Goal: Task Accomplishment & Management: Manage account settings

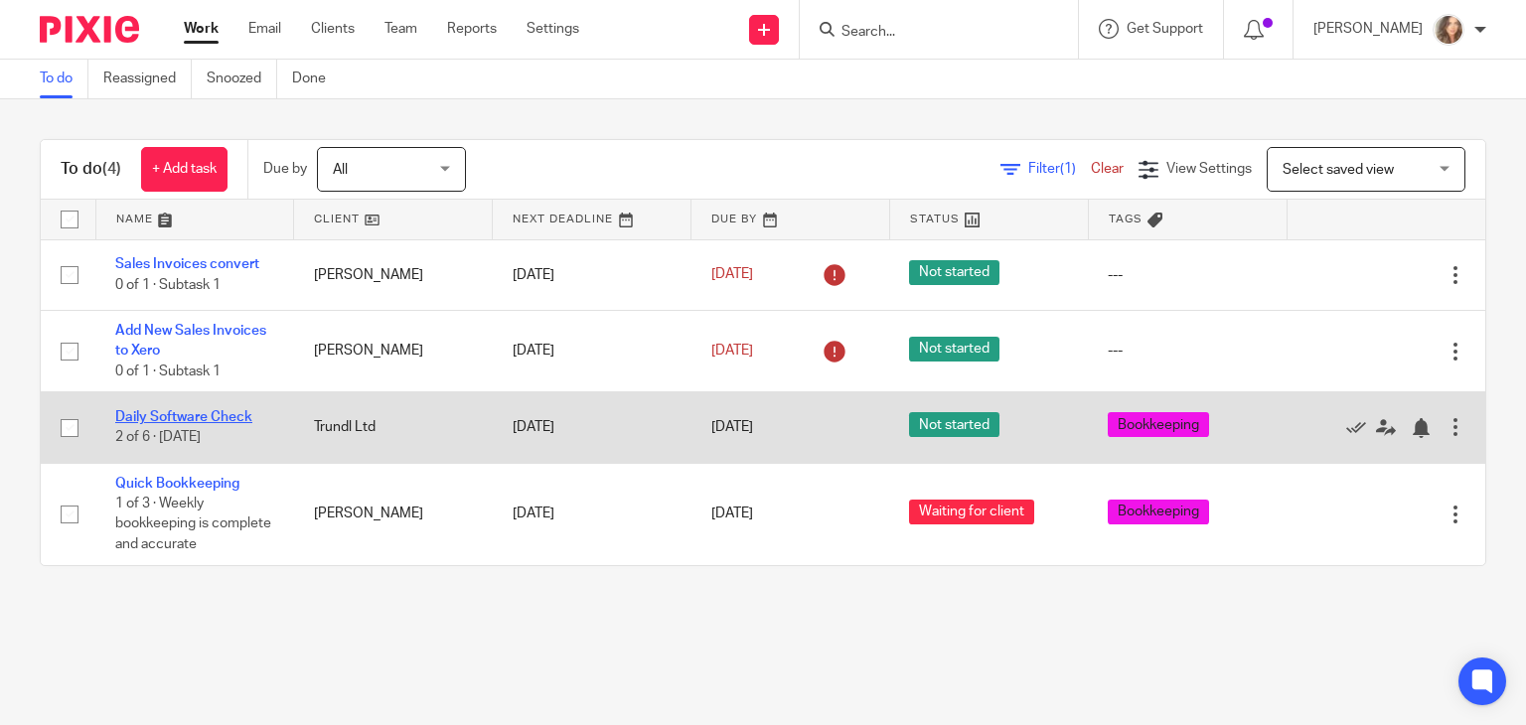
click at [202, 417] on link "Daily Software Check" at bounding box center [183, 417] width 137 height 14
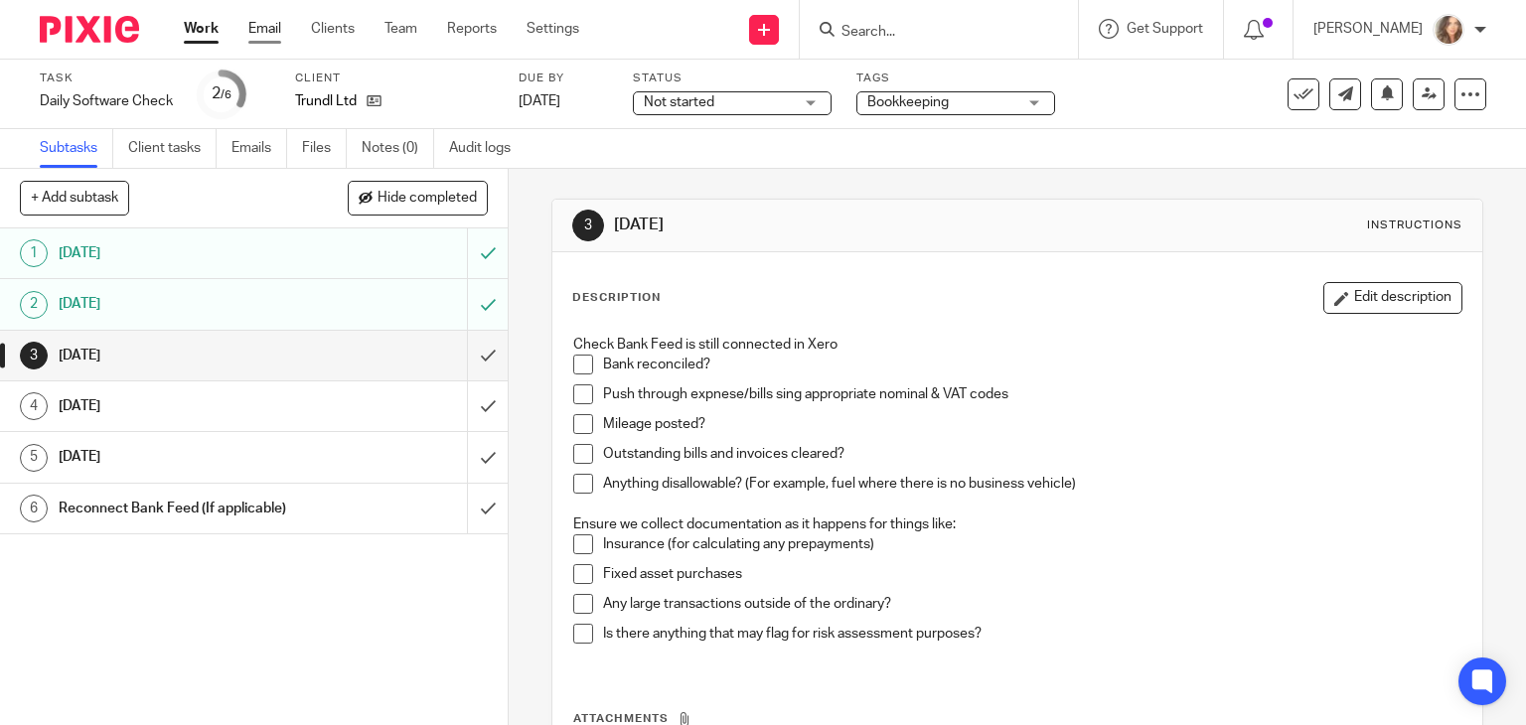
click at [271, 25] on link "Email" at bounding box center [264, 29] width 33 height 20
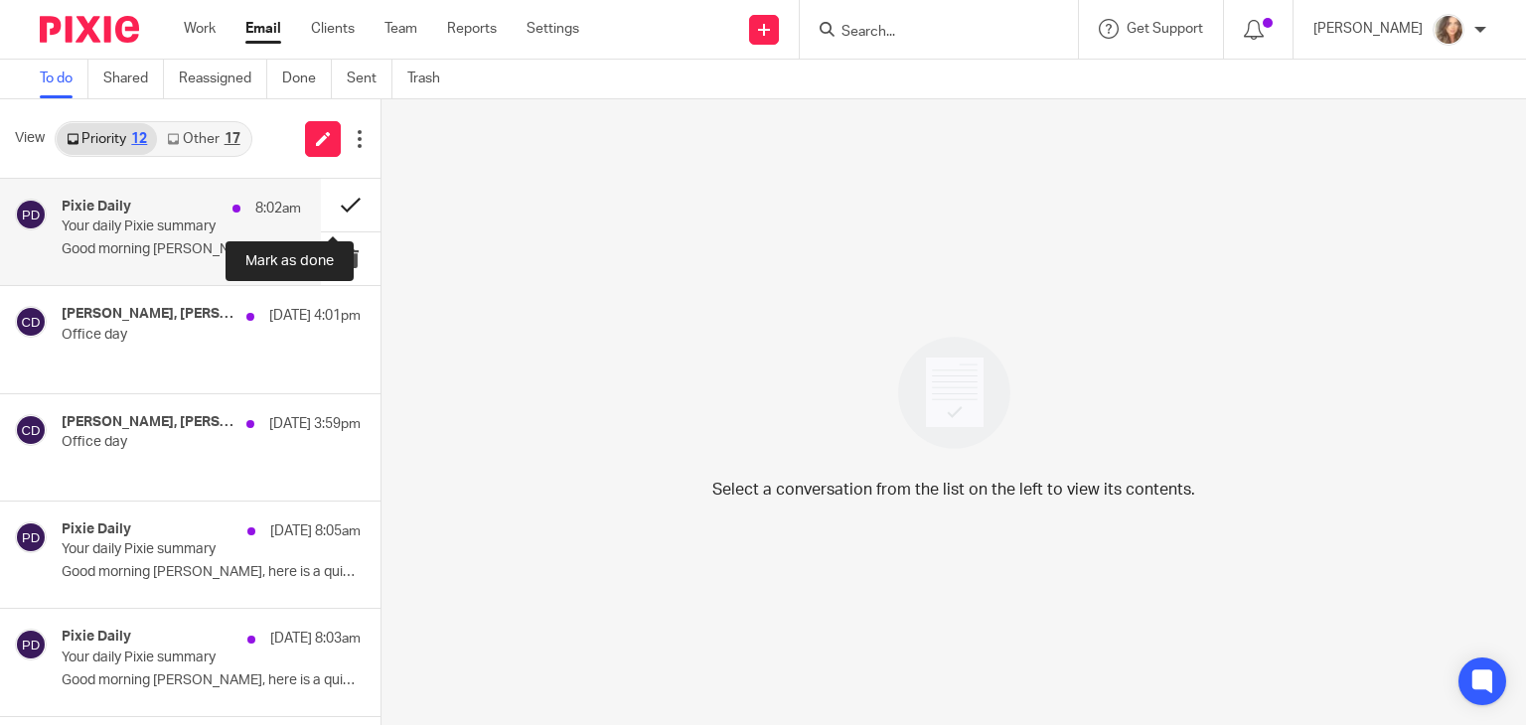
click at [335, 201] on button at bounding box center [351, 205] width 60 height 53
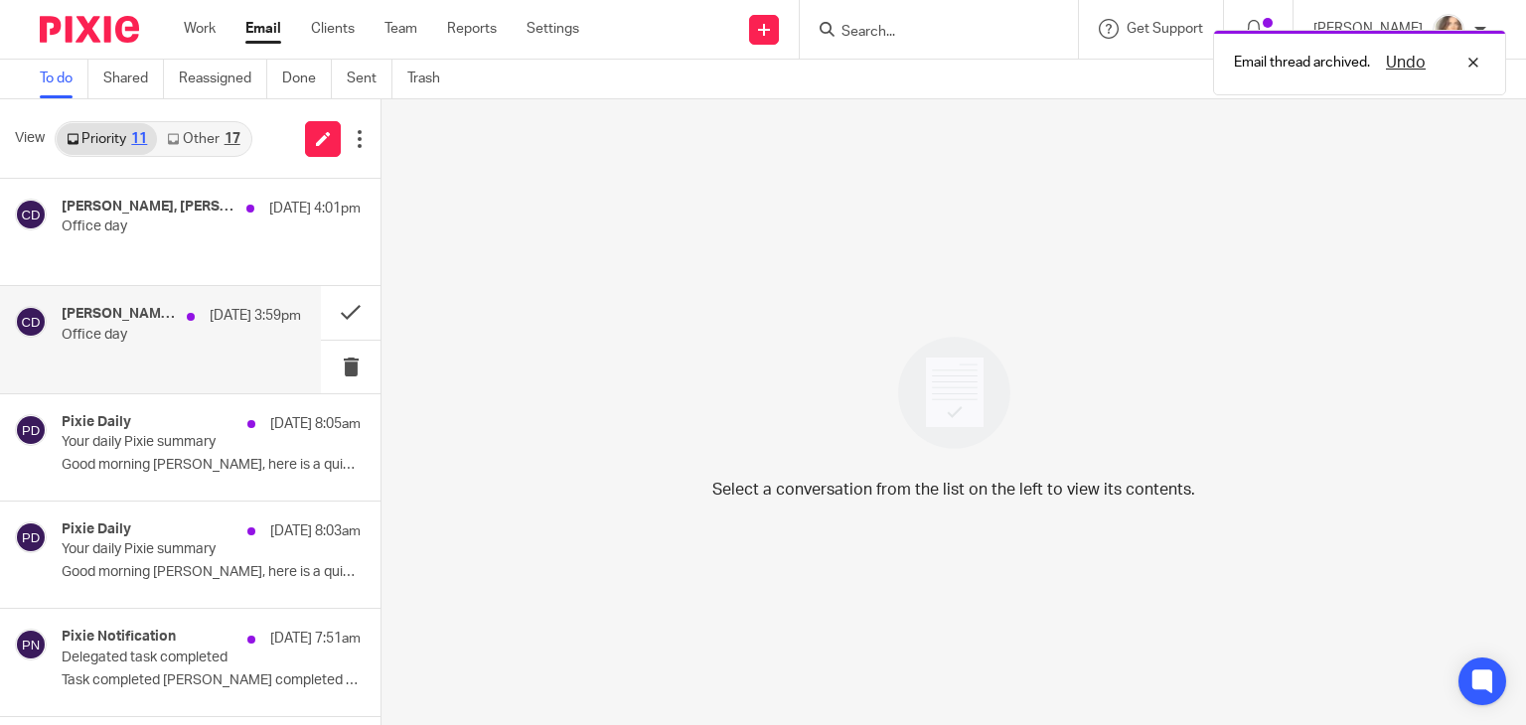
click at [134, 327] on p "Office day" at bounding box center [158, 335] width 192 height 17
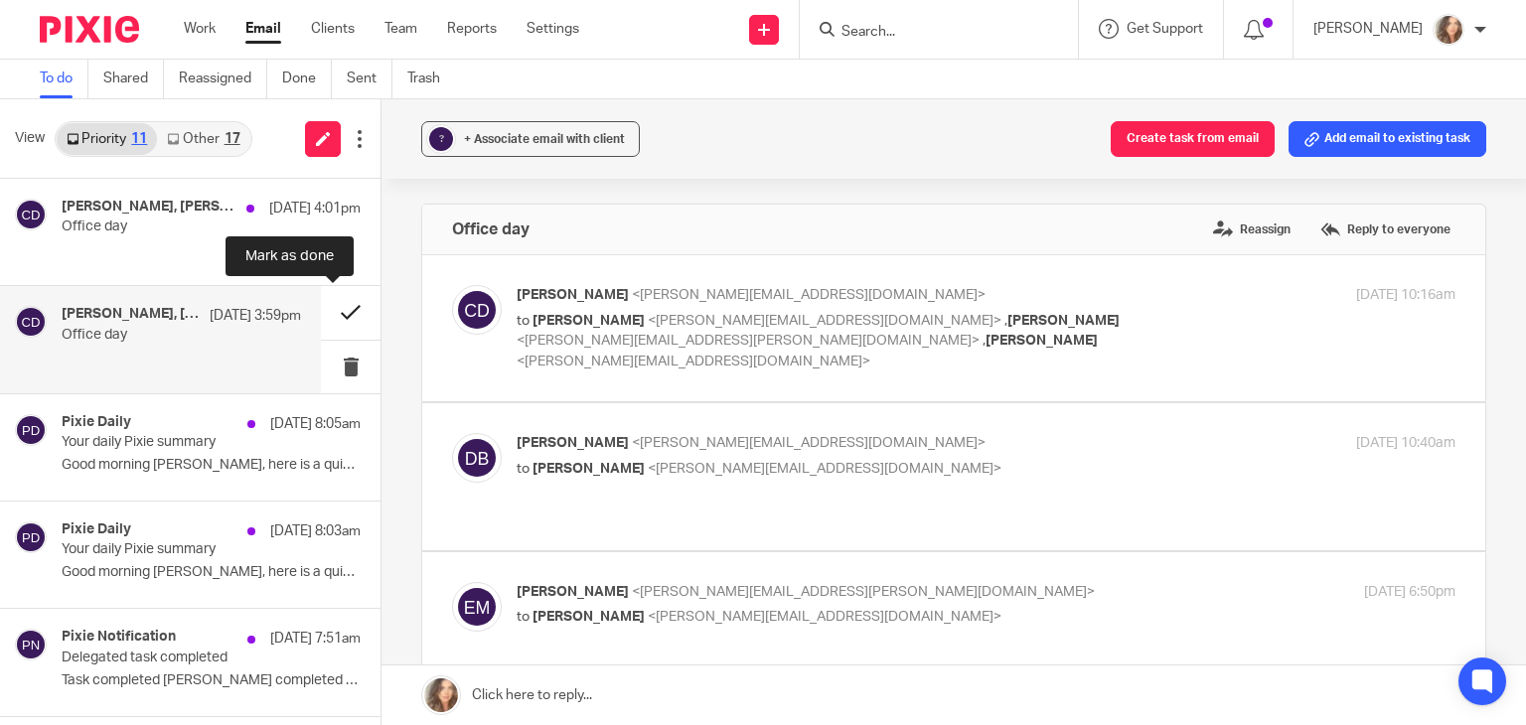
click at [334, 309] on button at bounding box center [351, 312] width 60 height 53
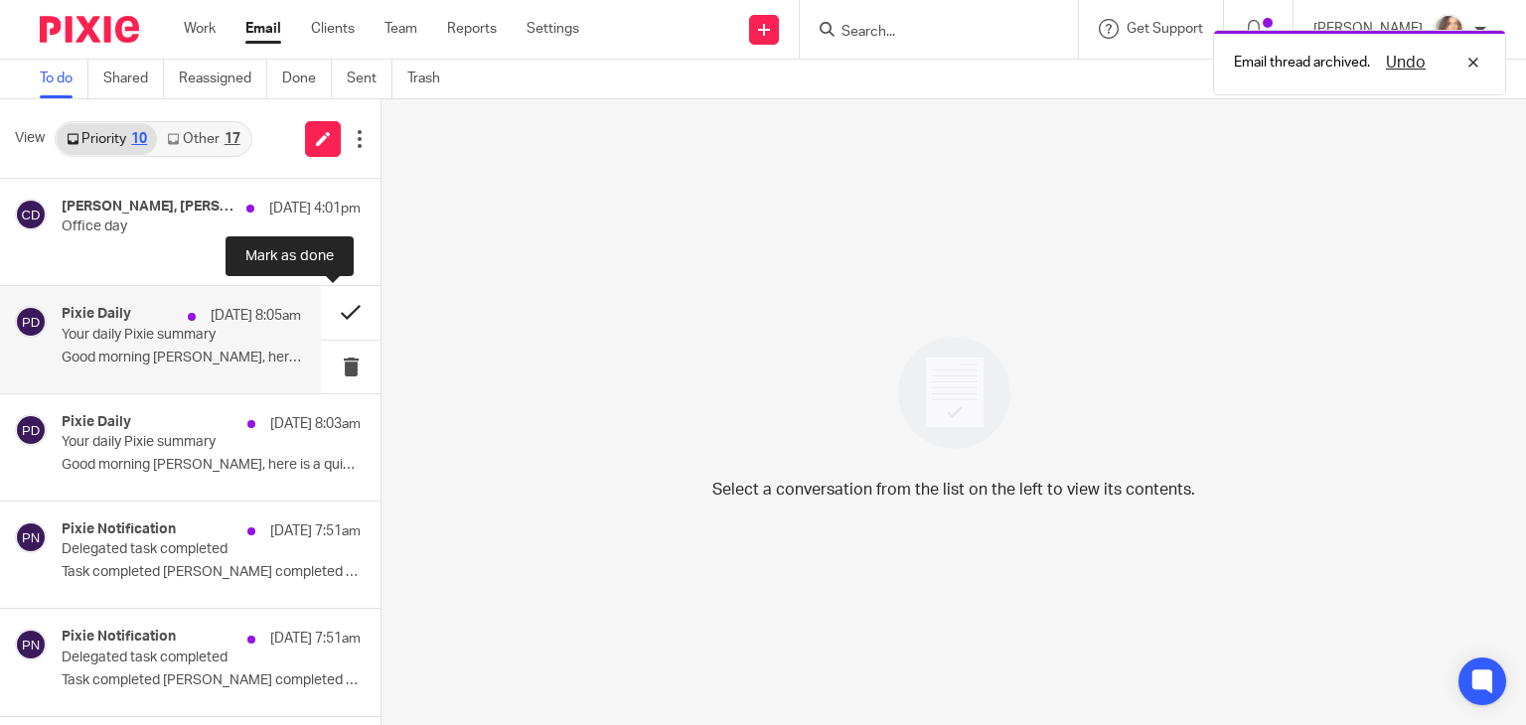
click at [336, 311] on button at bounding box center [351, 312] width 60 height 53
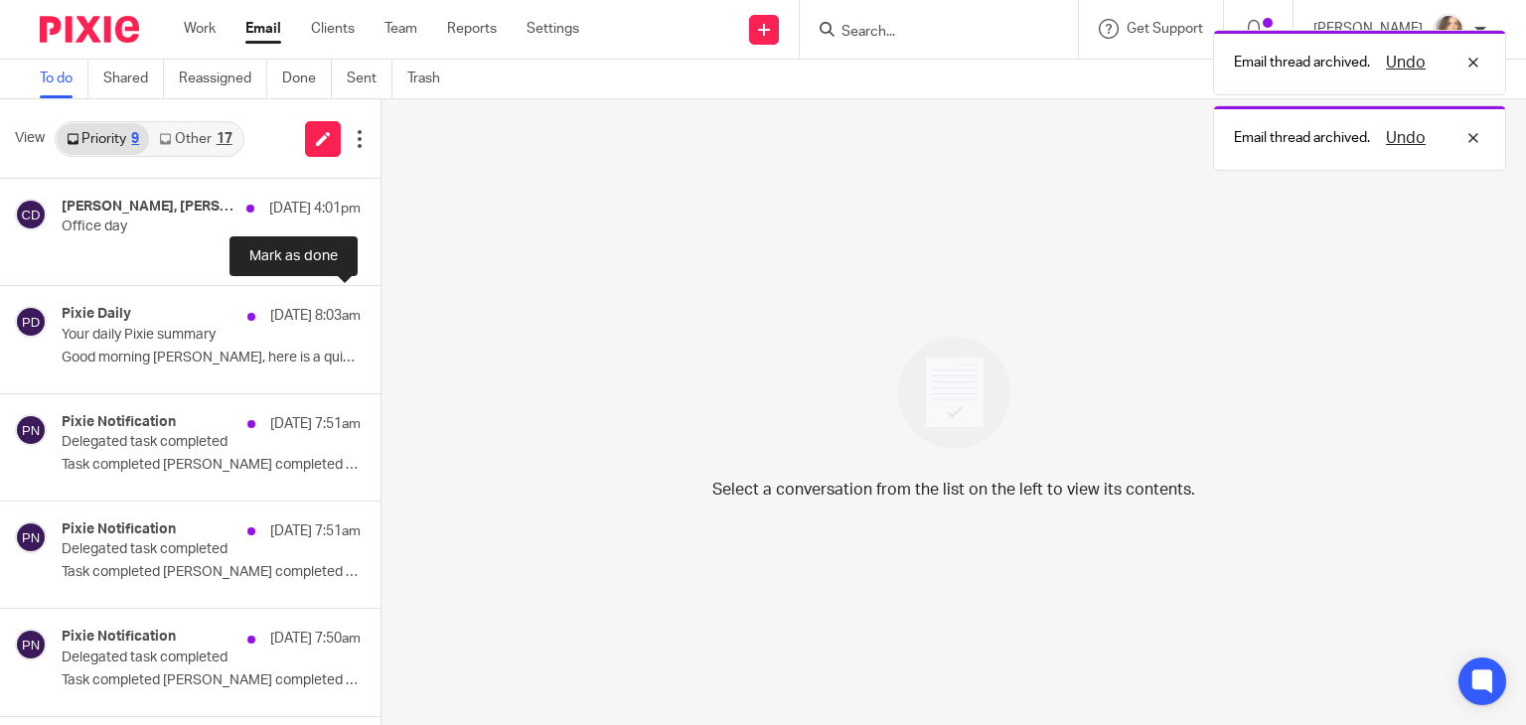
click at [380, 311] on button at bounding box center [388, 312] width 16 height 53
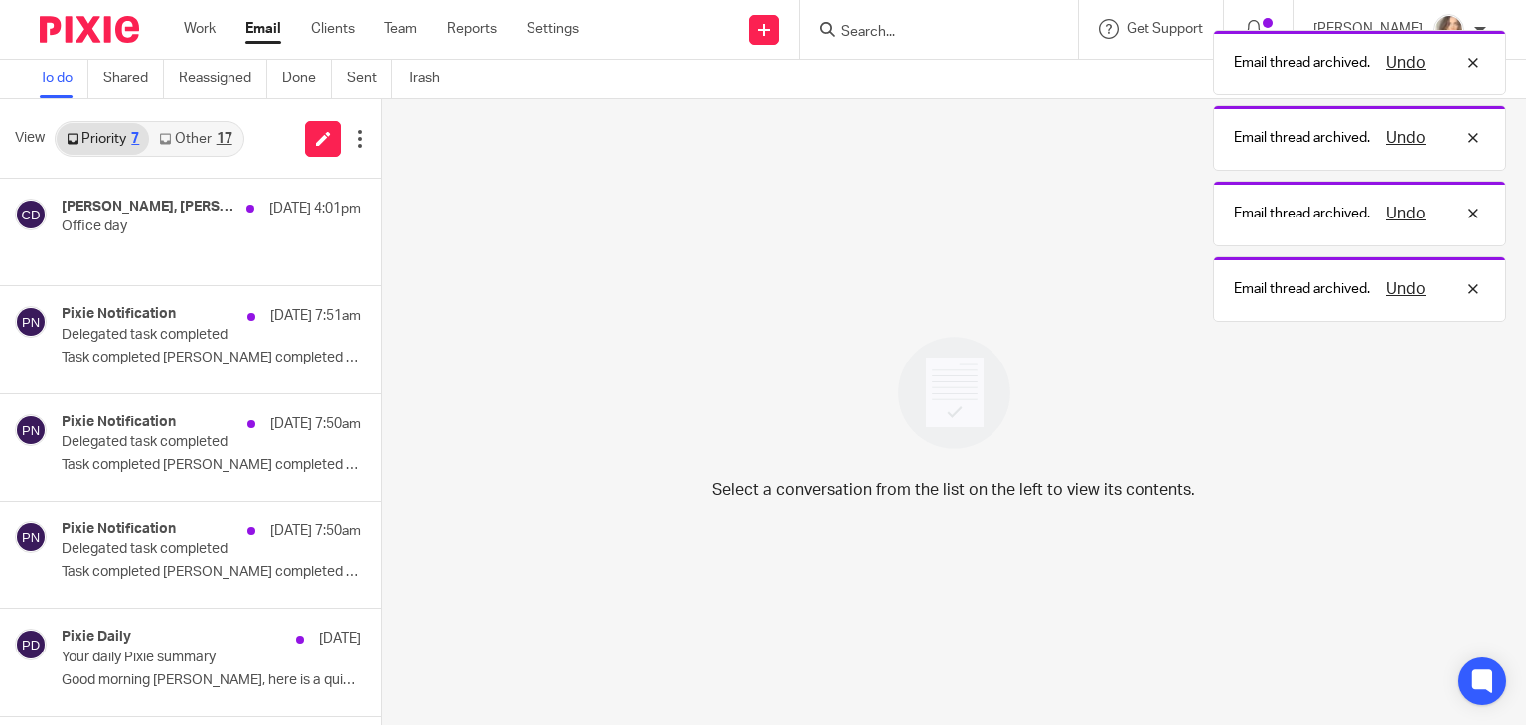
click at [380, 311] on button at bounding box center [388, 312] width 16 height 53
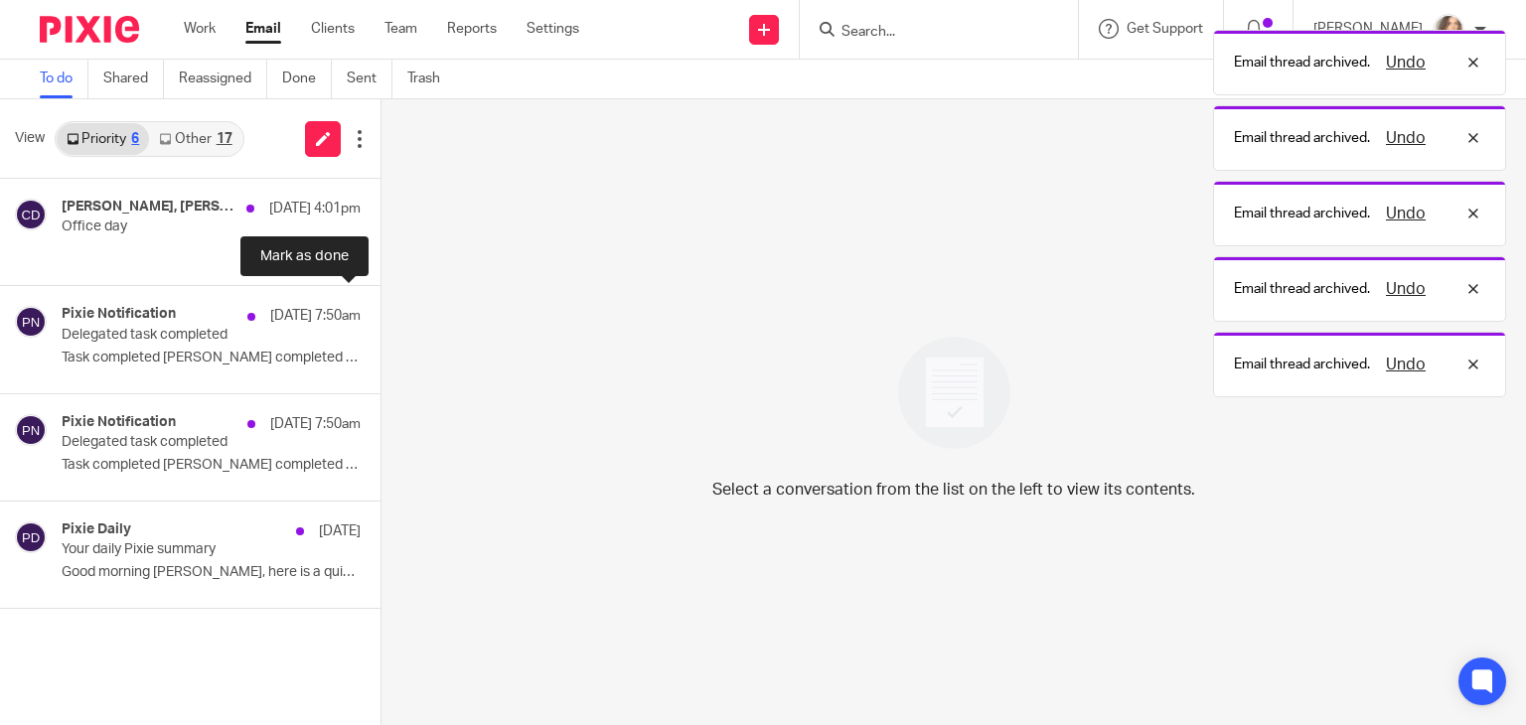
click at [380, 311] on button at bounding box center [388, 312] width 16 height 53
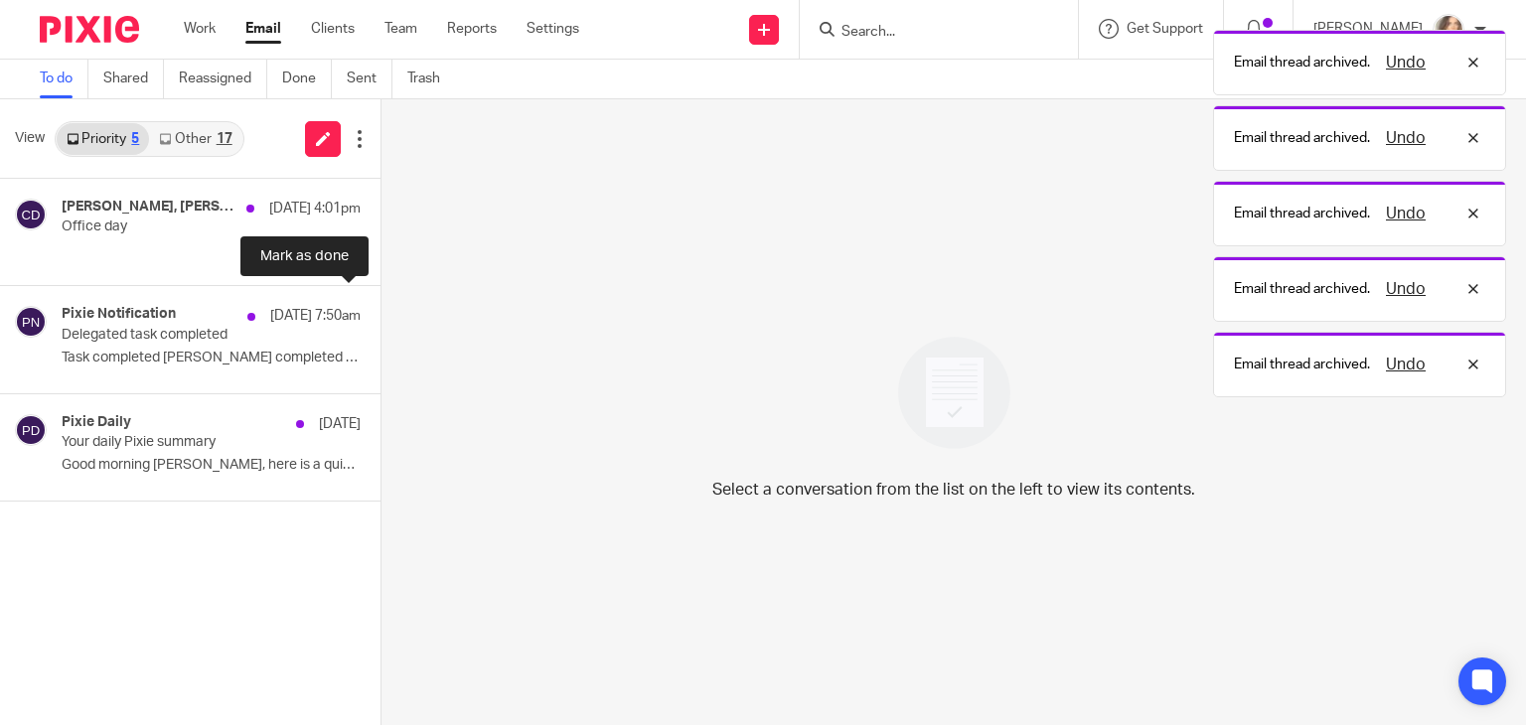
click at [380, 311] on button at bounding box center [388, 312] width 16 height 53
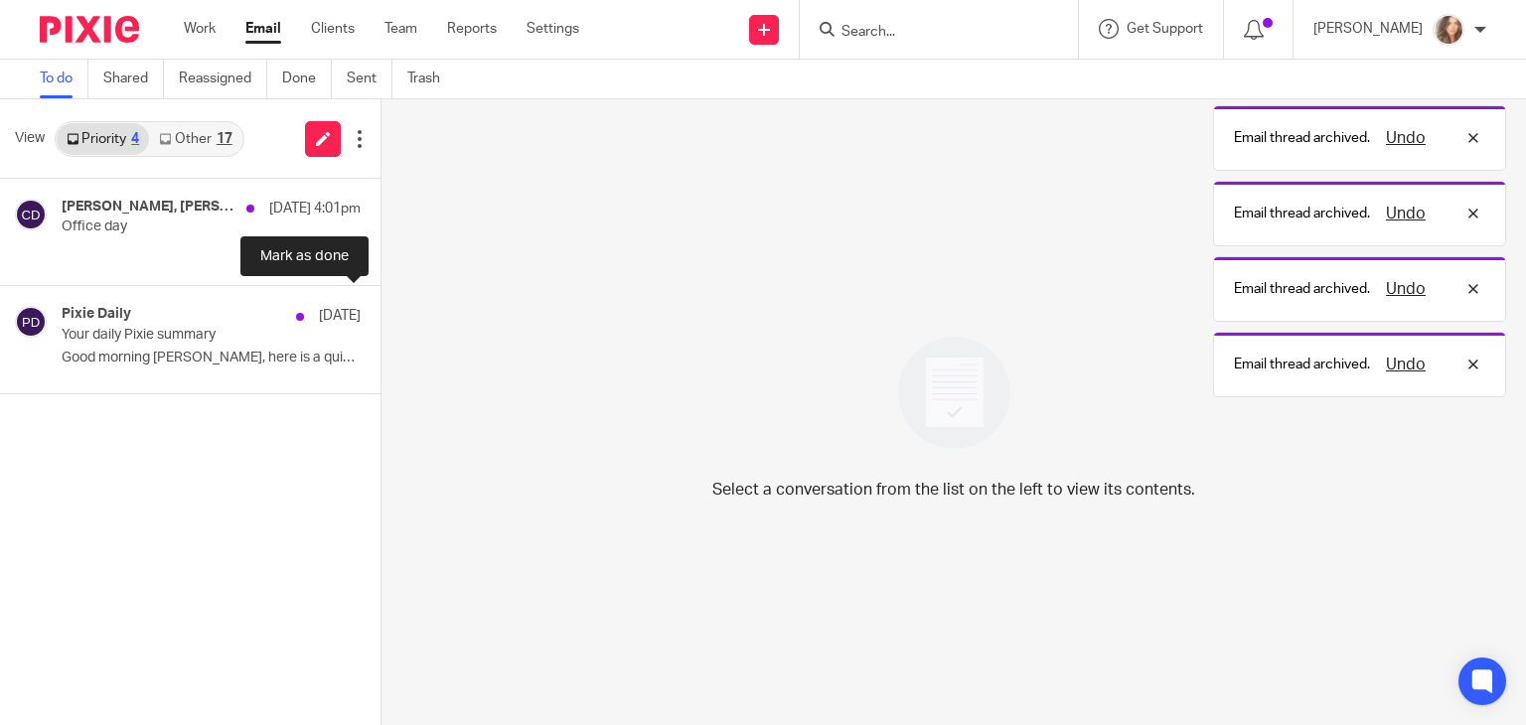
click at [380, 311] on button at bounding box center [388, 312] width 16 height 53
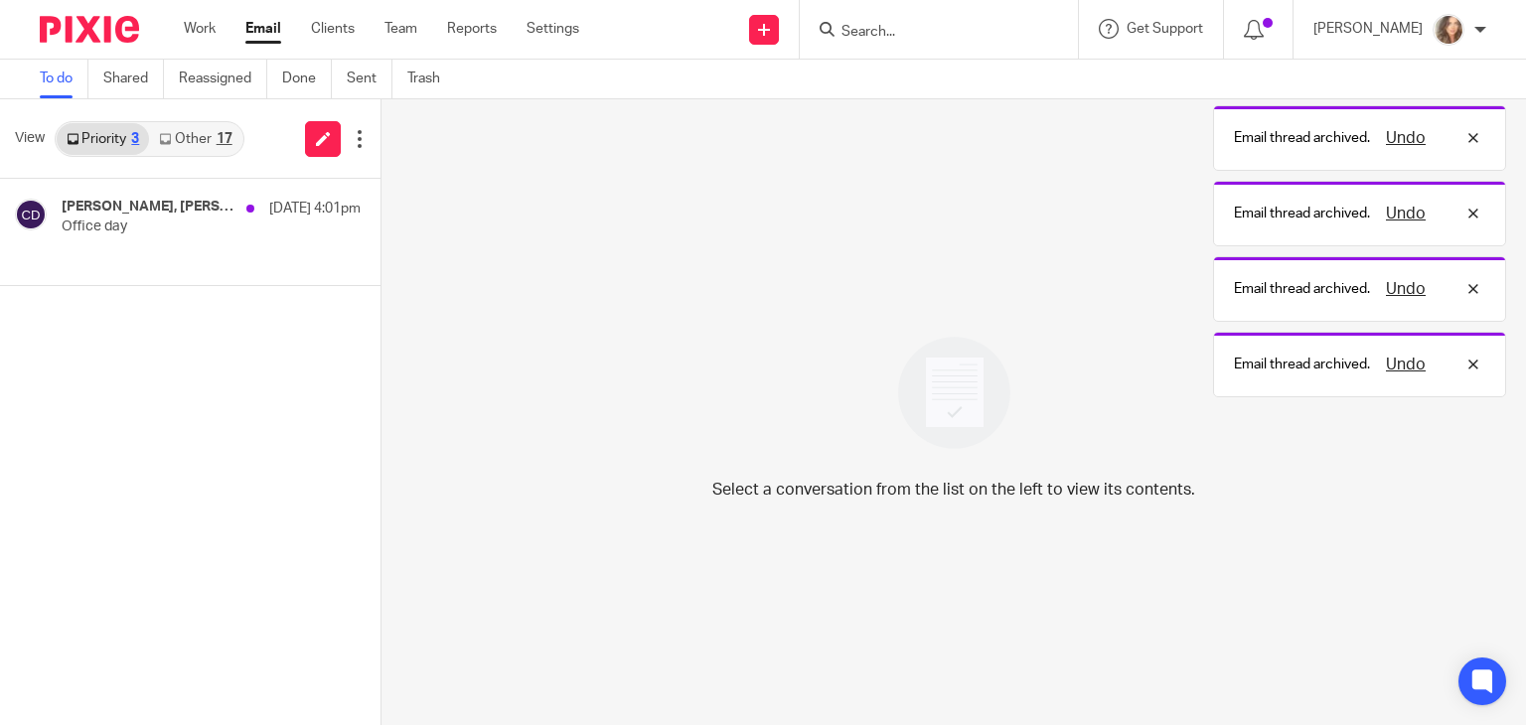
click at [183, 134] on link "Other 17" at bounding box center [195, 139] width 92 height 32
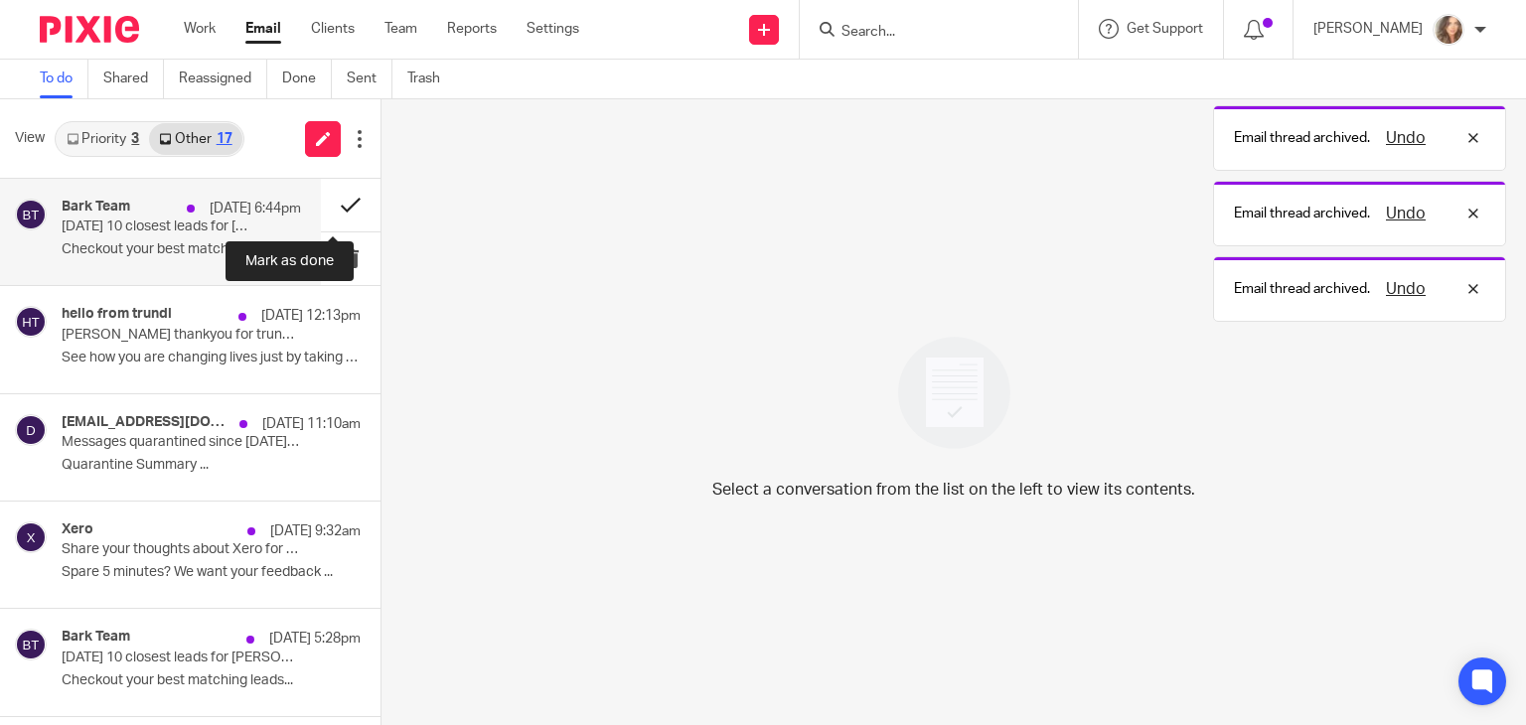
click at [331, 204] on button at bounding box center [351, 205] width 60 height 53
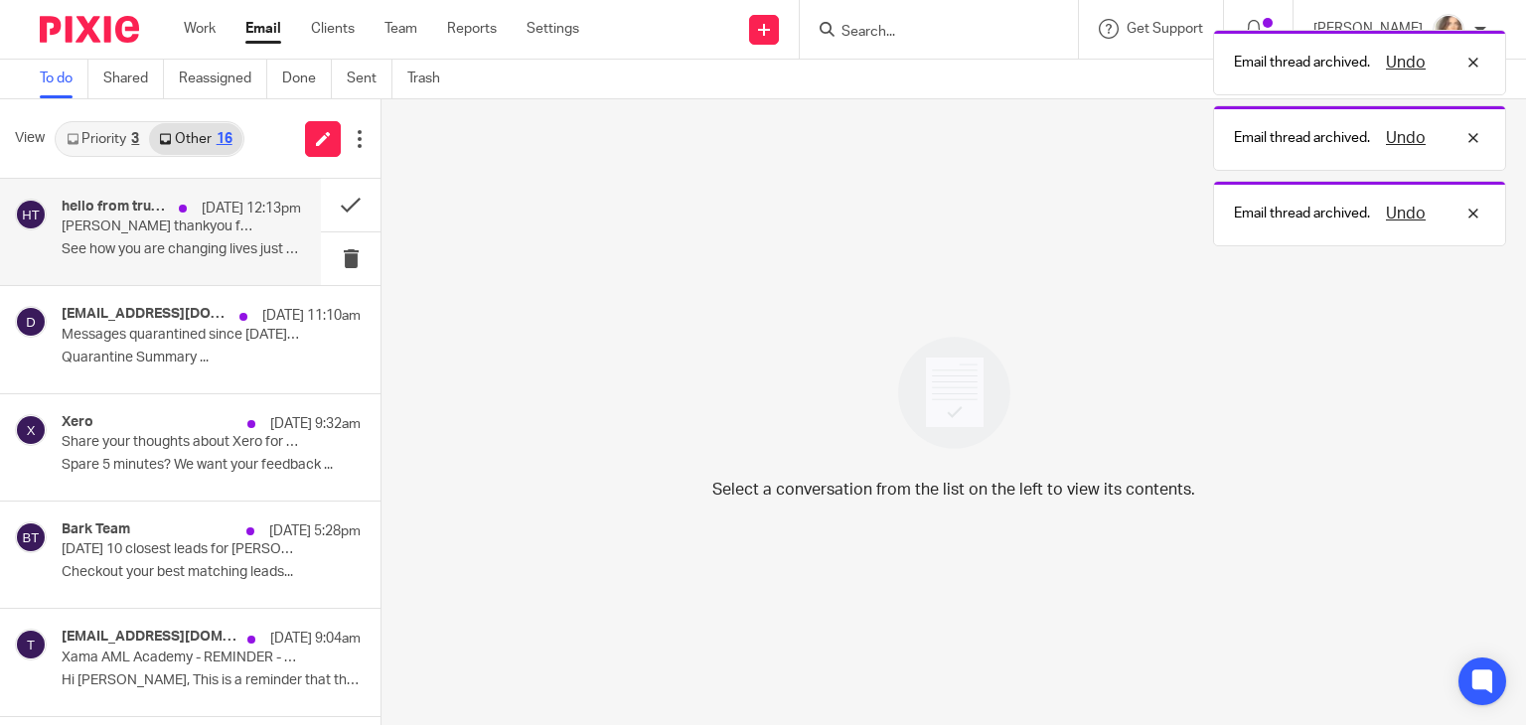
click at [184, 251] on p "See how you are changing lives just by taking a..." at bounding box center [181, 249] width 239 height 17
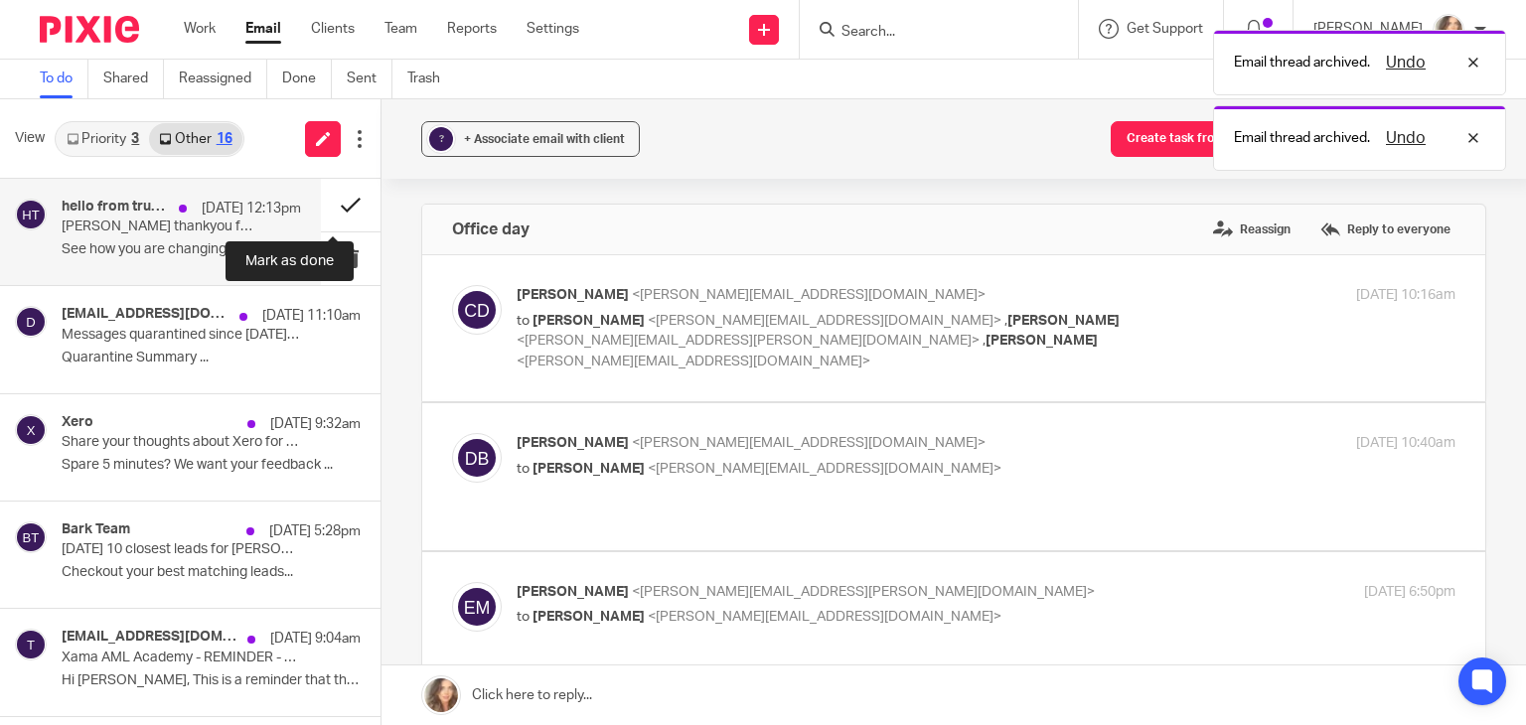
click at [334, 201] on button at bounding box center [351, 205] width 60 height 53
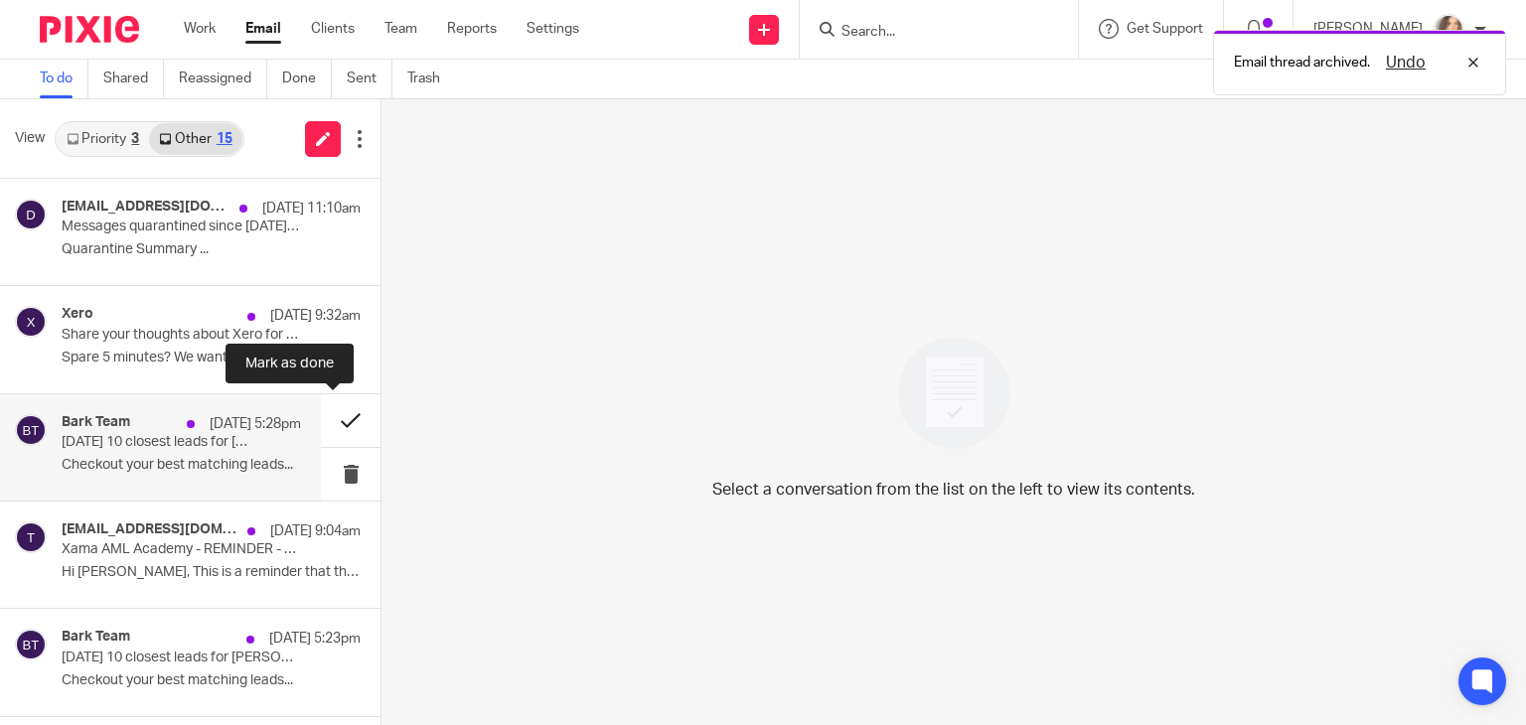
click at [333, 414] on button at bounding box center [351, 420] width 60 height 53
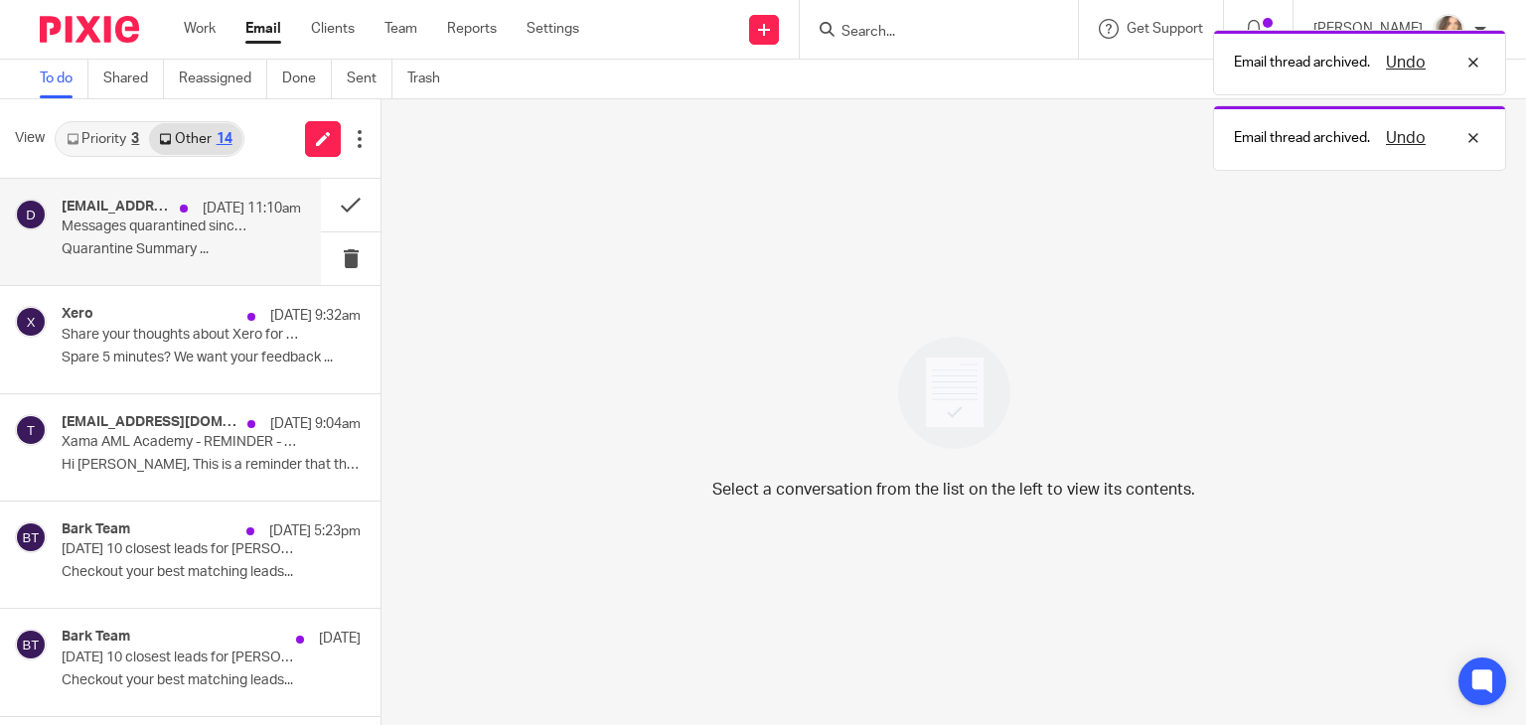
click at [150, 244] on p "Quarantine Summary ..." at bounding box center [181, 249] width 239 height 17
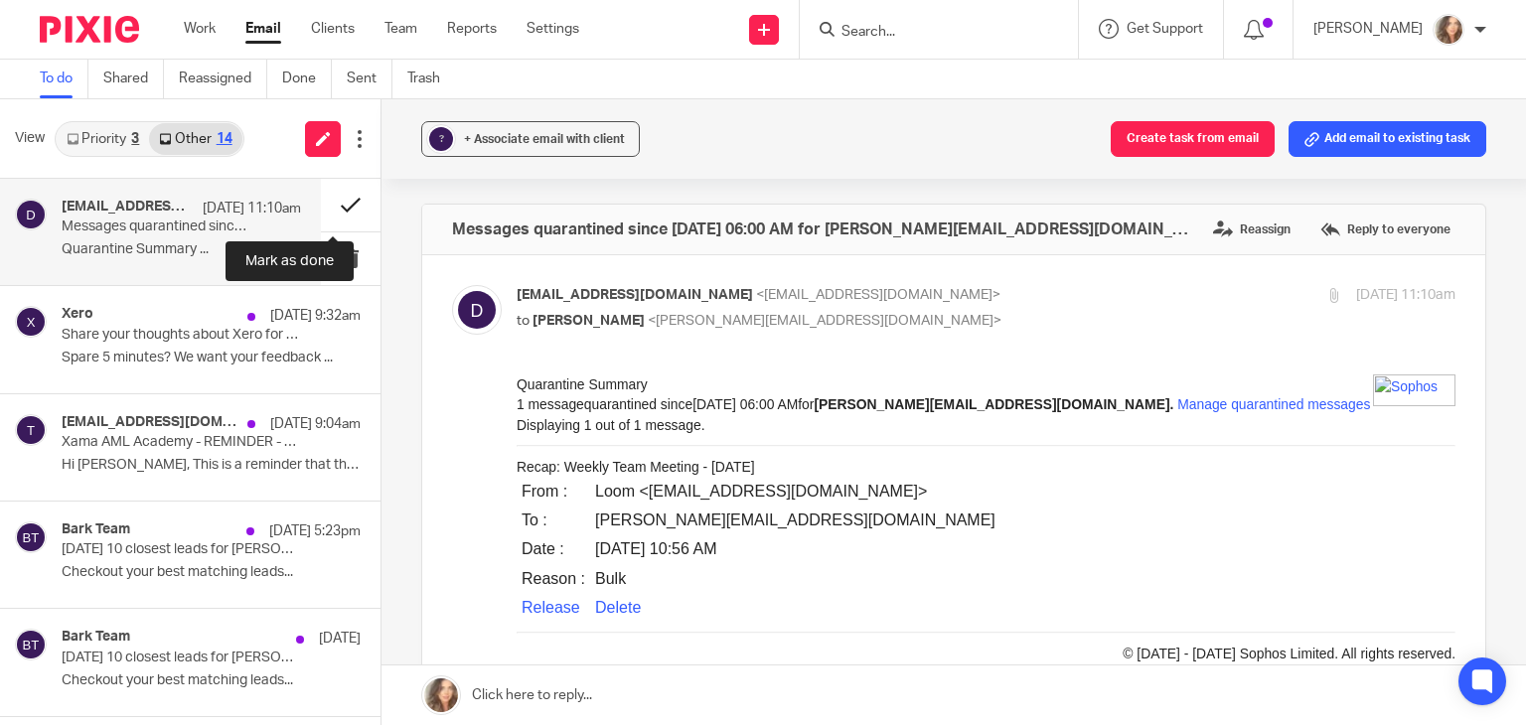
click at [331, 202] on button at bounding box center [351, 205] width 60 height 53
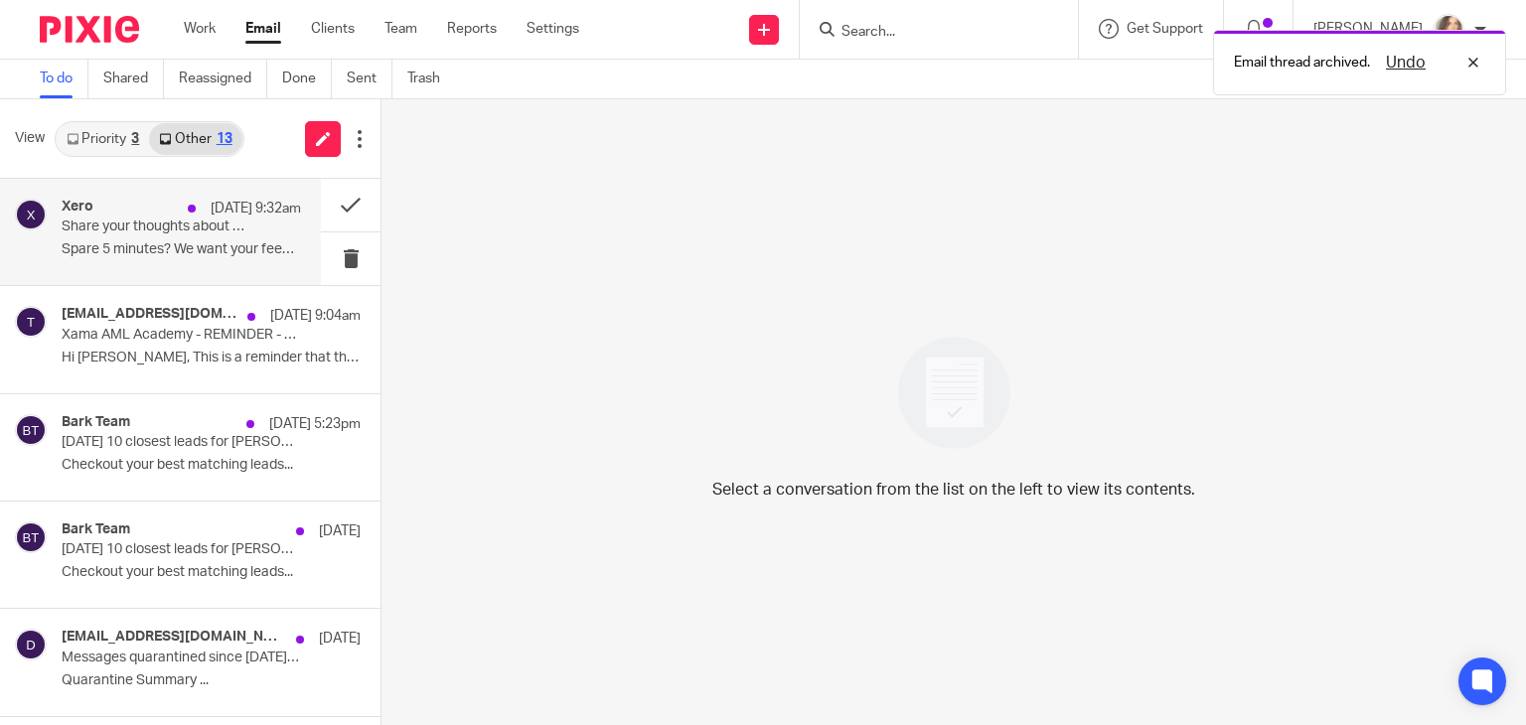
click at [114, 237] on div "Xero 19 Aug 9:32am Share your thoughts about Xero for a chance to win a gift ca…" at bounding box center [181, 232] width 239 height 67
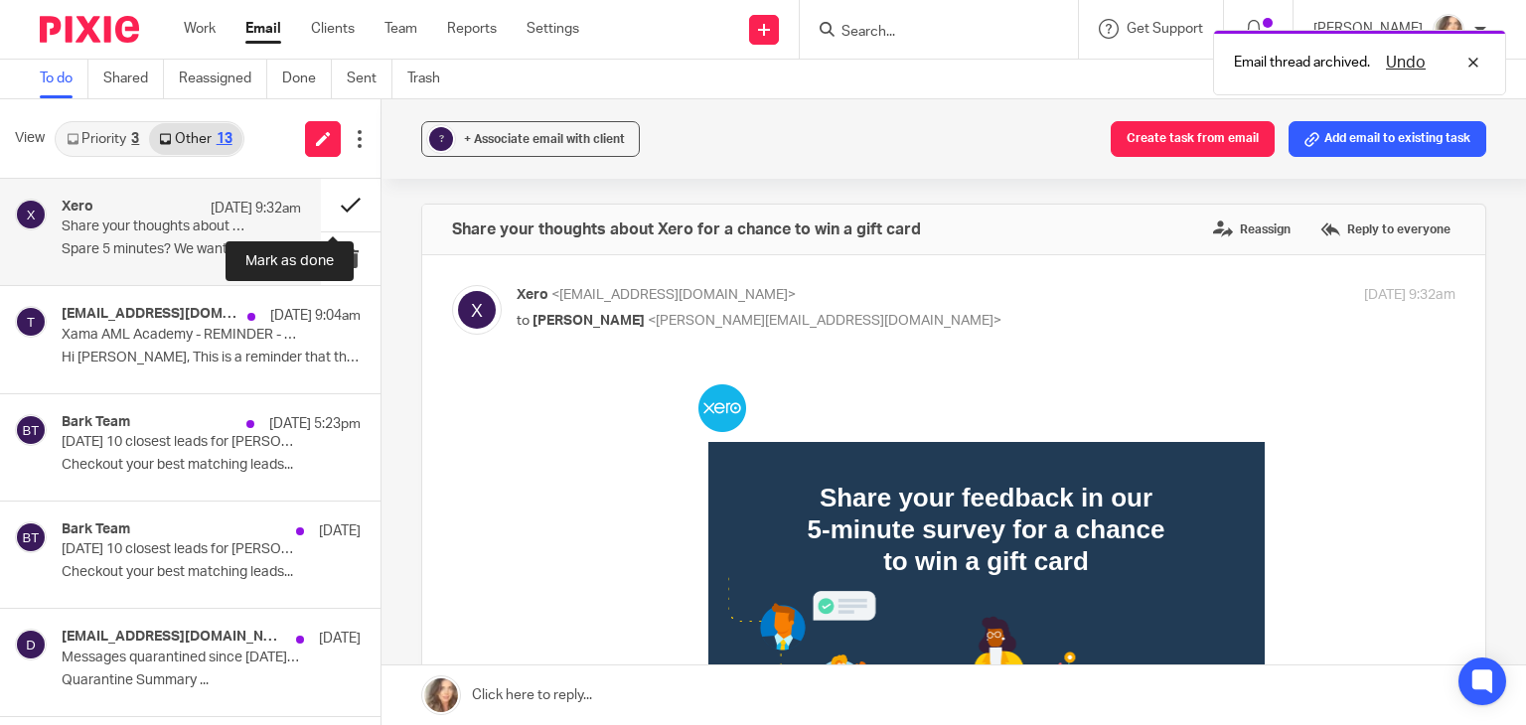
click at [331, 204] on button at bounding box center [351, 205] width 60 height 53
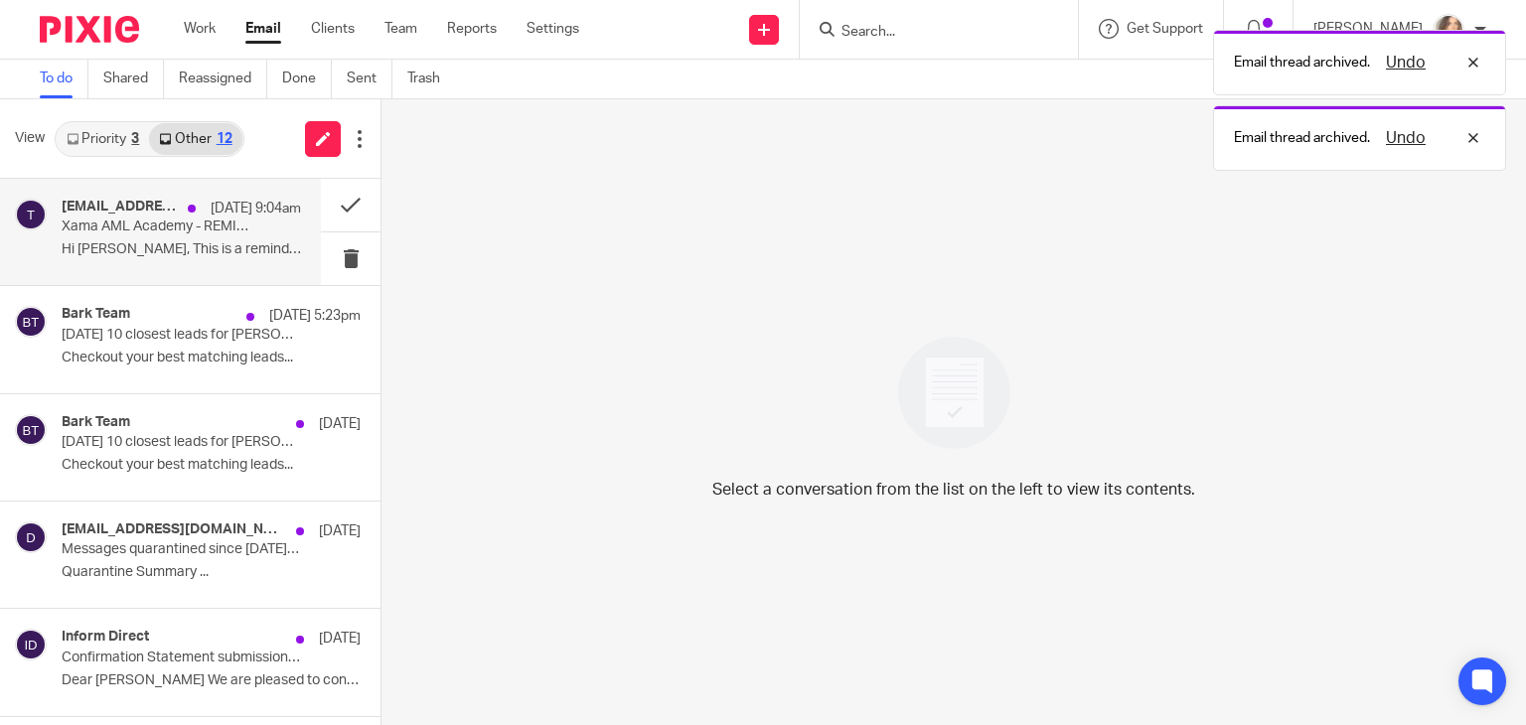
click at [164, 234] on p "Xama AML Academy - REMINDER - Your course is now available" at bounding box center [158, 227] width 192 height 17
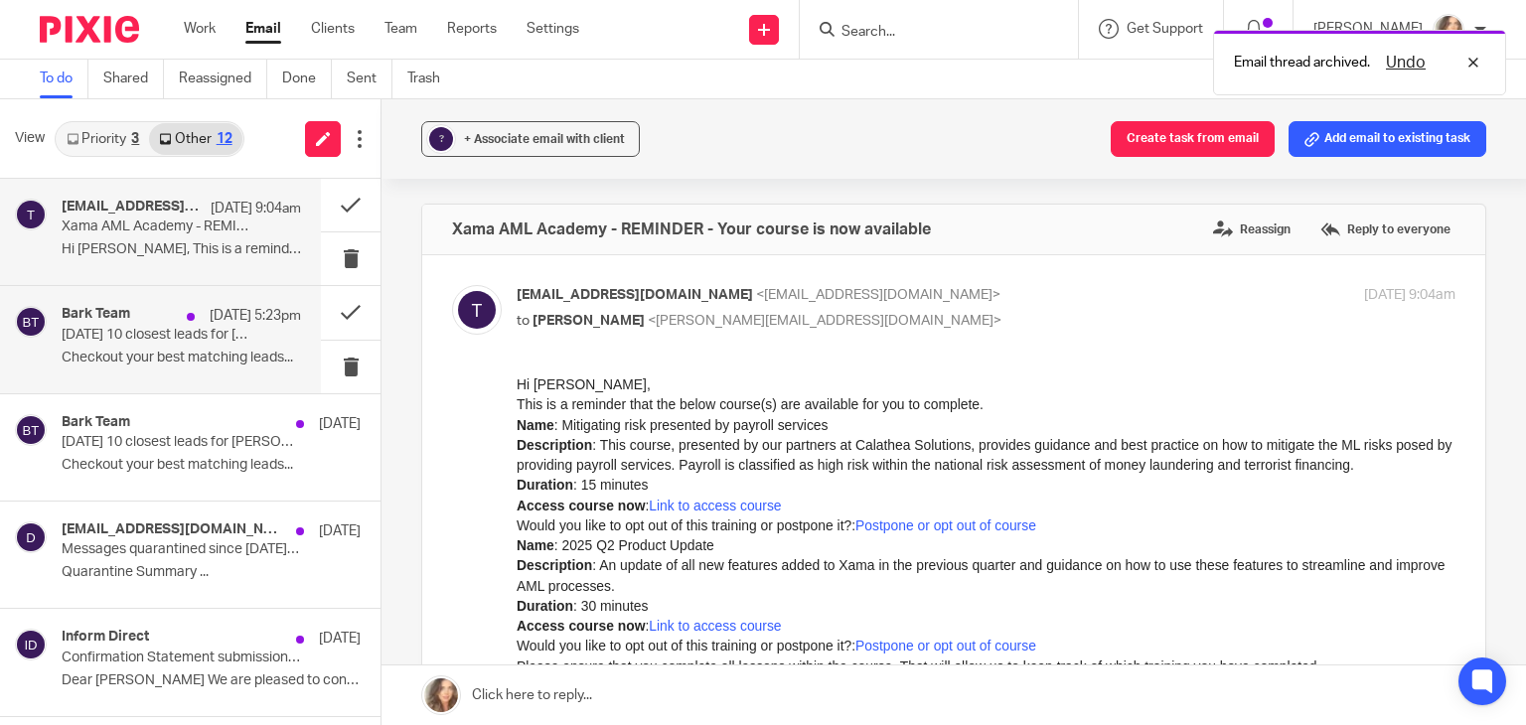
click at [162, 324] on div "Bark Team 17 Aug 5:23pm" at bounding box center [181, 316] width 239 height 20
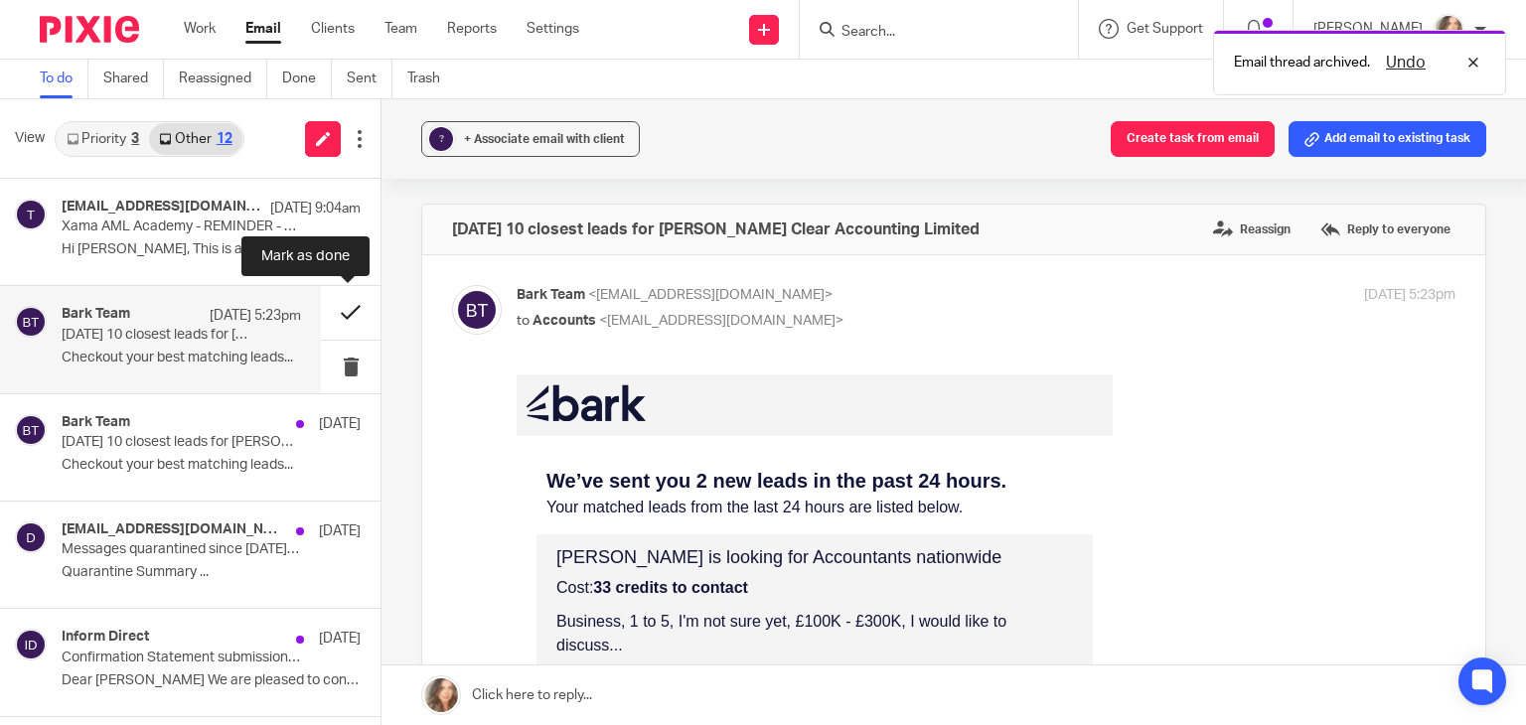
click at [344, 308] on button at bounding box center [351, 312] width 60 height 53
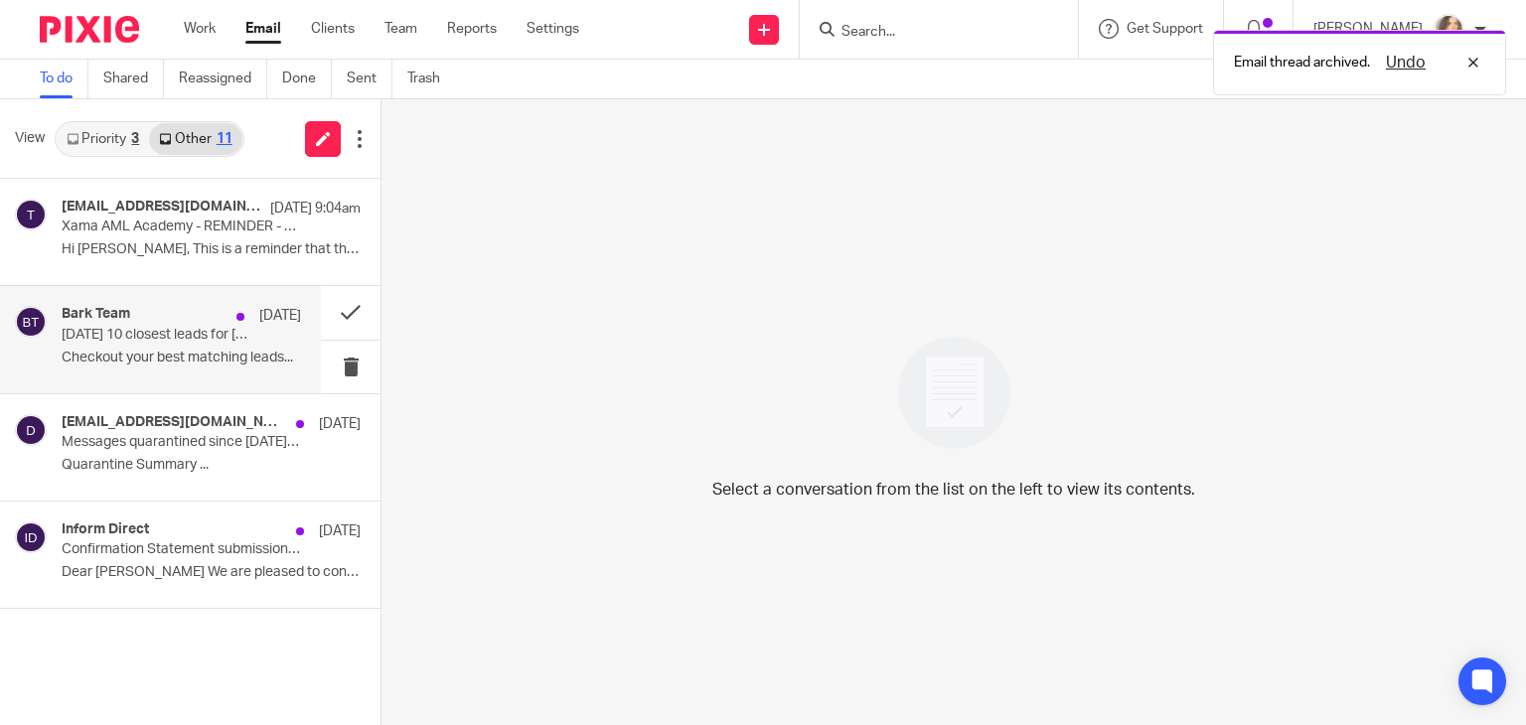
click at [239, 329] on p "Today's 10 closest leads for Carter Clear Accounting Limited" at bounding box center [158, 335] width 192 height 17
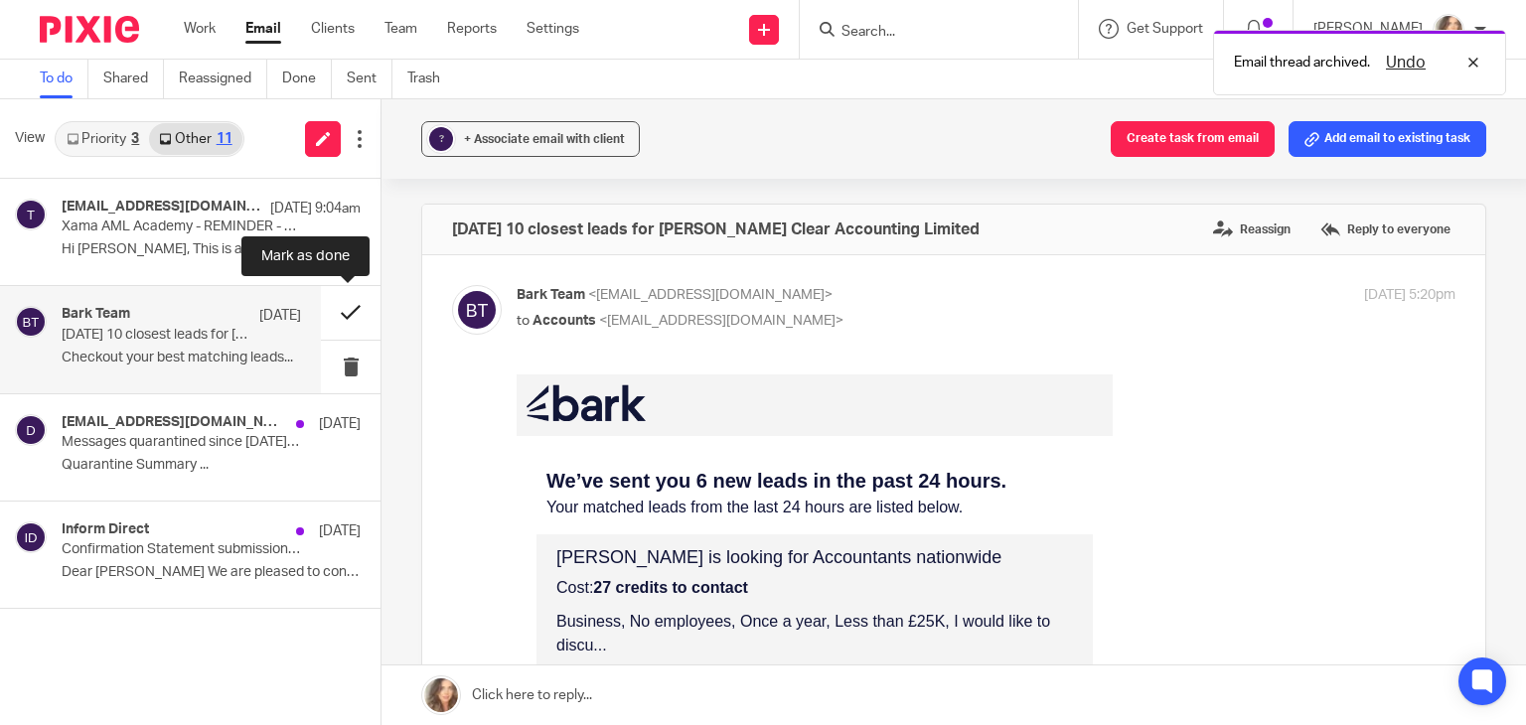
click at [350, 305] on button at bounding box center [351, 312] width 60 height 53
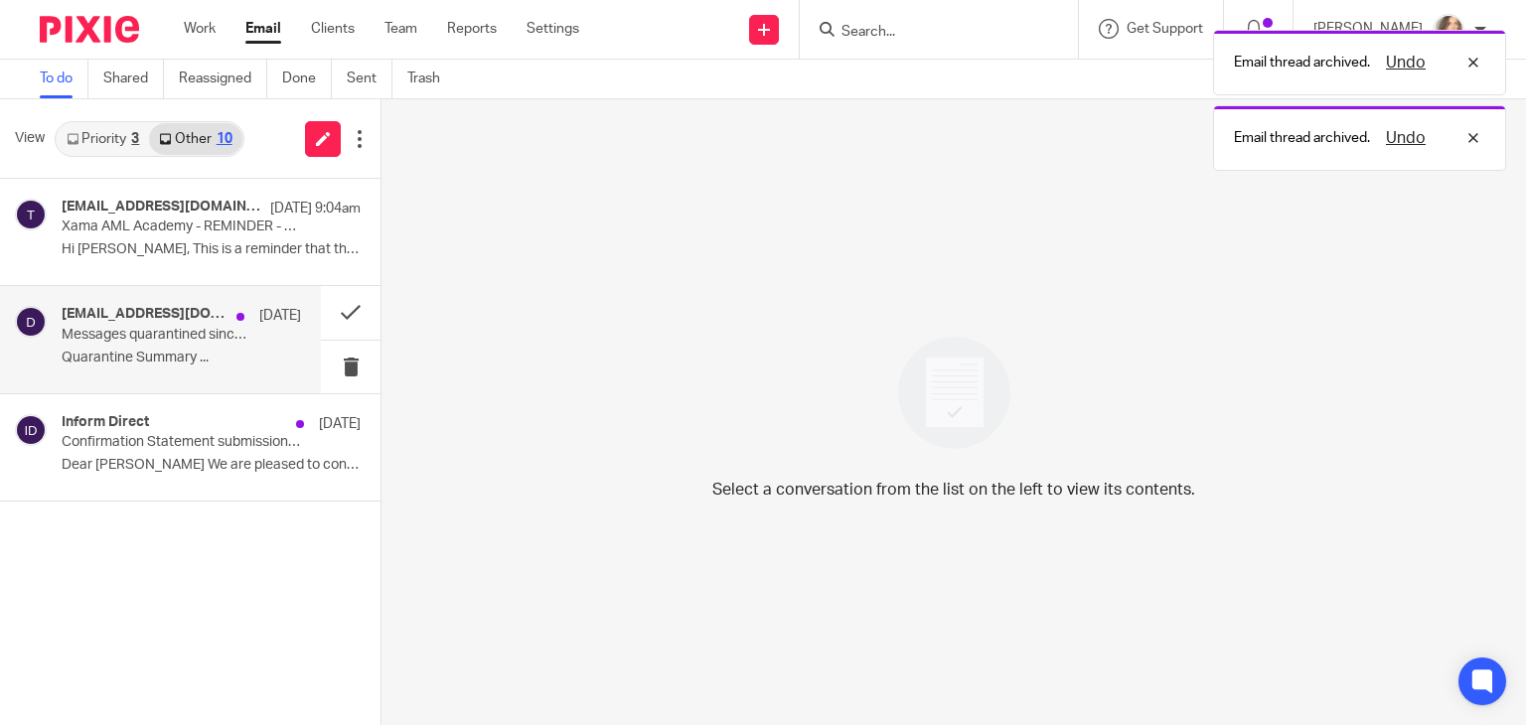
click at [154, 339] on p "Messages quarantined since Aug 15, 2025 03:00 PM for charlene@carterclear.co.uk" at bounding box center [158, 335] width 192 height 17
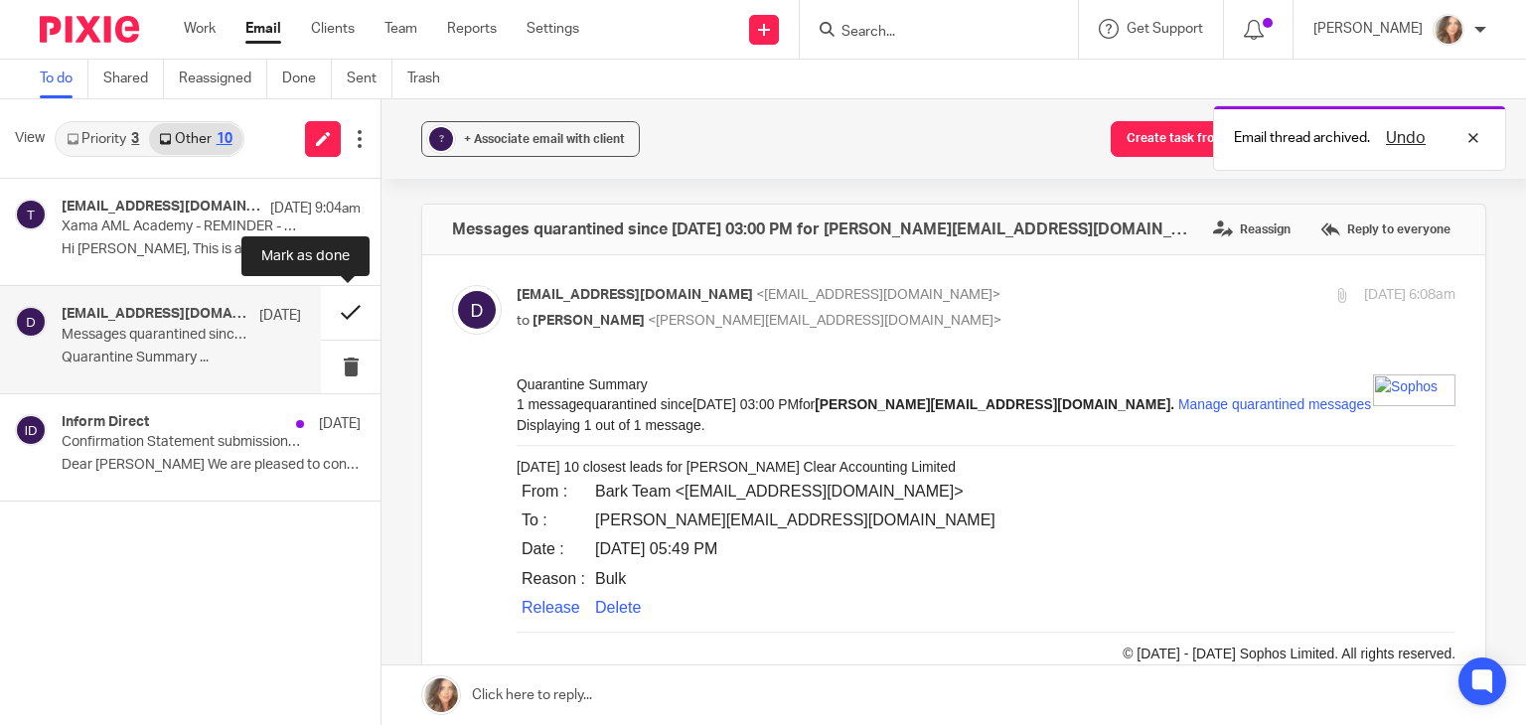
click at [350, 307] on button at bounding box center [351, 312] width 60 height 53
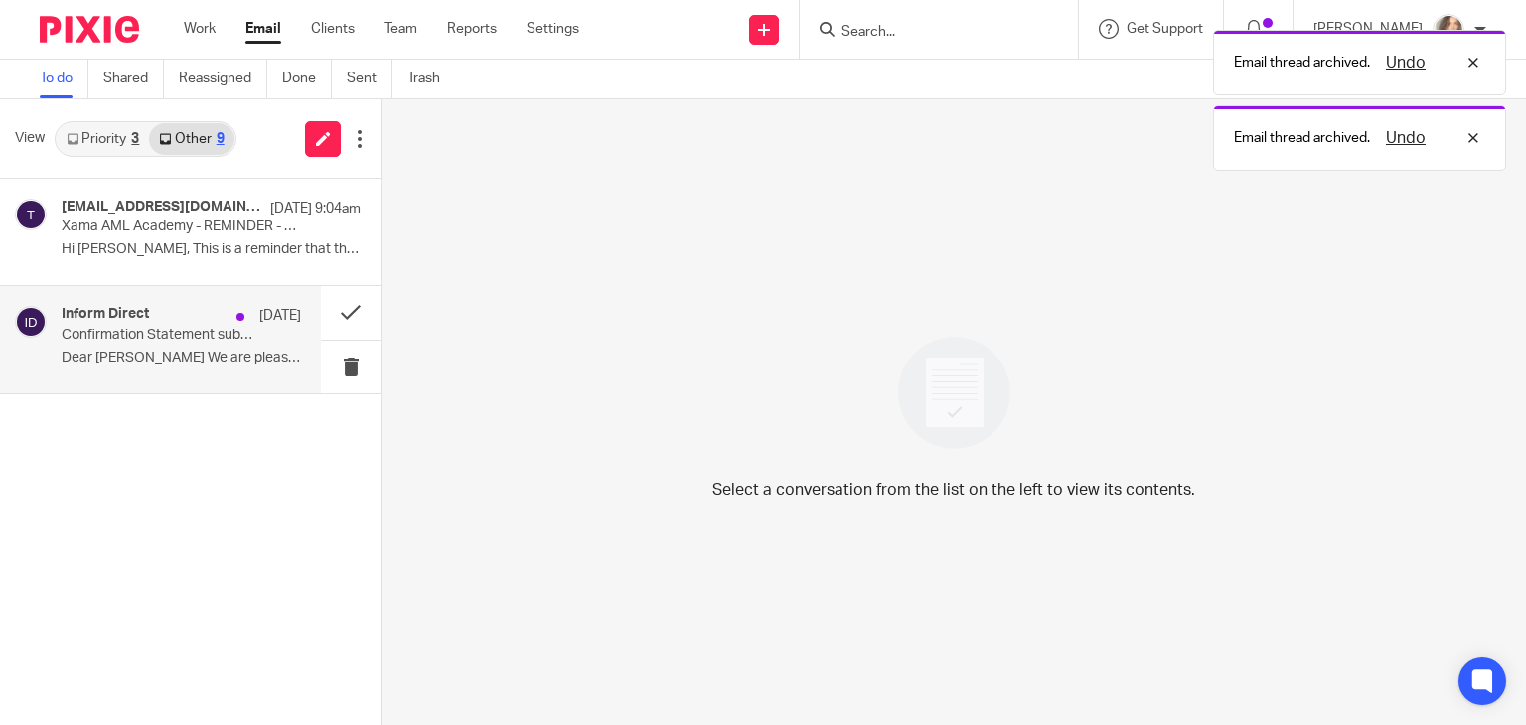
click at [186, 357] on p "Dear Charlene We are pleased to confirm that..." at bounding box center [181, 358] width 239 height 17
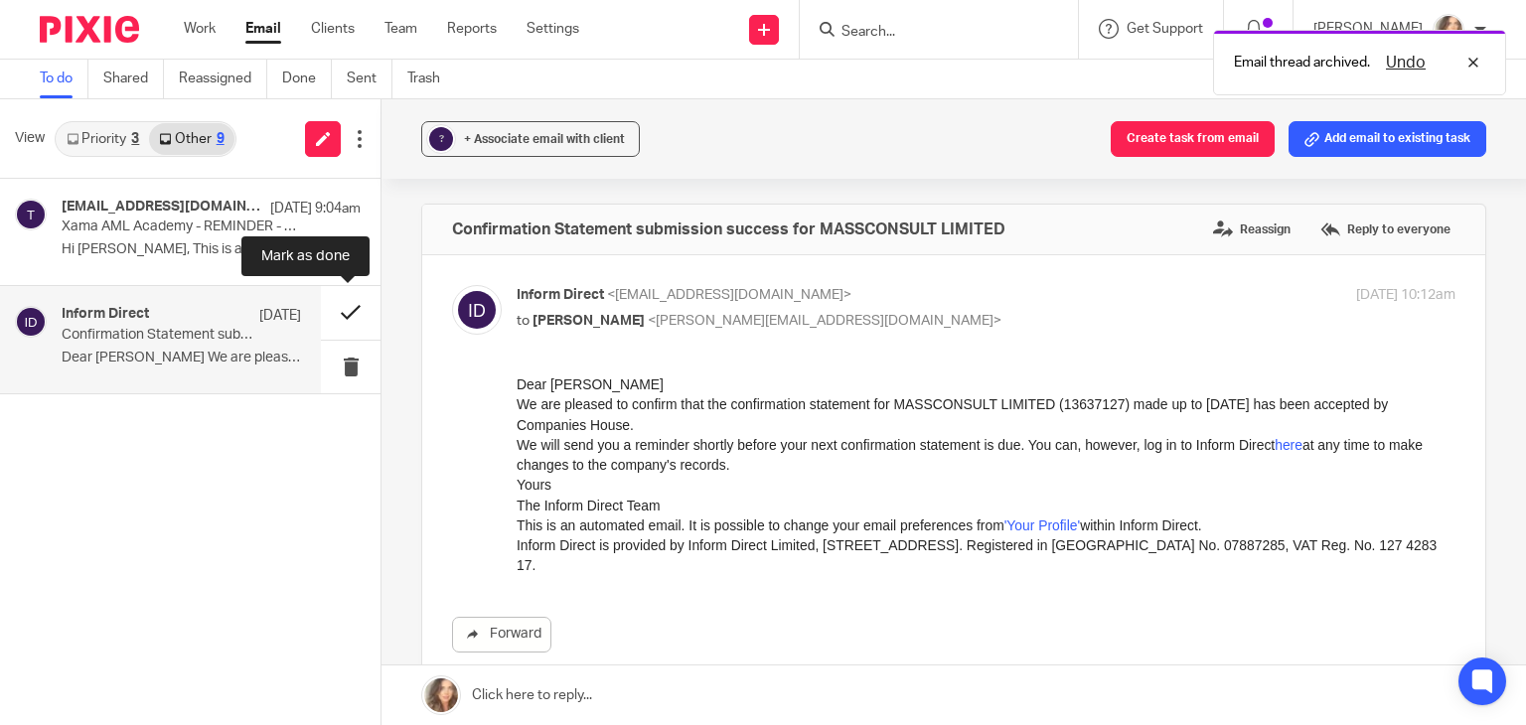
click at [345, 310] on button at bounding box center [351, 312] width 60 height 53
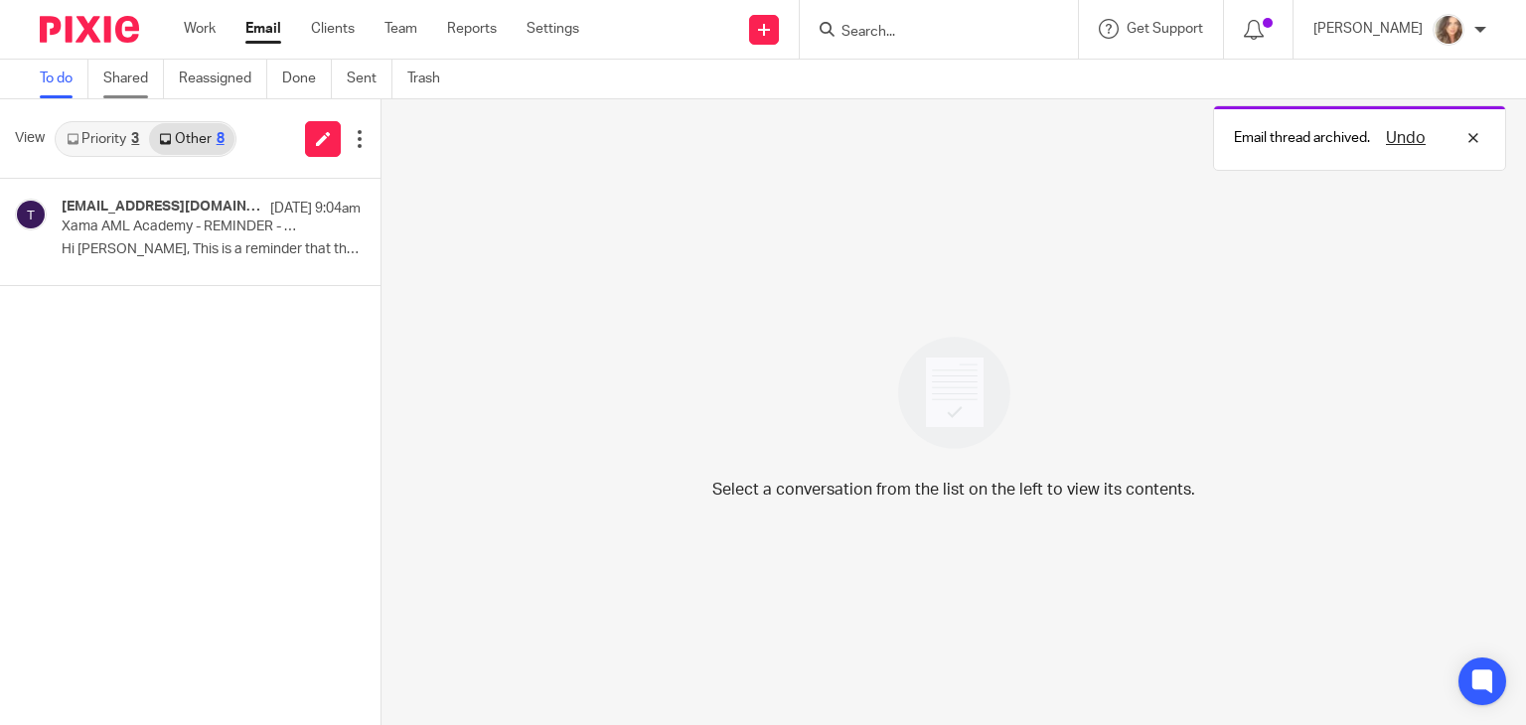
click at [151, 81] on link "Shared" at bounding box center [133, 79] width 61 height 39
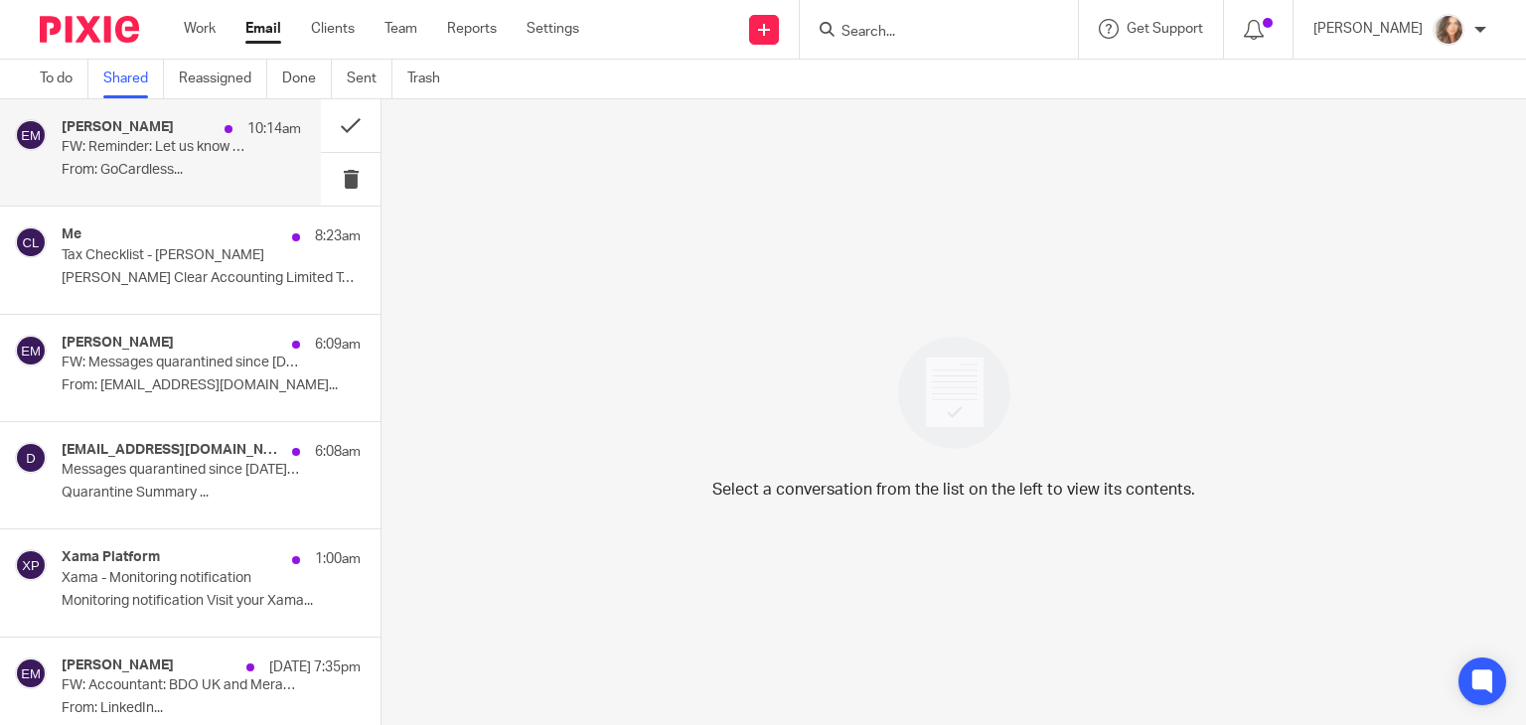
click at [185, 174] on p "From: GoCardless..." at bounding box center [181, 170] width 239 height 17
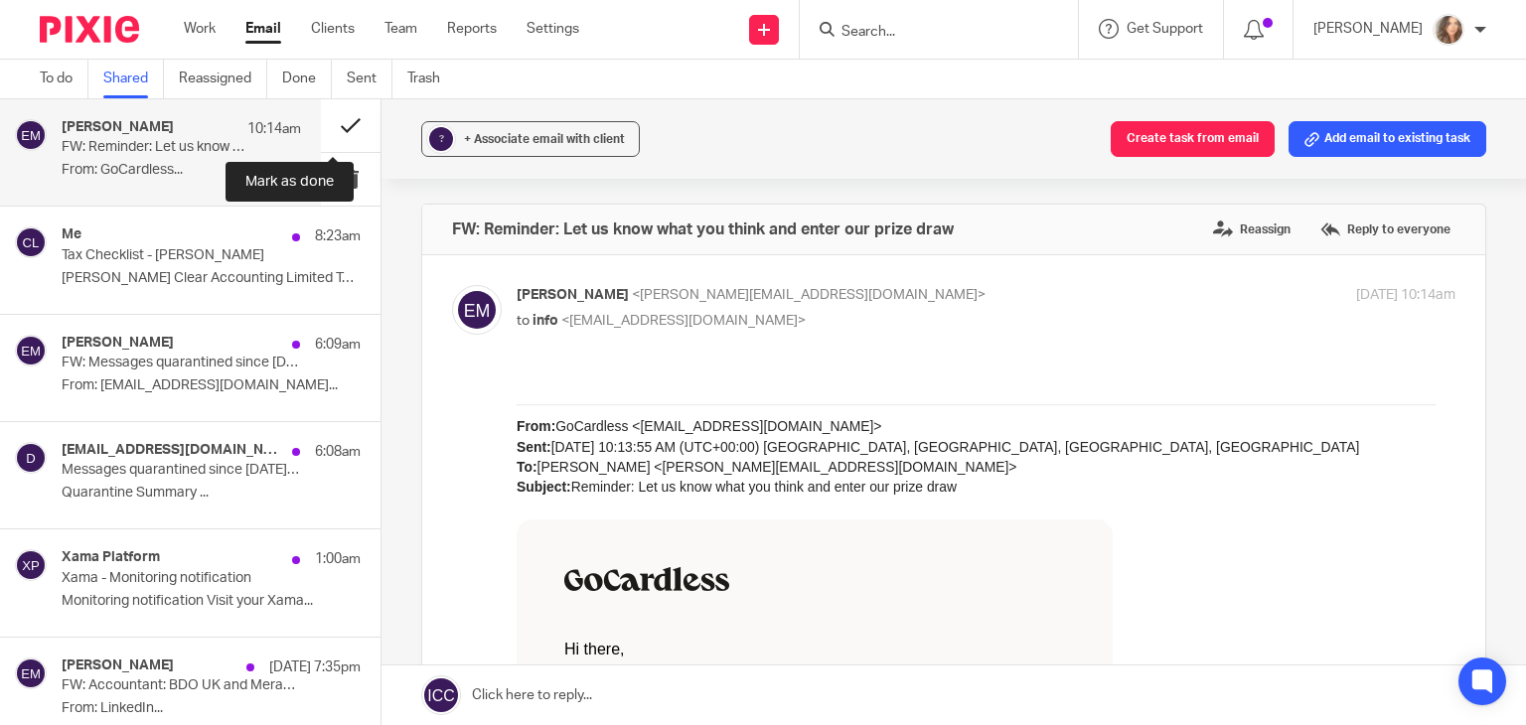
click at [334, 121] on button at bounding box center [351, 125] width 60 height 53
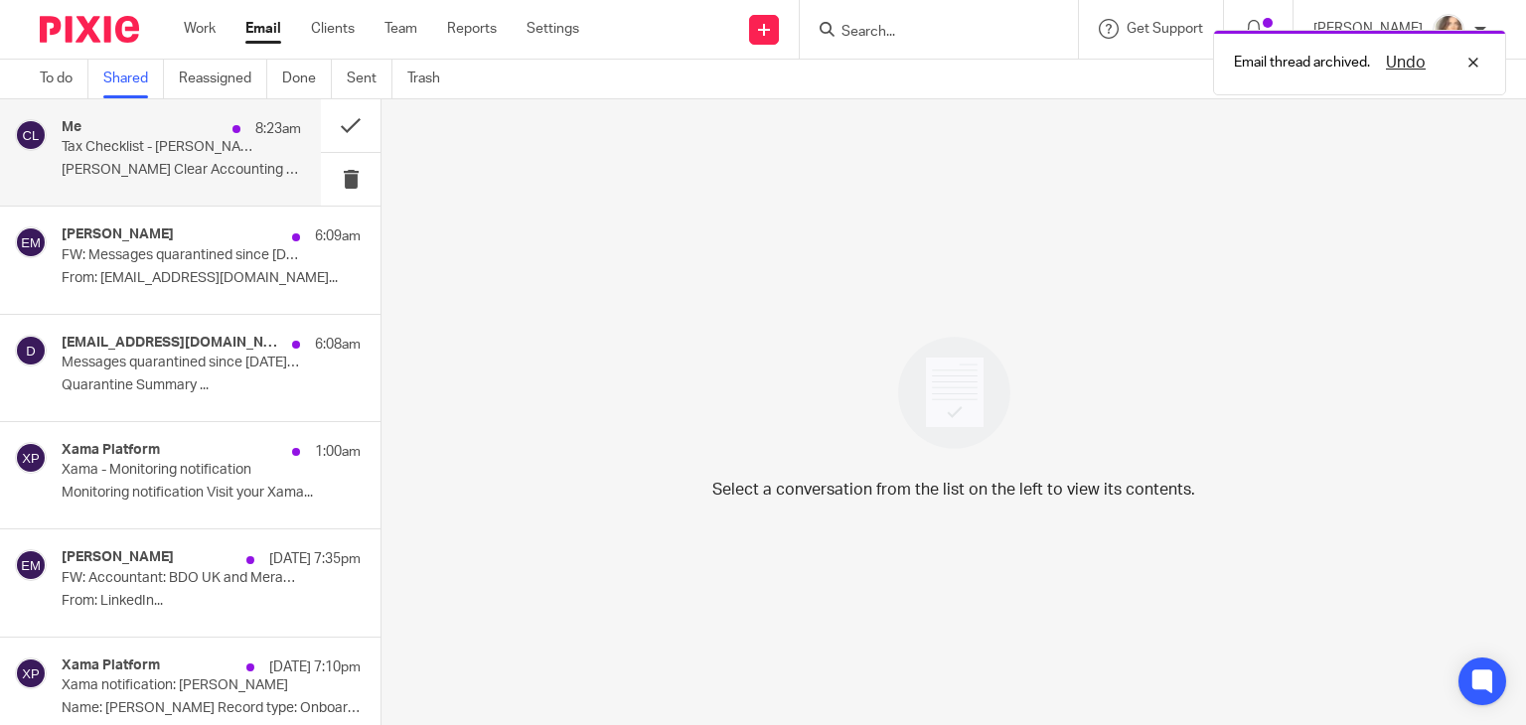
click at [209, 170] on p "Carter Clear Accounting Limited Tax Checklist ..." at bounding box center [181, 170] width 239 height 17
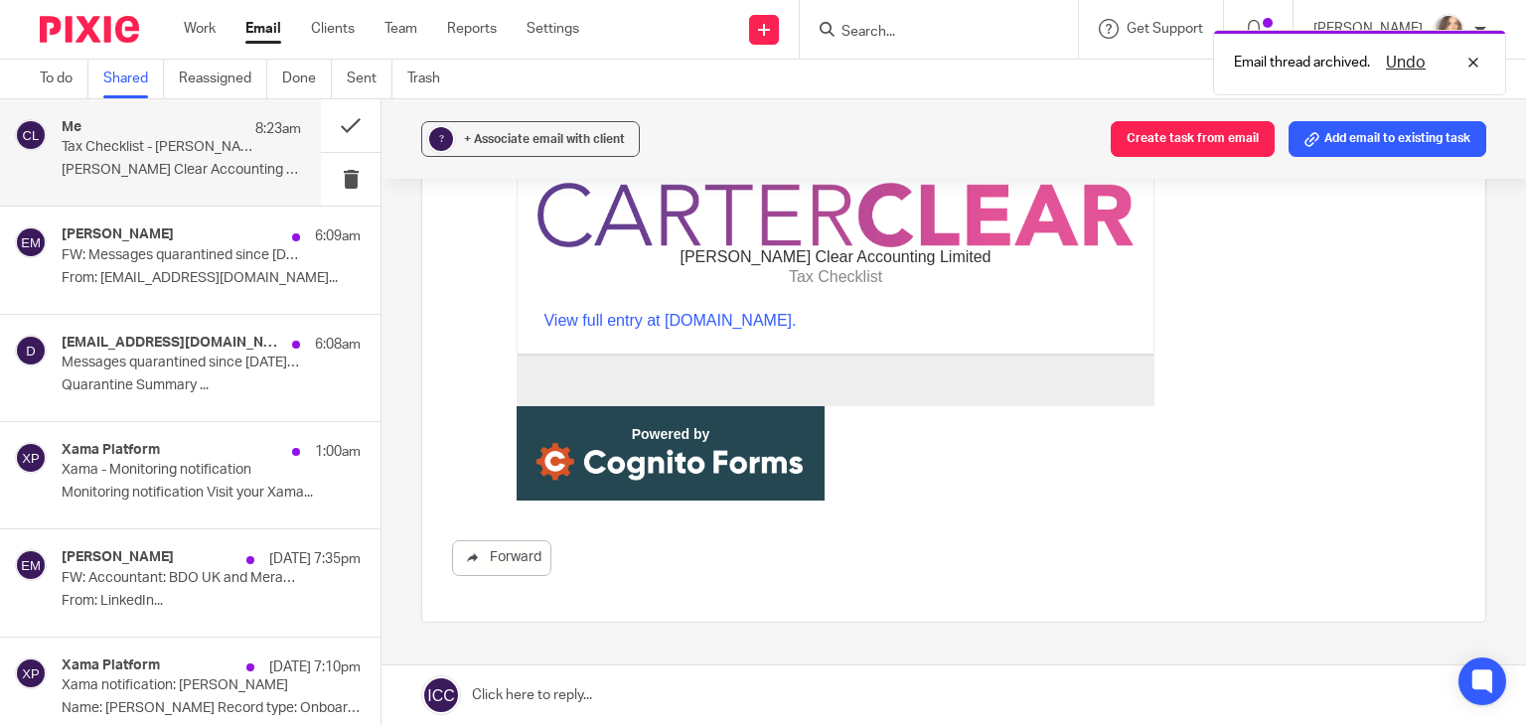
scroll to position [611, 0]
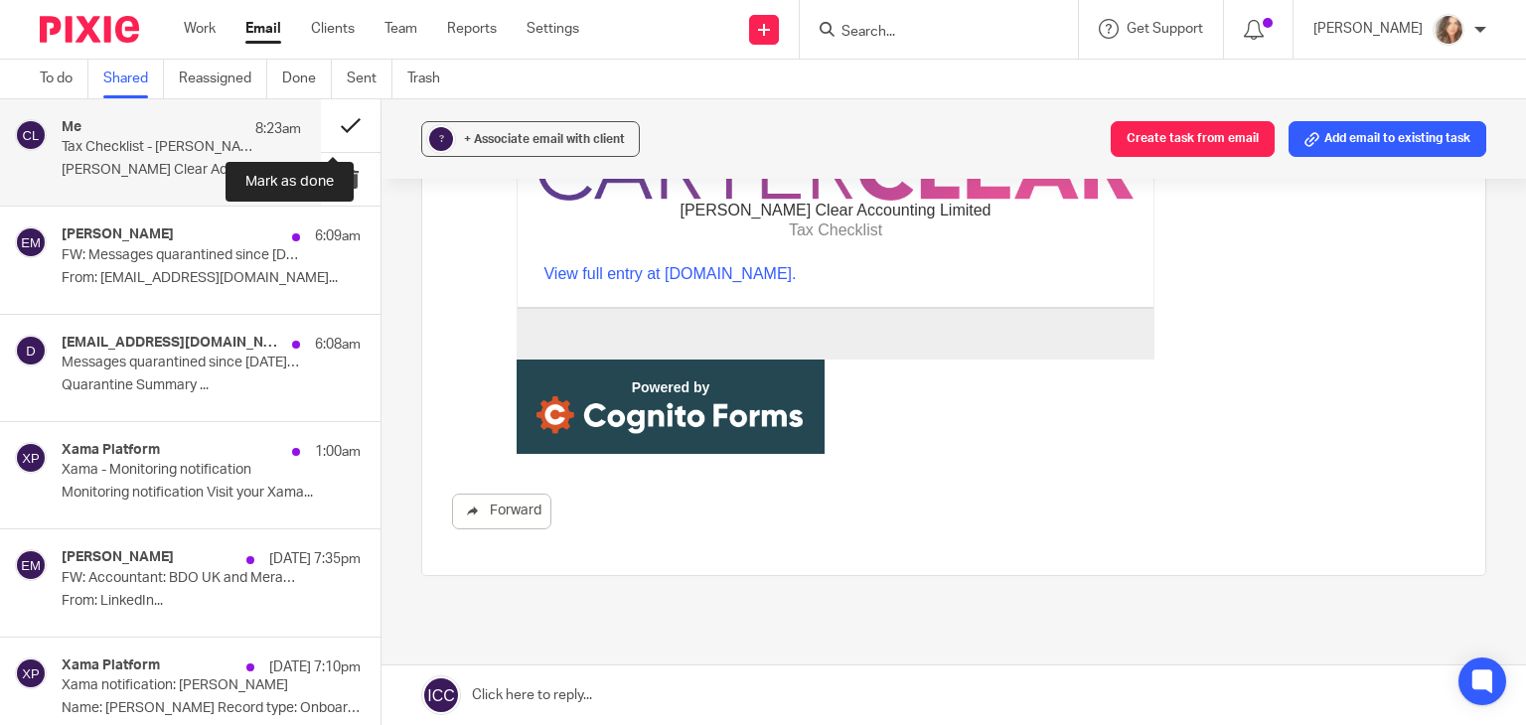
click at [337, 124] on button at bounding box center [351, 125] width 60 height 53
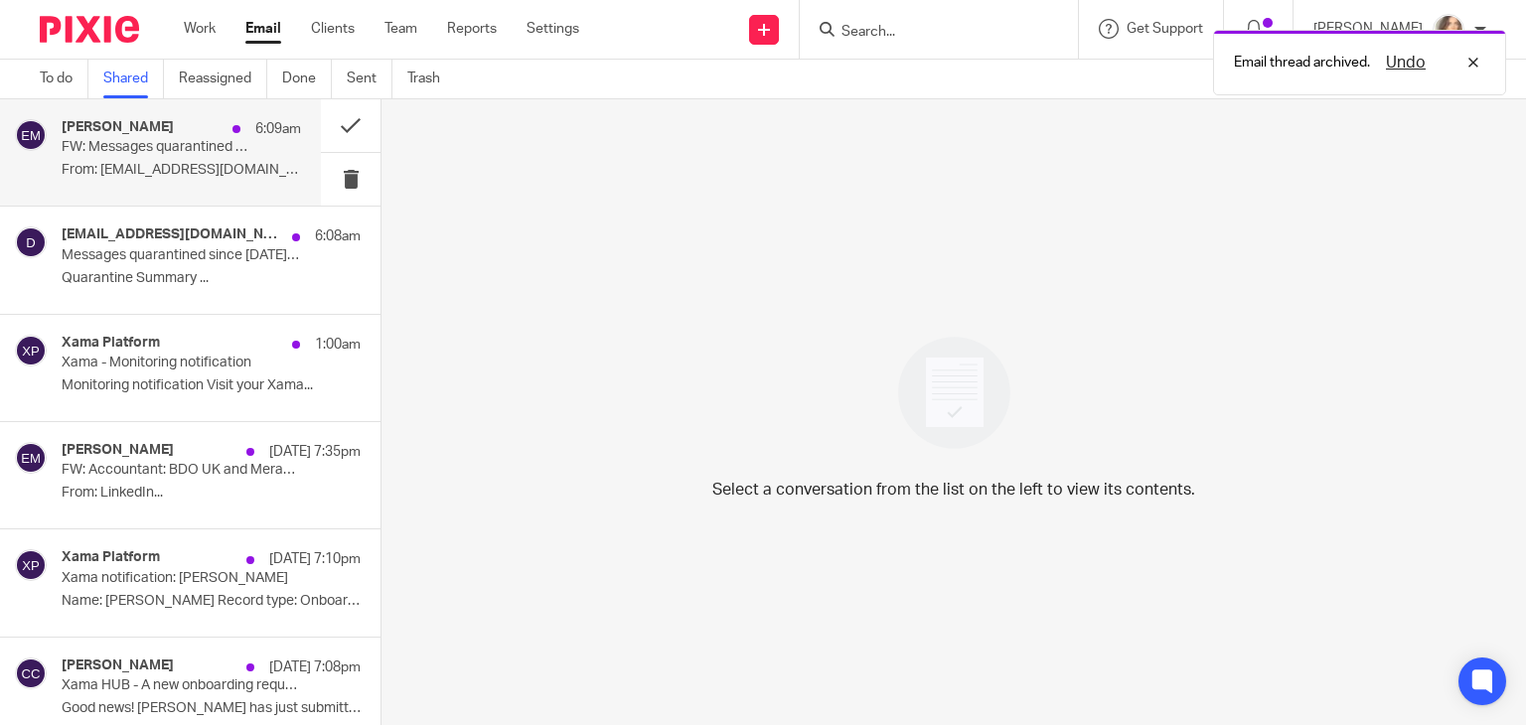
click at [208, 152] on p "FW: Messages quarantined since Aug 19, 2025 03:00 PM for emma@carterclear.co.uk" at bounding box center [158, 147] width 192 height 17
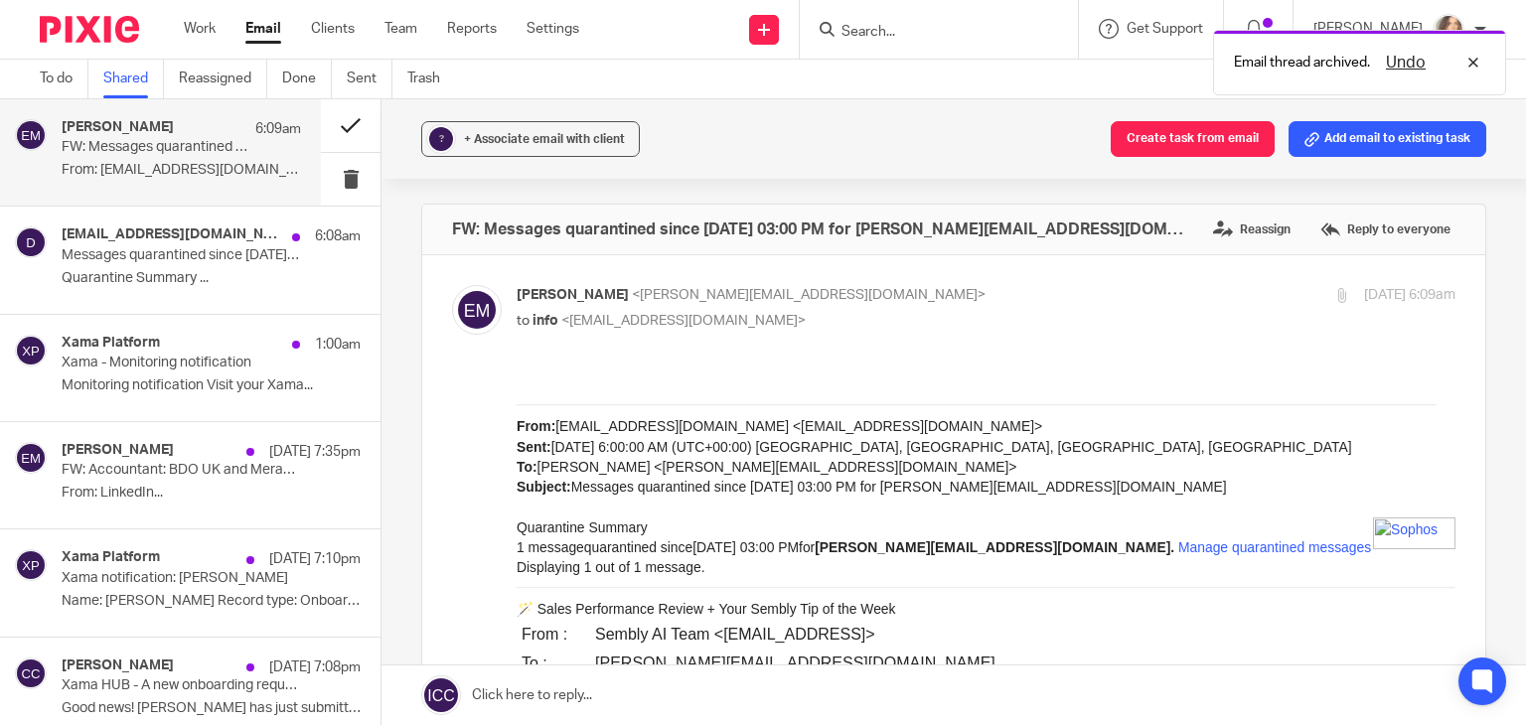
scroll to position [0, 0]
click at [331, 124] on button at bounding box center [351, 125] width 60 height 53
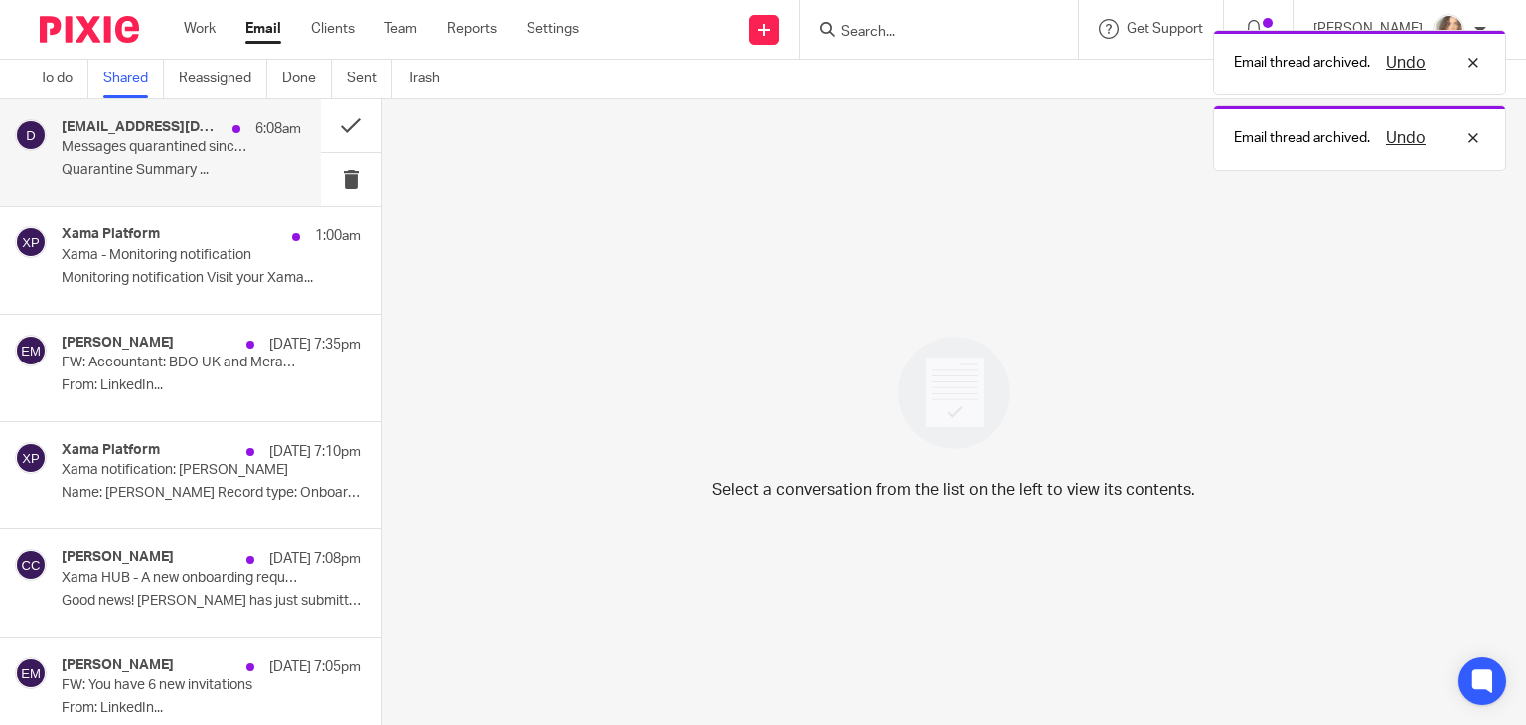
click at [187, 159] on div "do-not-reply@cloud.sophos.com 6:08am Messages quarantined since Aug 19, 2025 03…" at bounding box center [181, 152] width 239 height 67
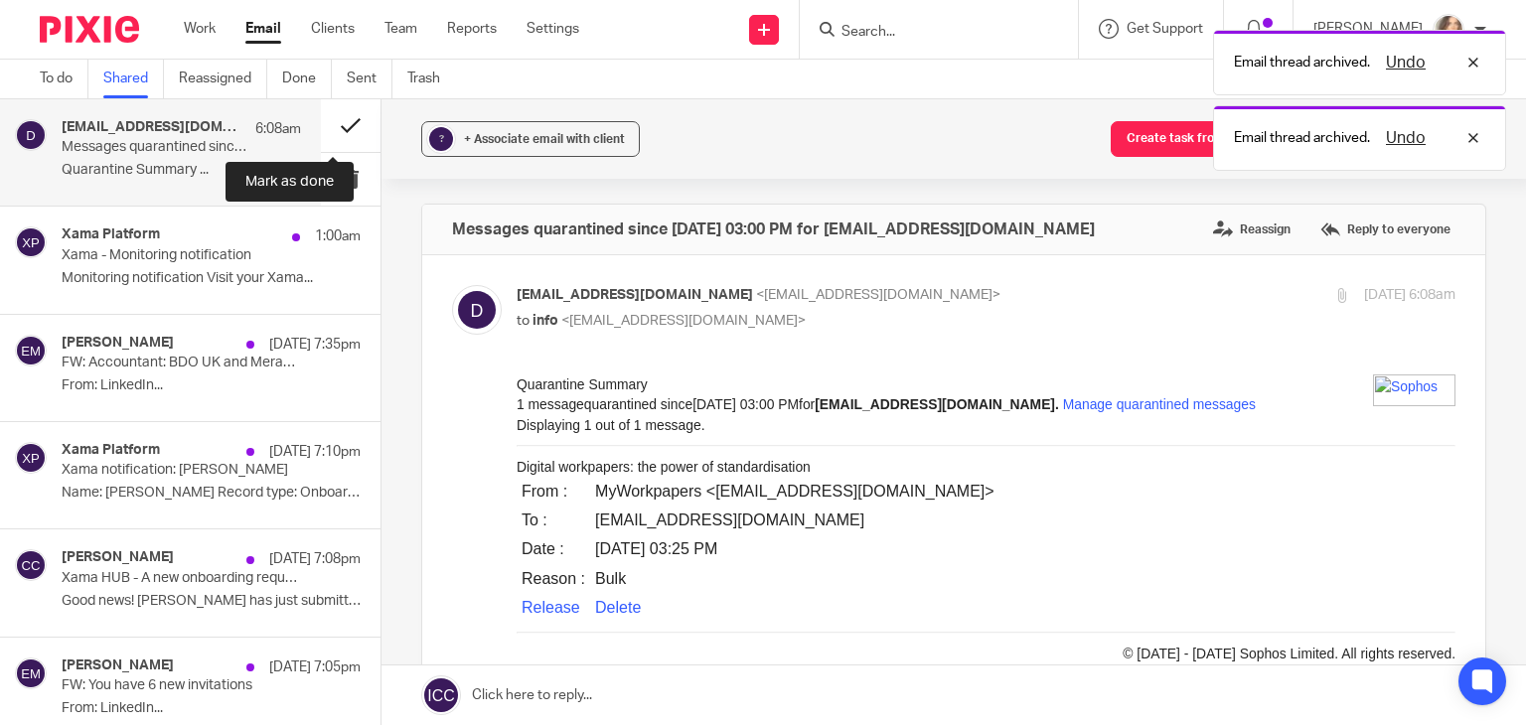
click at [331, 120] on button at bounding box center [351, 125] width 60 height 53
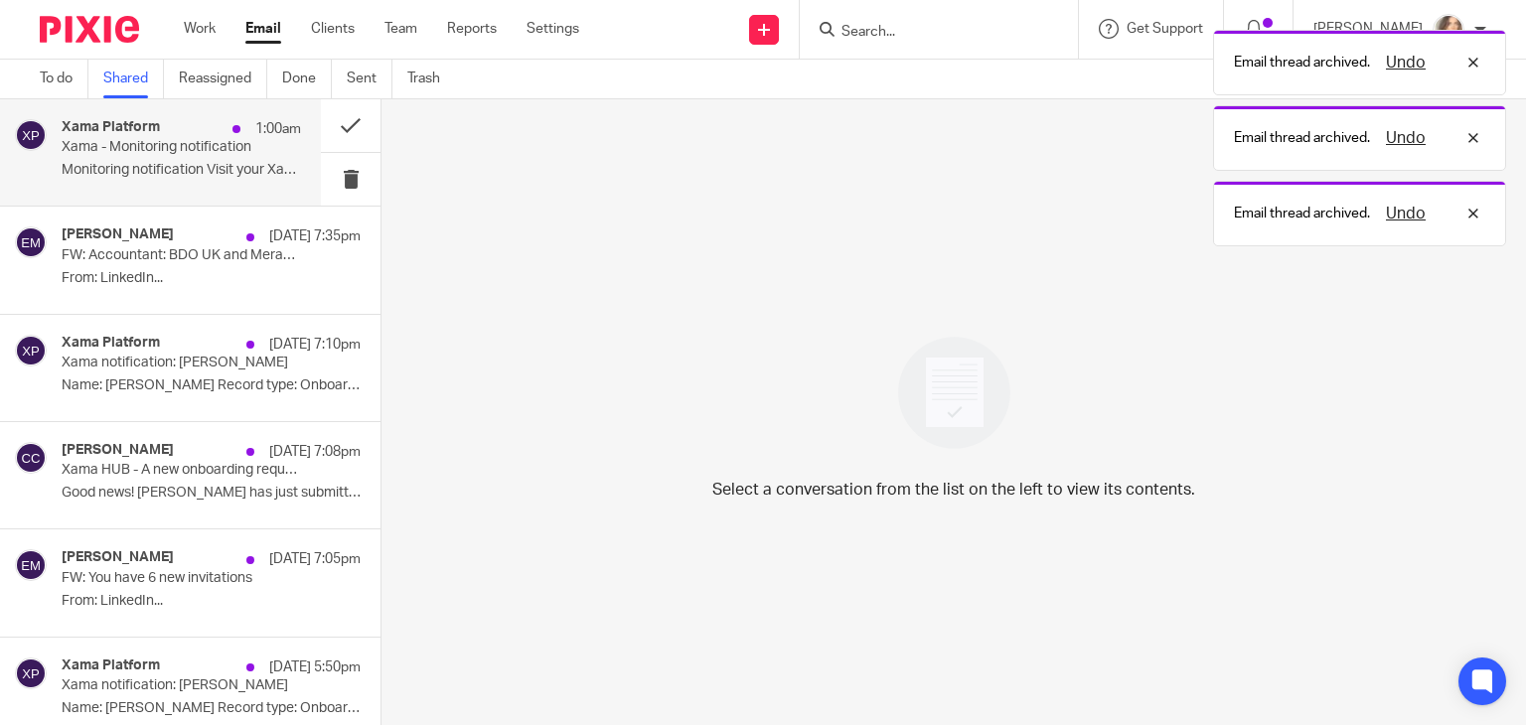
click at [99, 160] on div "Xama Platform 1:00am Xama - Monitoring notification Monitoring notification Vis…" at bounding box center [181, 152] width 239 height 67
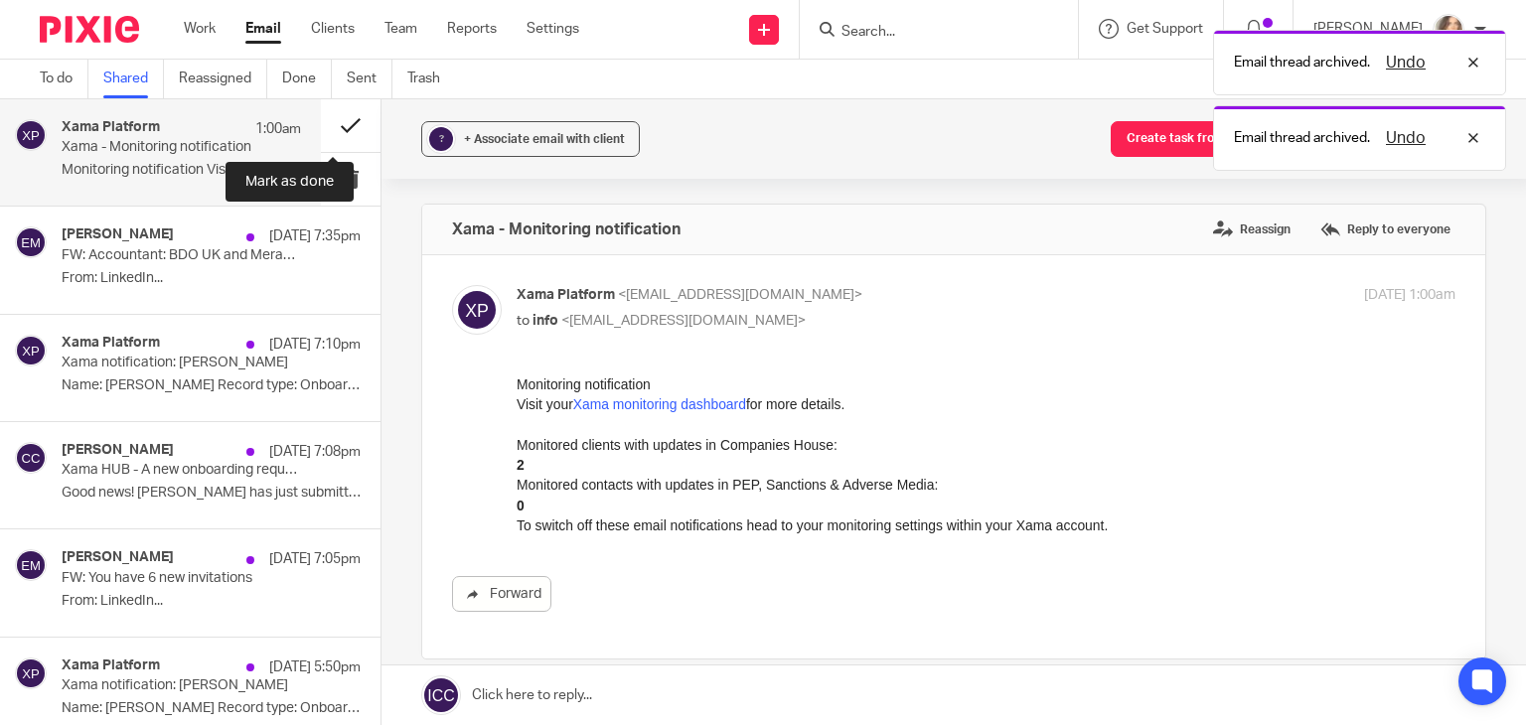
click at [347, 122] on button at bounding box center [351, 125] width 60 height 53
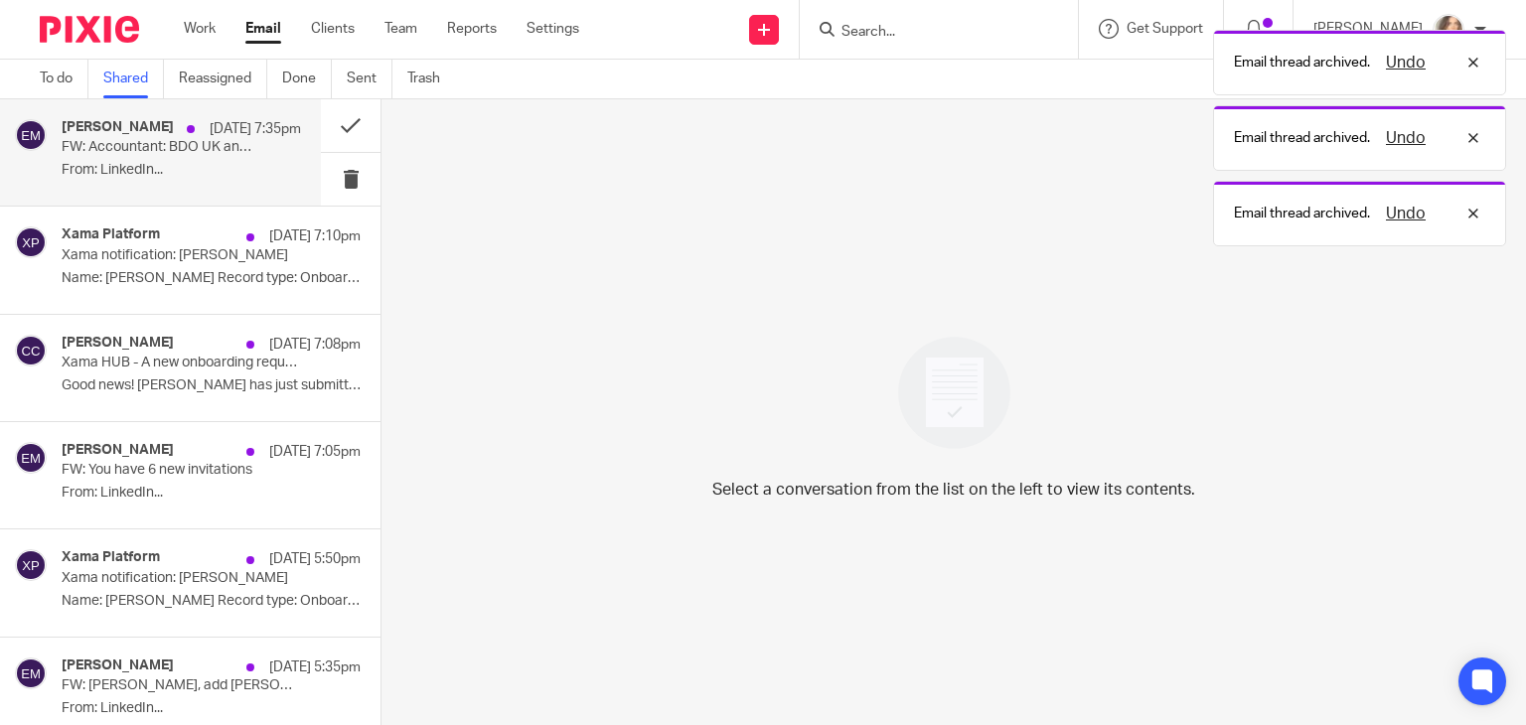
click at [149, 167] on p "From: LinkedIn..." at bounding box center [181, 170] width 239 height 17
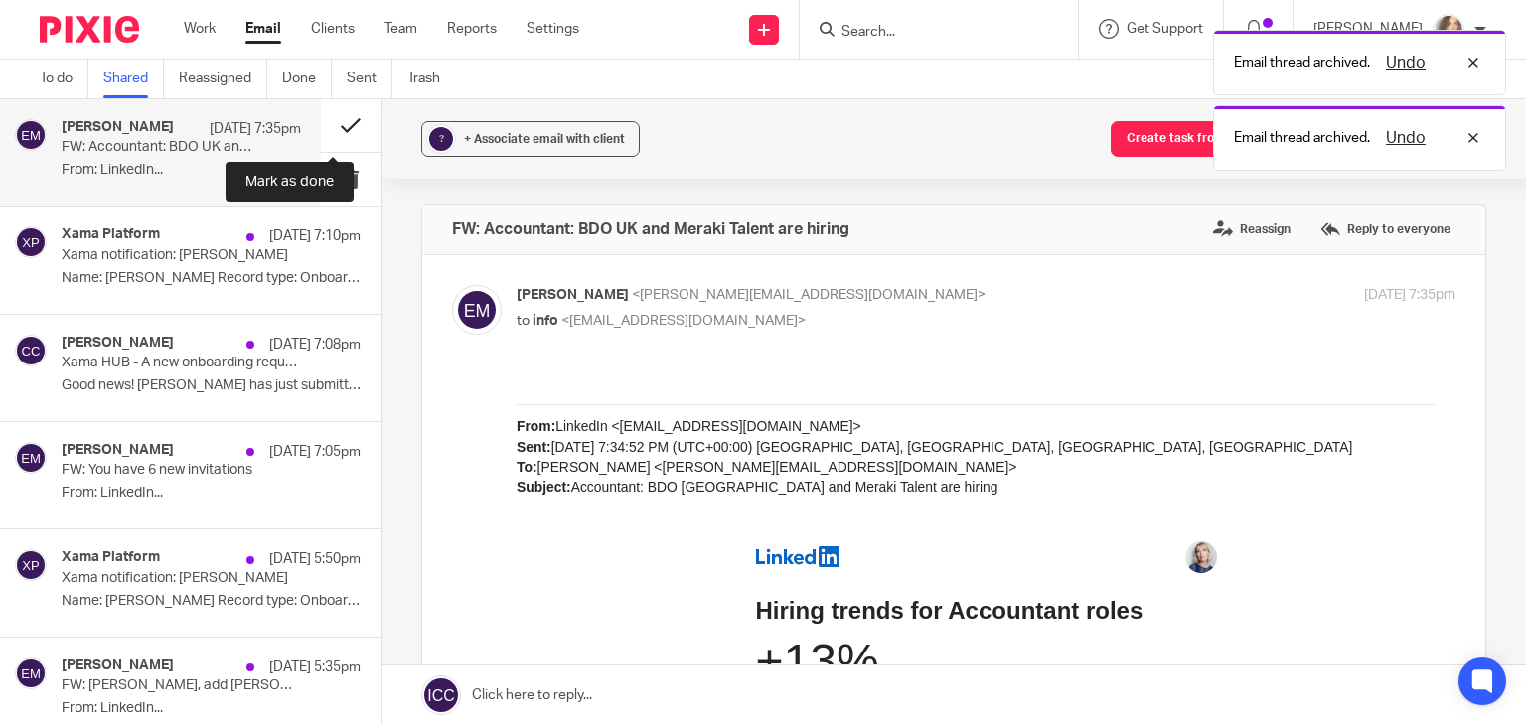
click at [339, 122] on button at bounding box center [351, 125] width 60 height 53
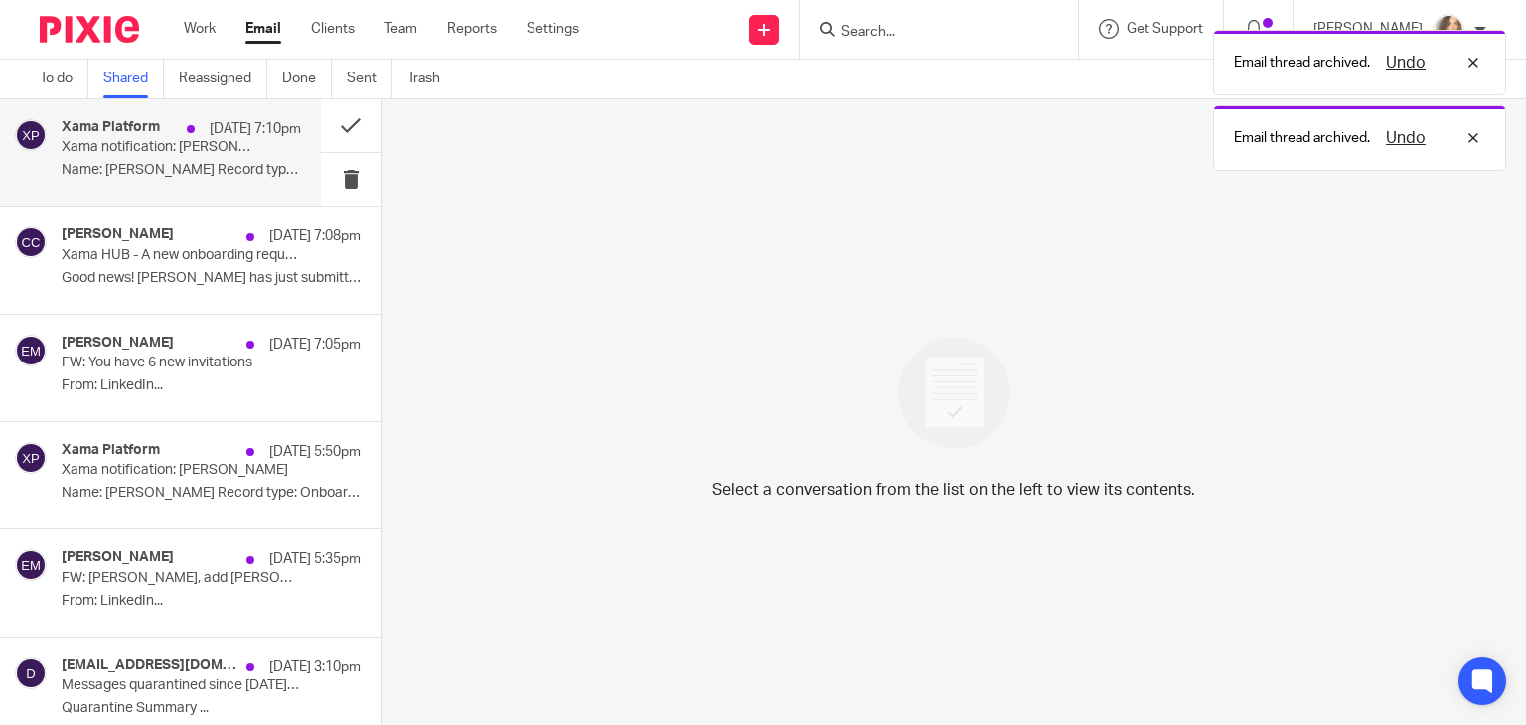
click at [173, 173] on p "Name: Emily Glancy Record type: Onboarding..." at bounding box center [181, 170] width 239 height 17
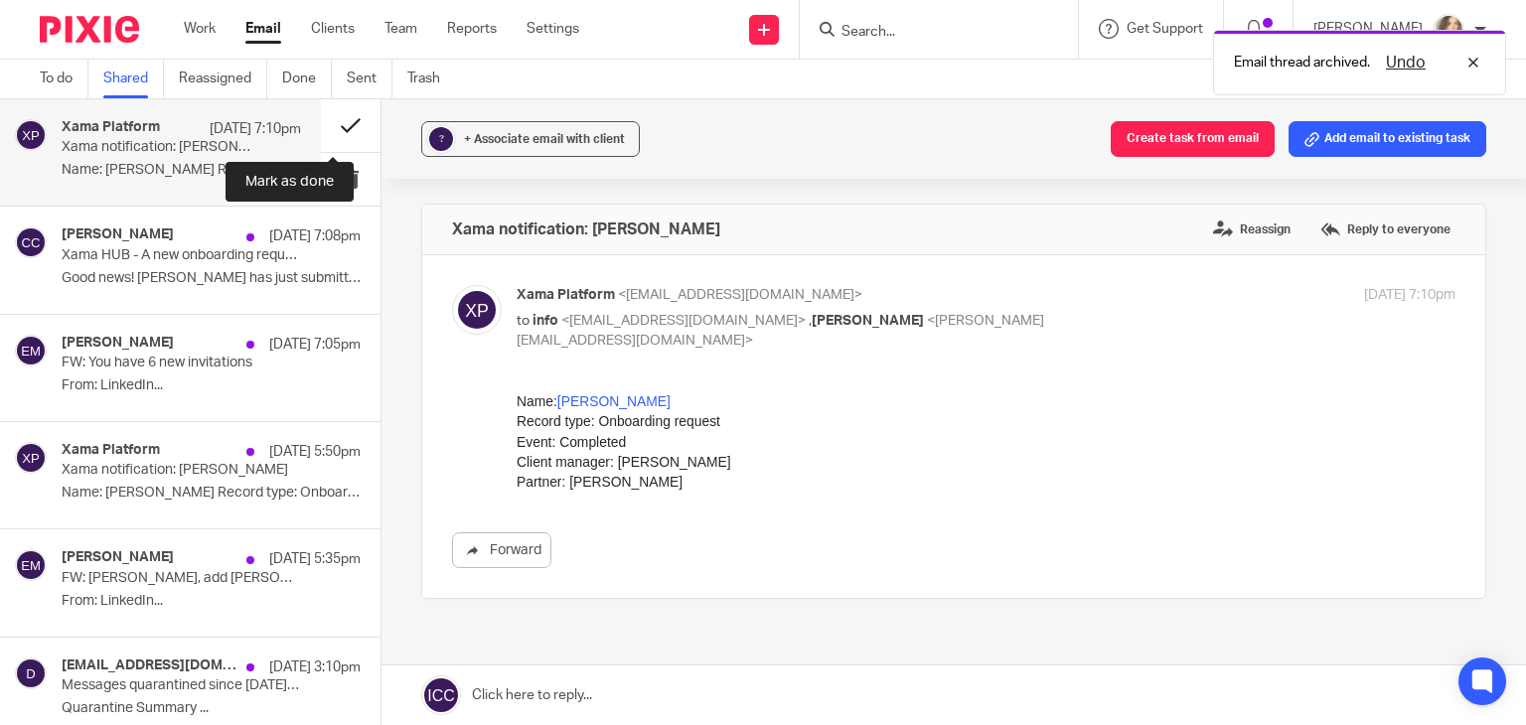
click at [330, 128] on button at bounding box center [351, 125] width 60 height 53
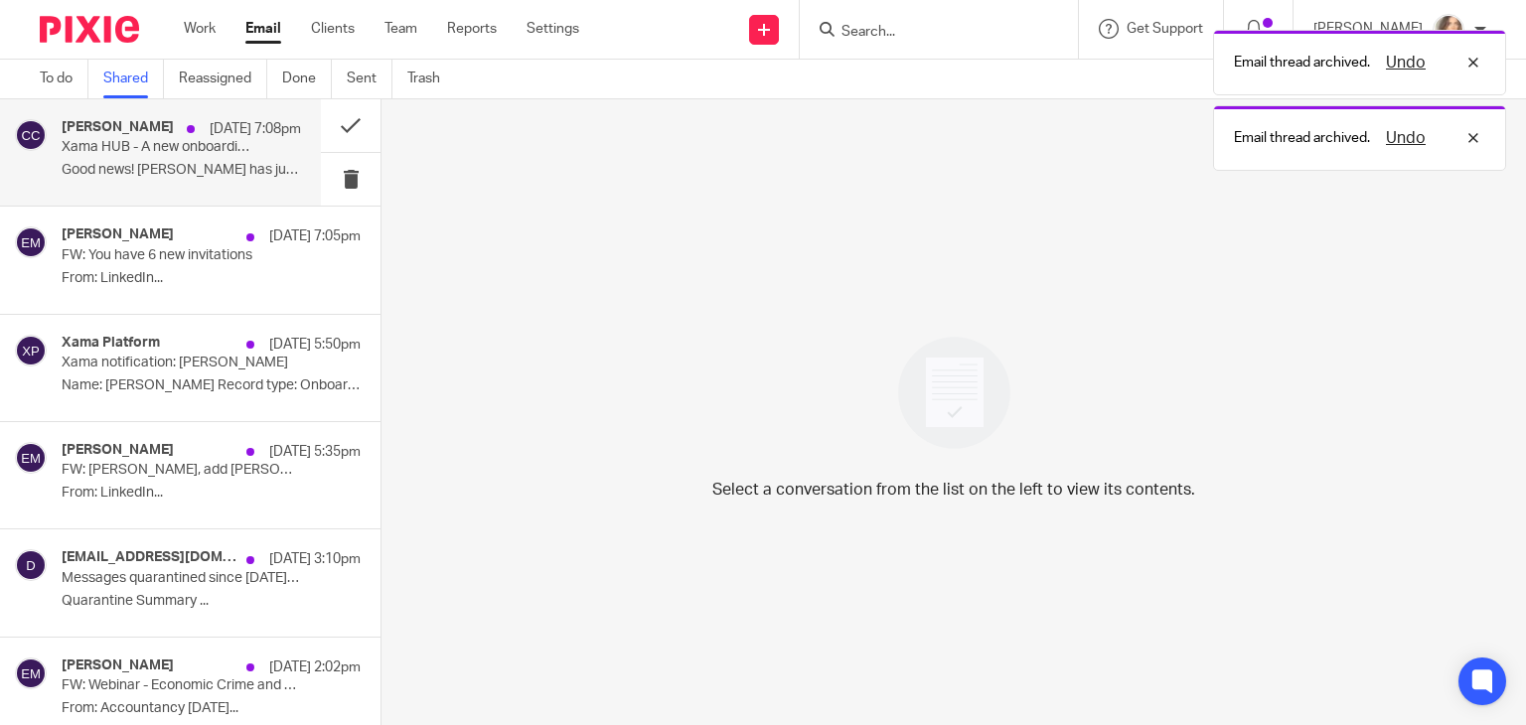
click at [140, 170] on p "Good news! Emily Glancy has just submitted..." at bounding box center [181, 170] width 239 height 17
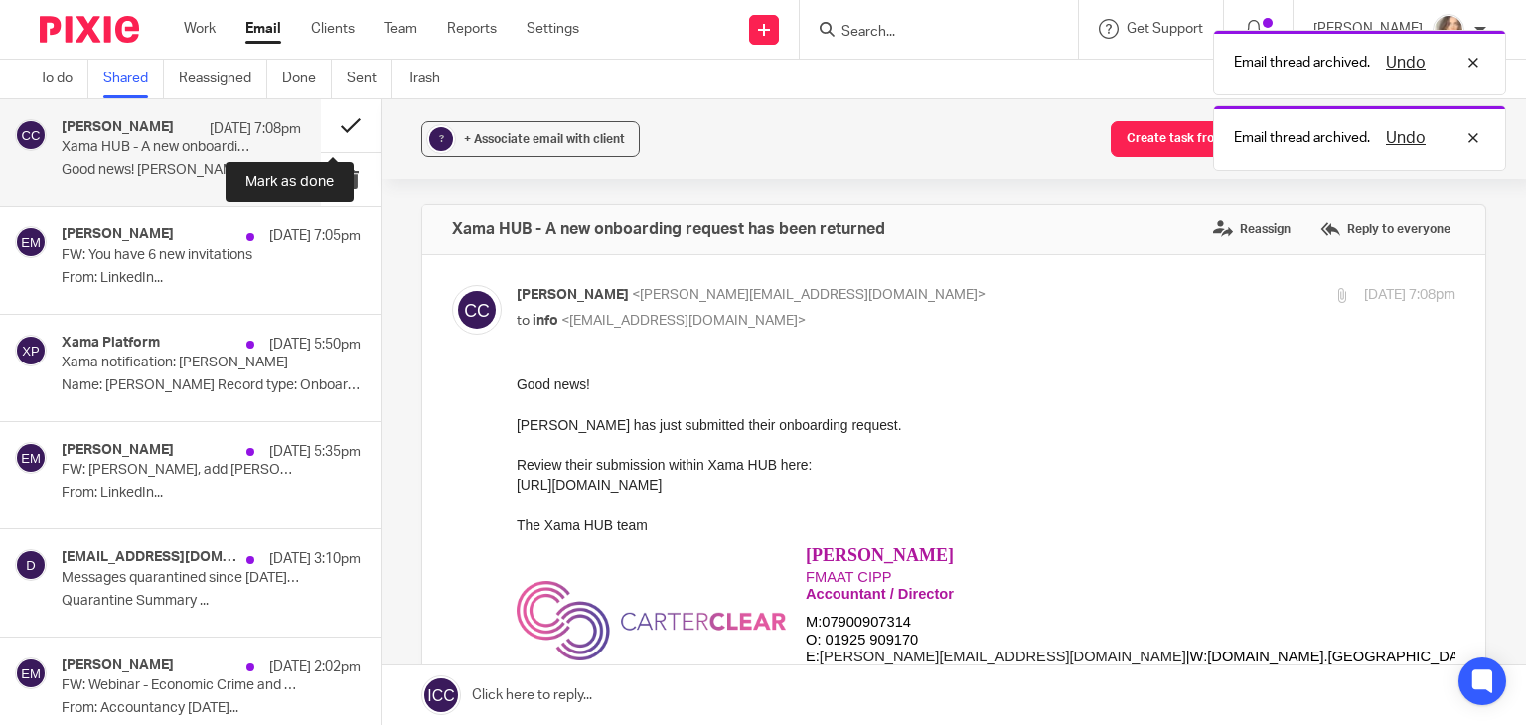
click at [334, 121] on button at bounding box center [351, 125] width 60 height 53
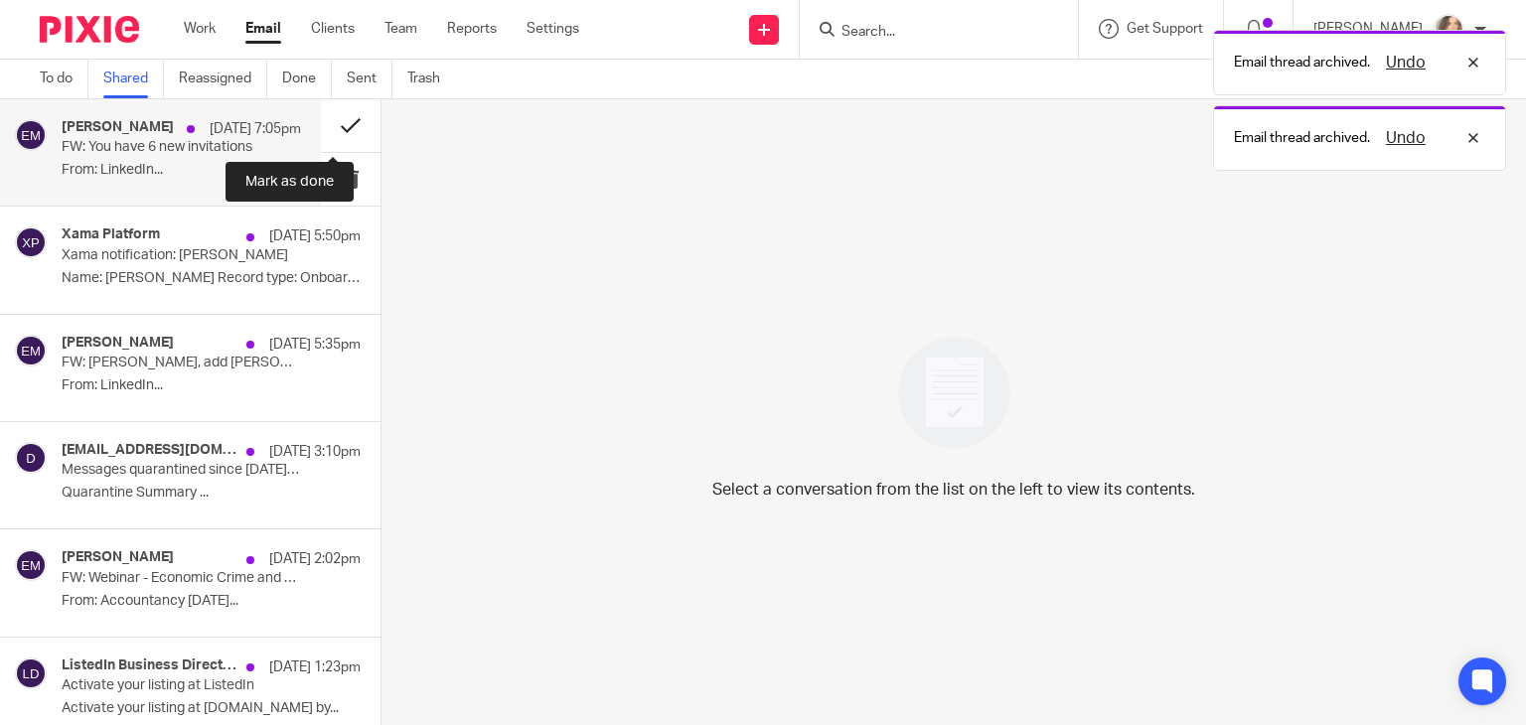
click at [334, 123] on button at bounding box center [351, 125] width 60 height 53
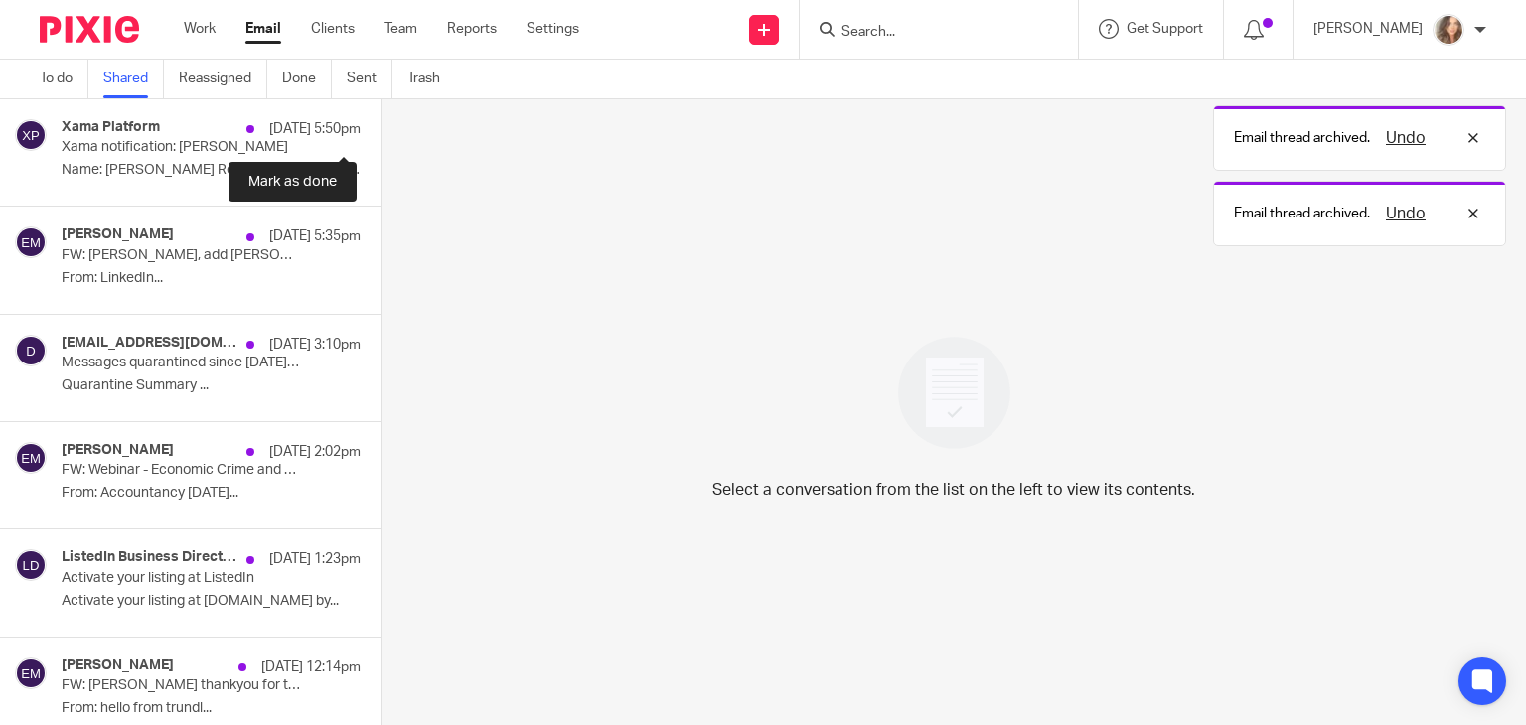
click at [380, 123] on button at bounding box center [388, 125] width 16 height 53
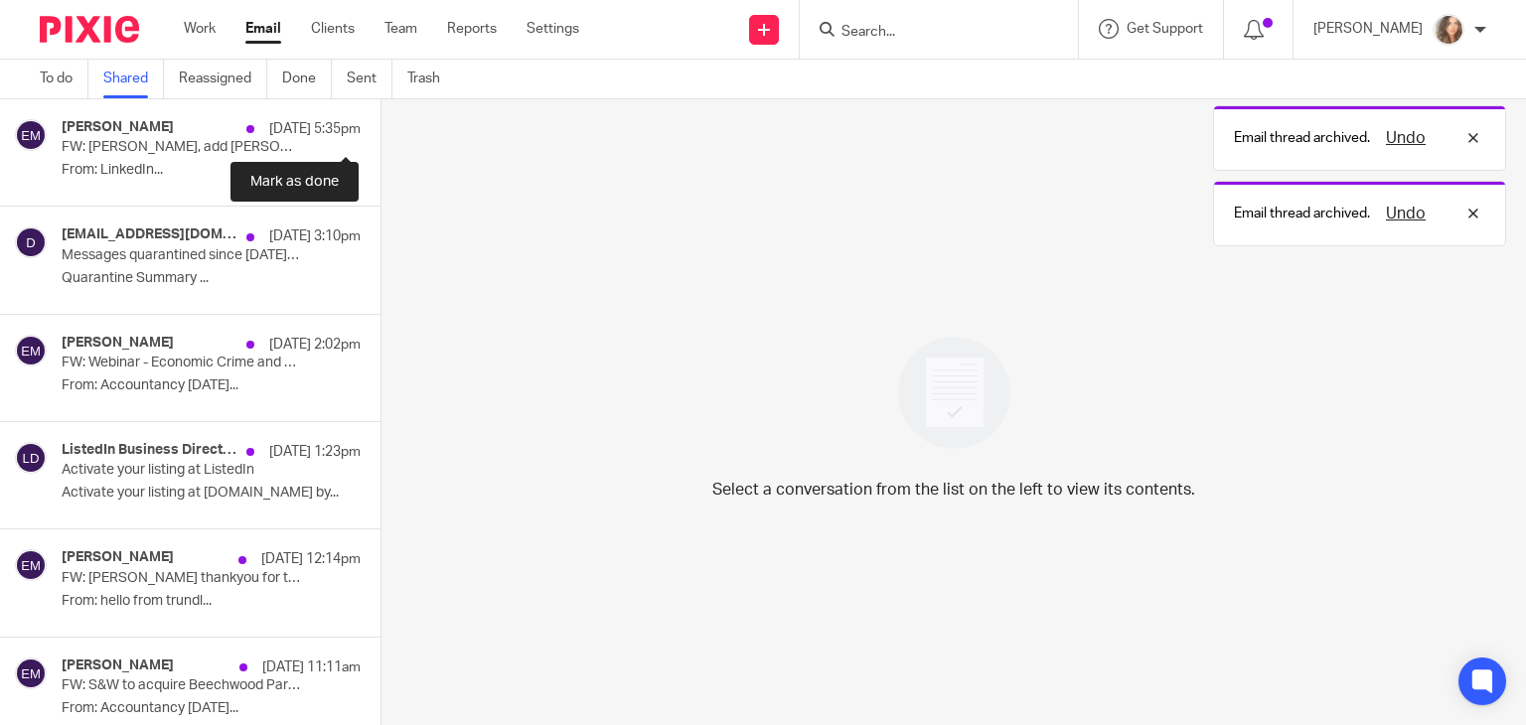
click at [380, 123] on button at bounding box center [388, 125] width 16 height 53
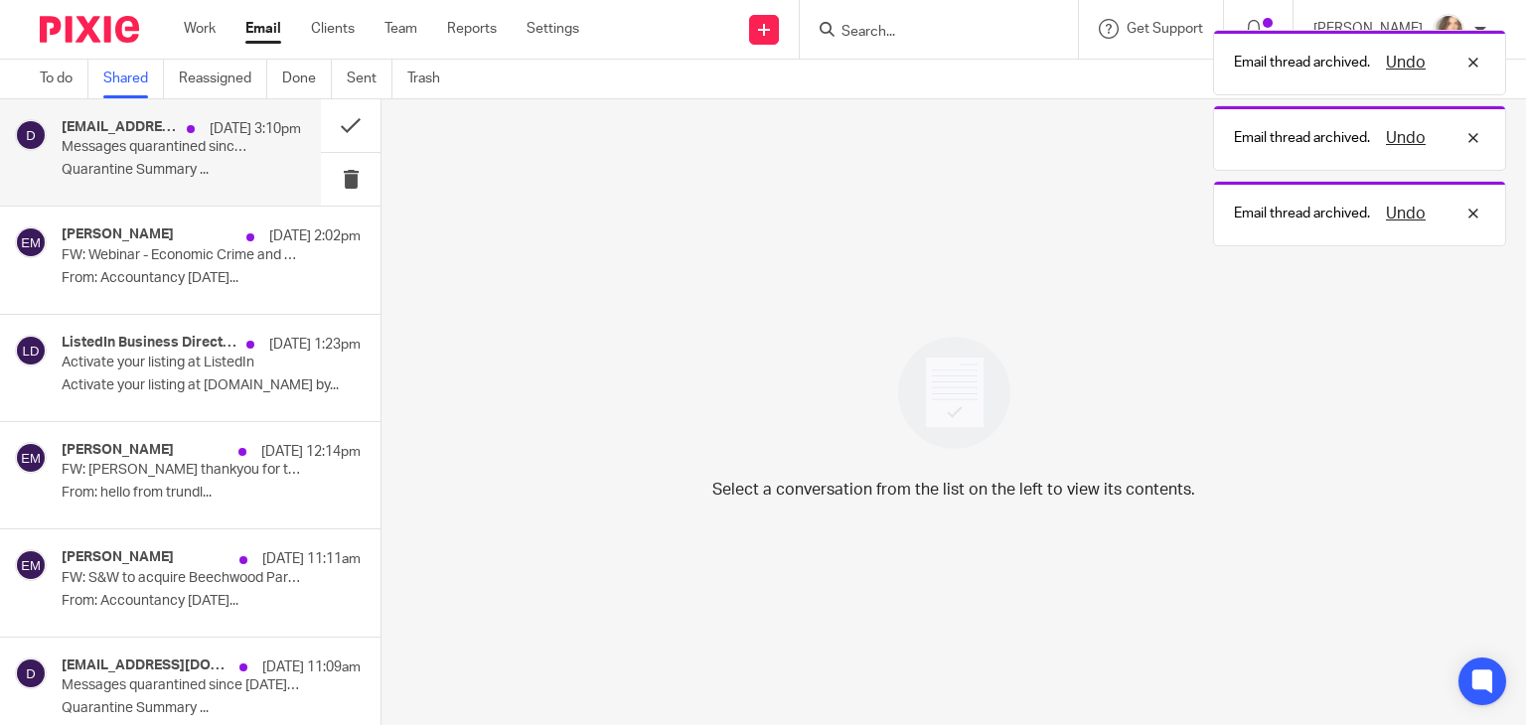
click at [167, 158] on div "do-not-reply@cloud.sophos.com 19 Aug 3:10pm Messages quarantined since Aug 19, …" at bounding box center [181, 152] width 239 height 67
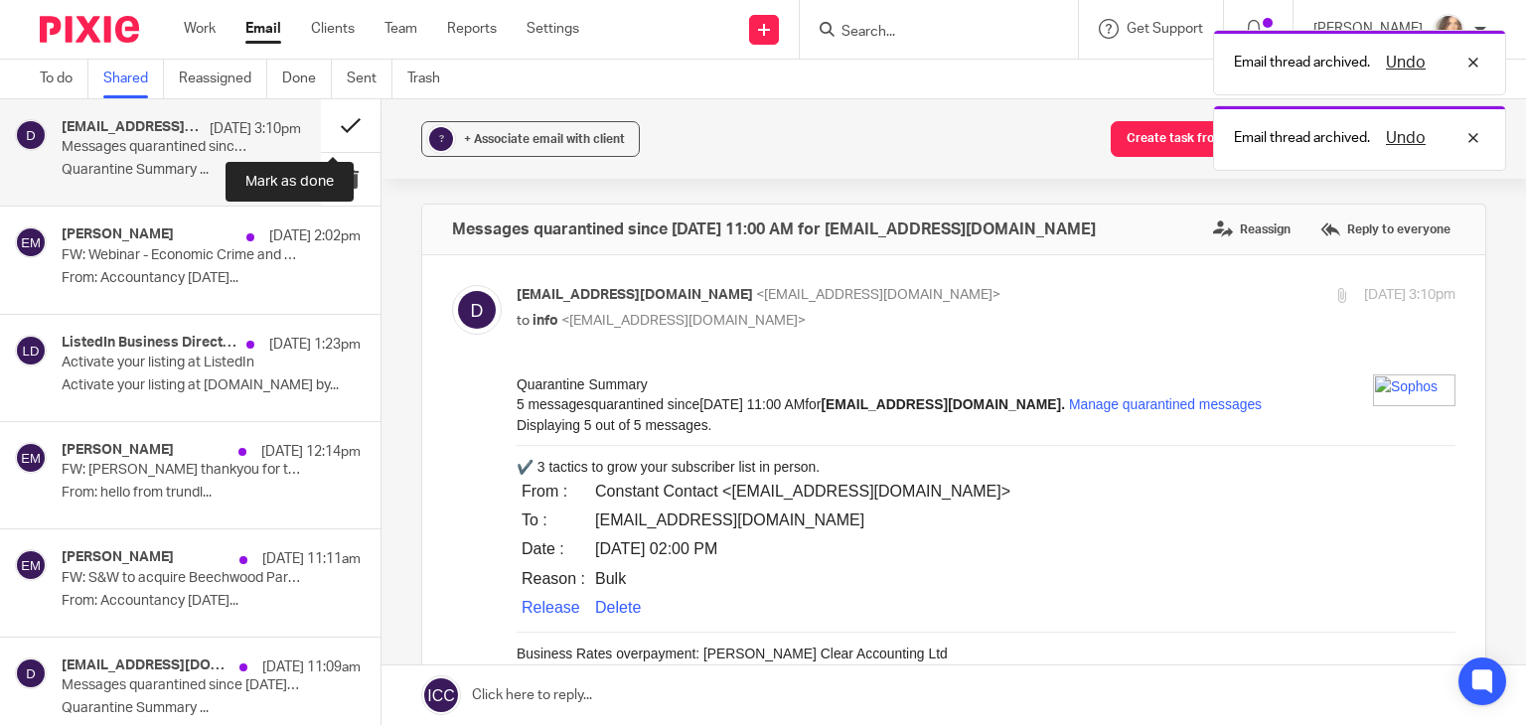
click at [334, 123] on button at bounding box center [351, 125] width 60 height 53
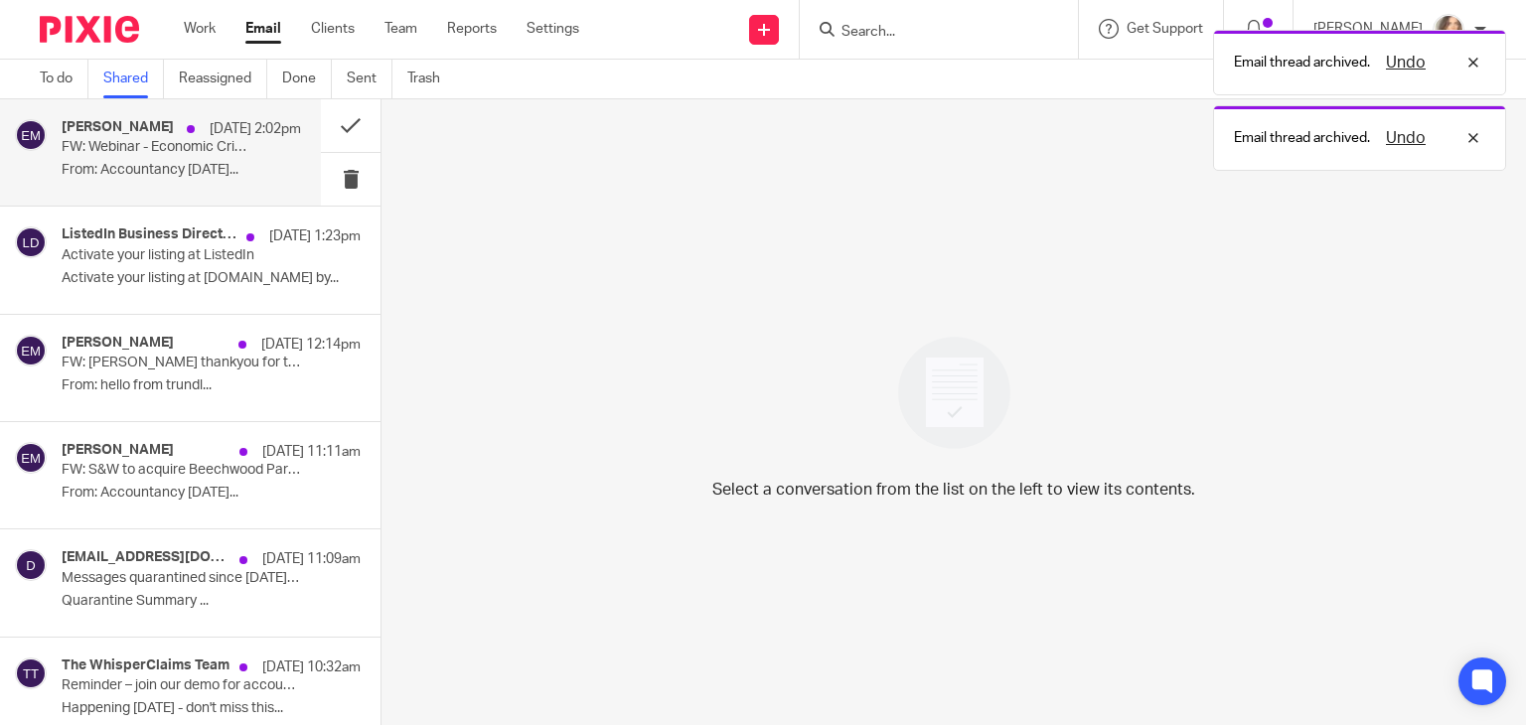
click at [201, 156] on div "Emma McGarity 19 Aug 2:02pm FW: Webinar - Economic Crime and Corporate Transpar…" at bounding box center [181, 152] width 239 height 67
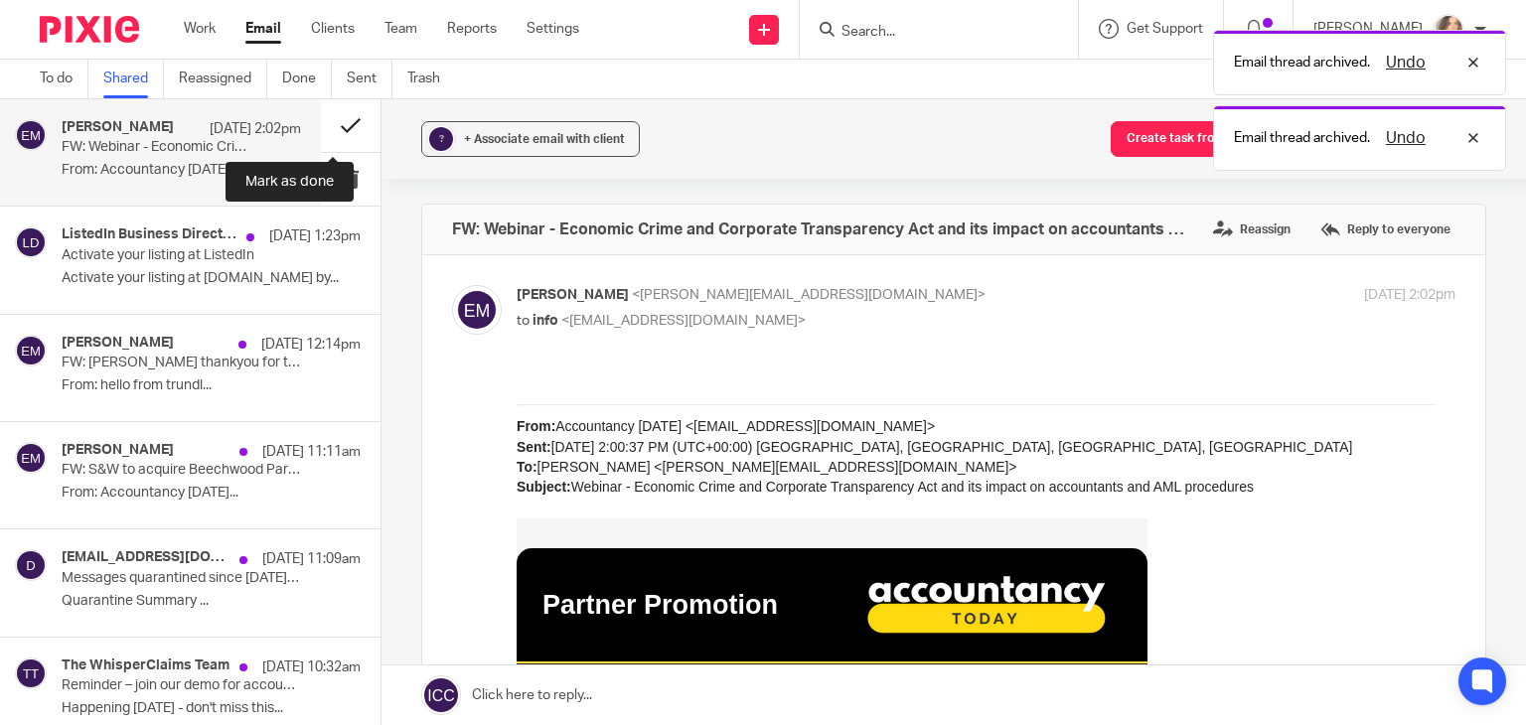
click at [335, 120] on button at bounding box center [351, 125] width 60 height 53
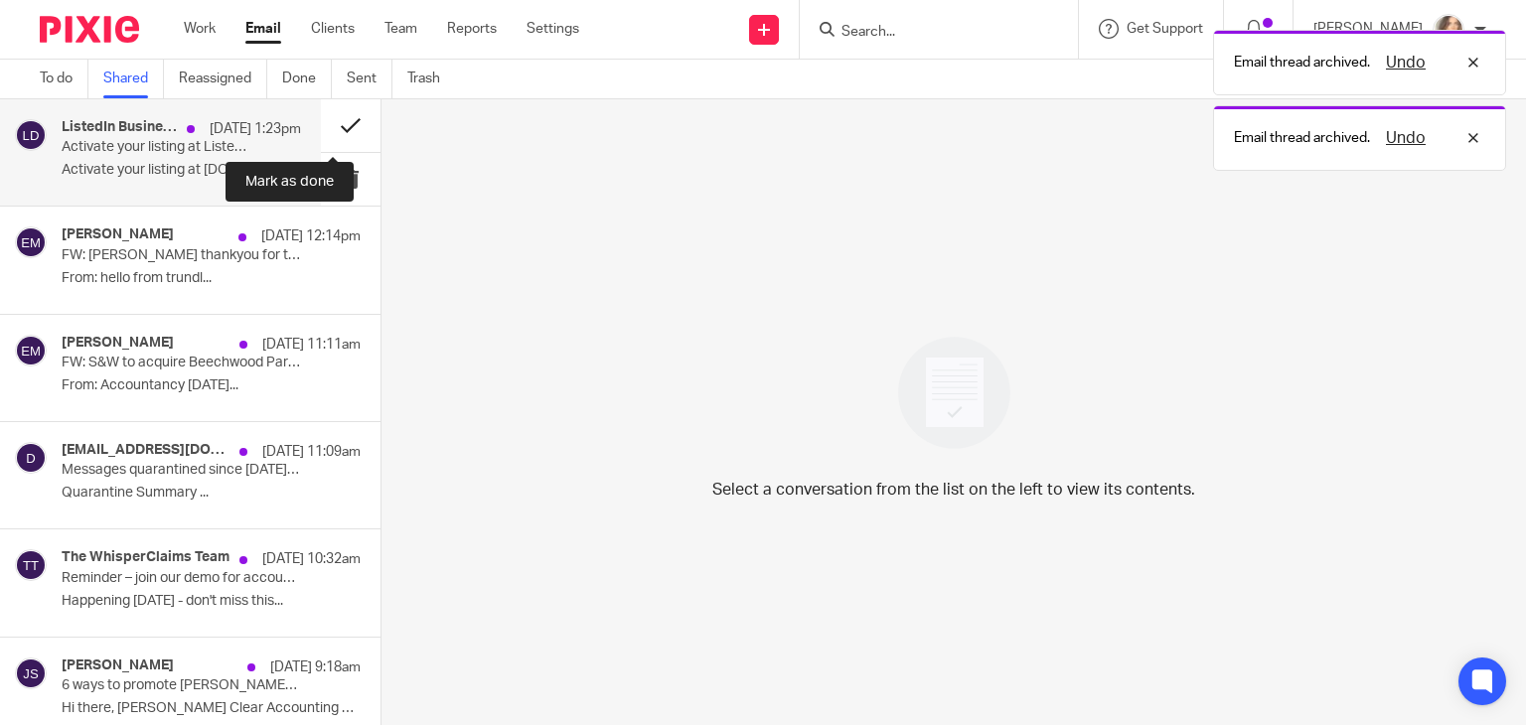
click at [337, 121] on button at bounding box center [351, 125] width 60 height 53
click at [335, 127] on button at bounding box center [351, 125] width 60 height 53
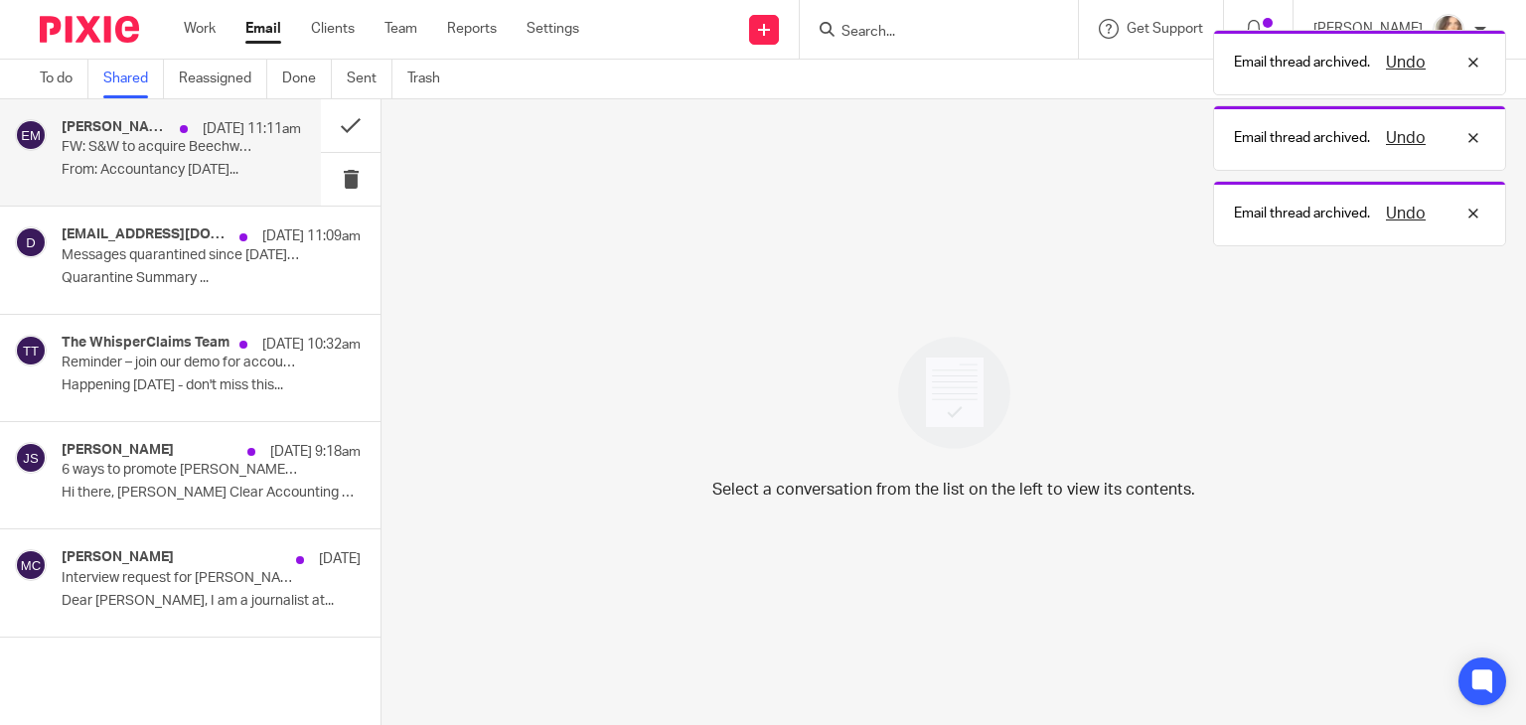
click at [188, 172] on p "From: Accountancy Today..." at bounding box center [181, 170] width 239 height 17
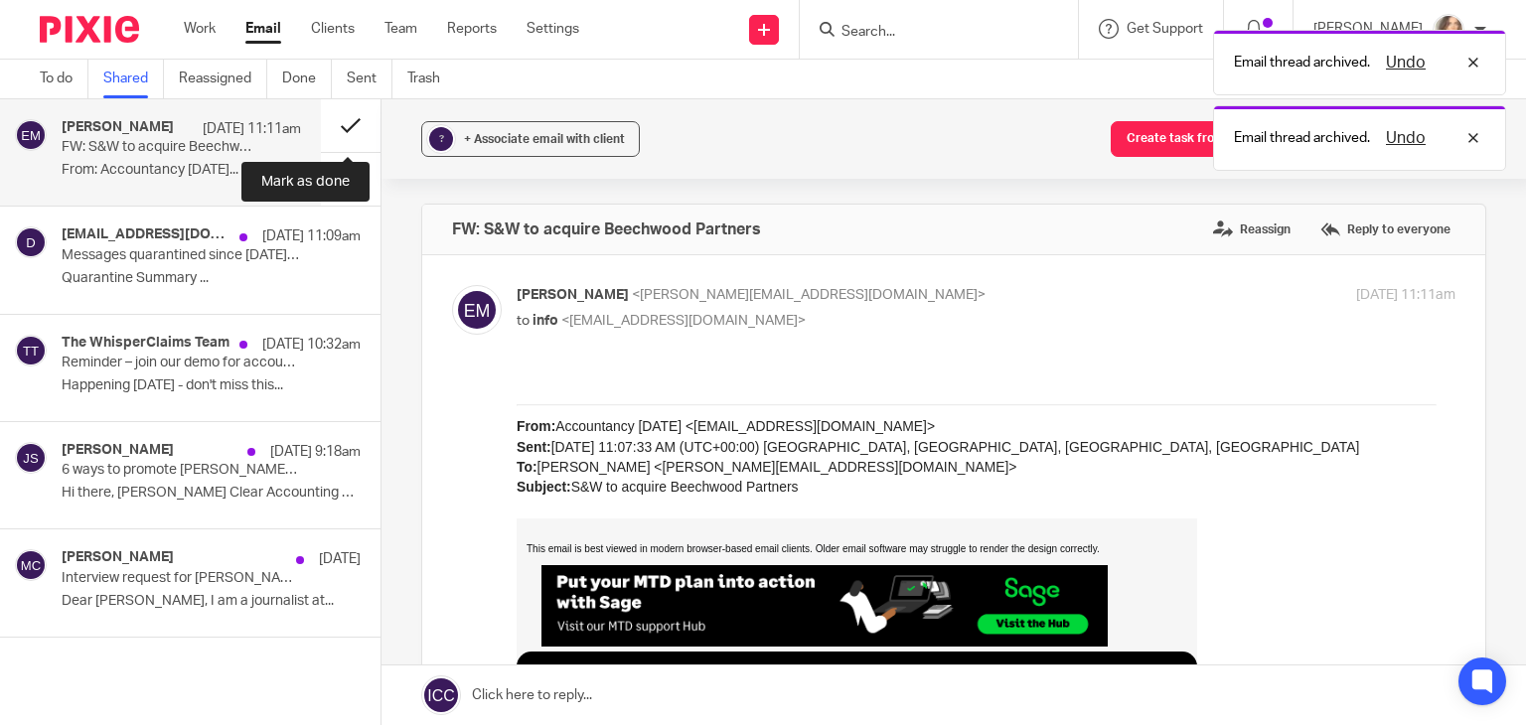
click at [353, 117] on button at bounding box center [351, 125] width 60 height 53
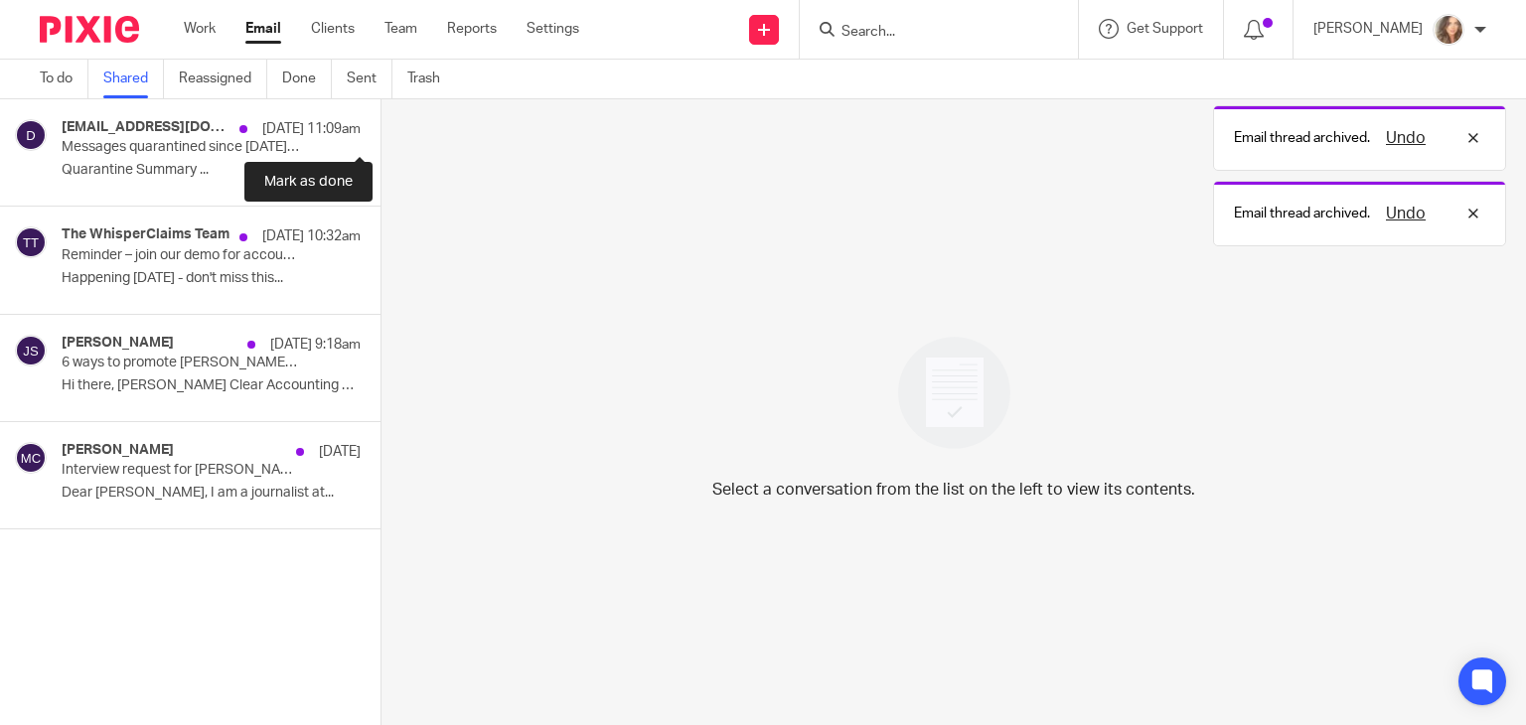
click at [380, 117] on button at bounding box center [388, 125] width 16 height 53
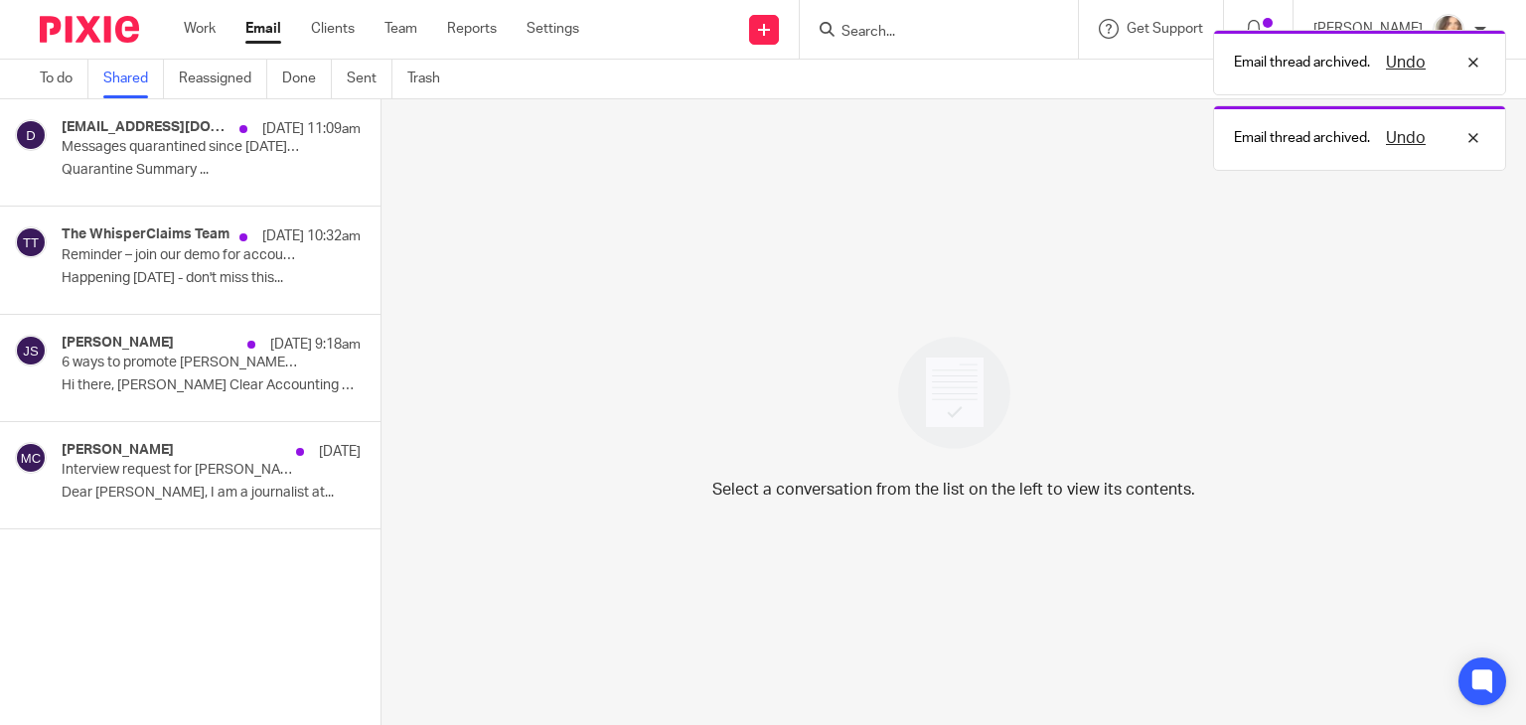
click at [380, 117] on button at bounding box center [388, 125] width 16 height 53
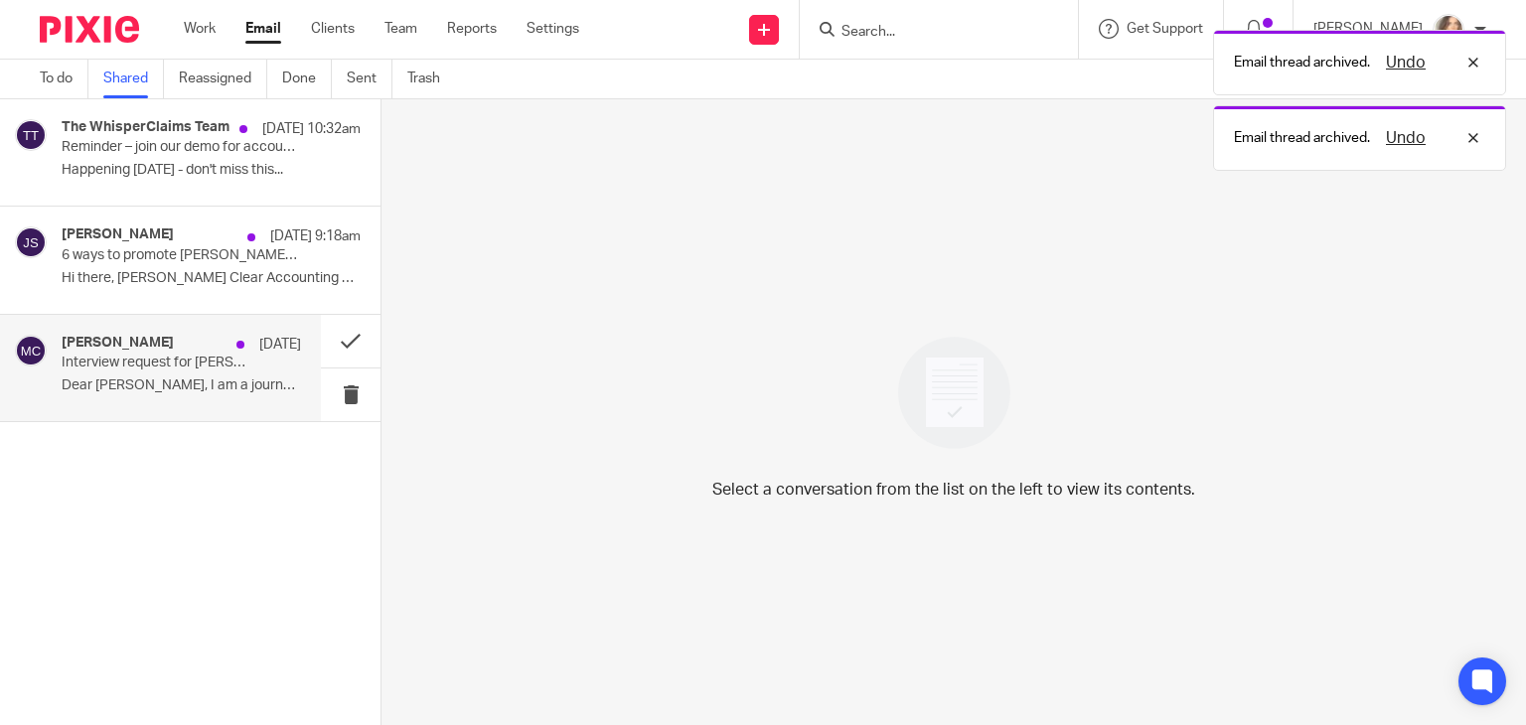
click at [221, 383] on p "Dear Carter Clear, I am a journalist at..." at bounding box center [181, 385] width 239 height 17
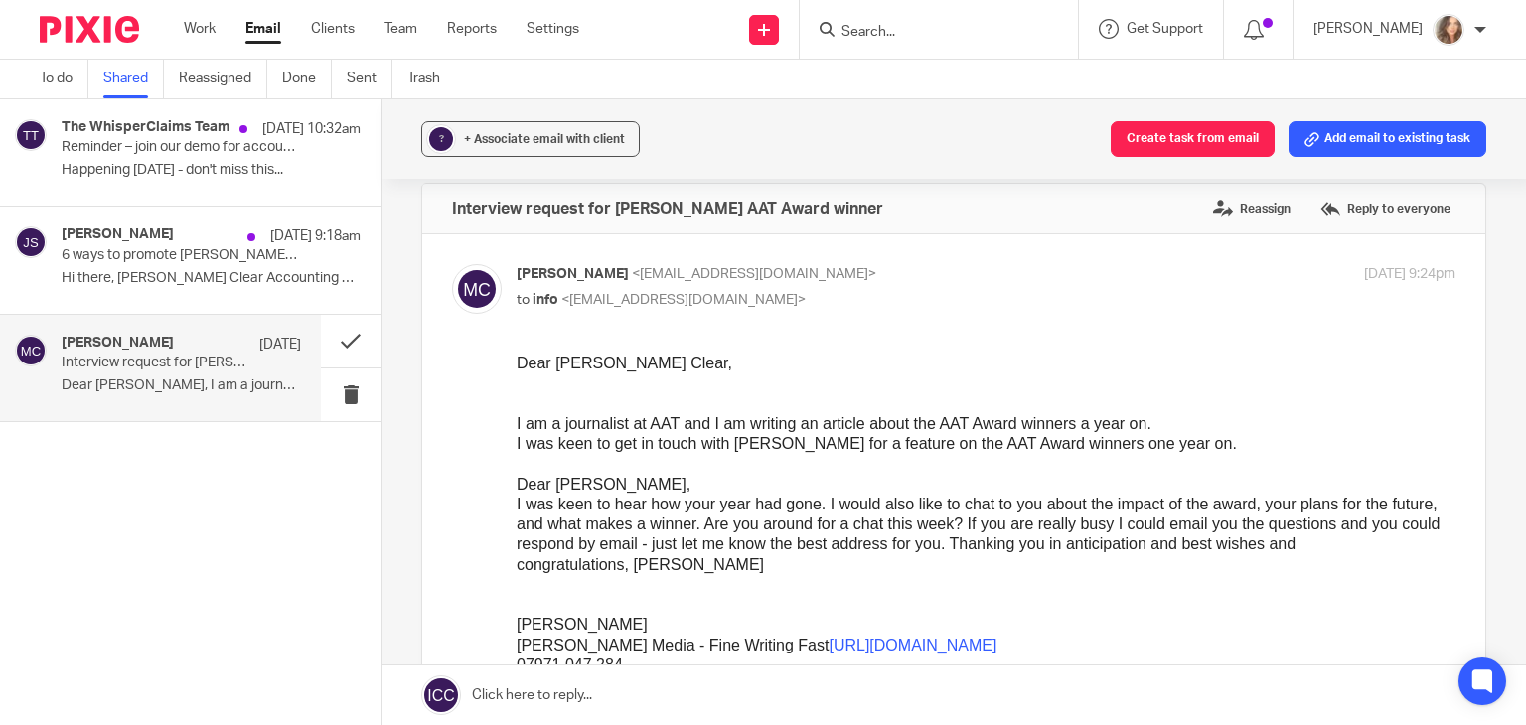
scroll to position [21, 0]
click at [1240, 214] on label "Reassign" at bounding box center [1251, 209] width 87 height 30
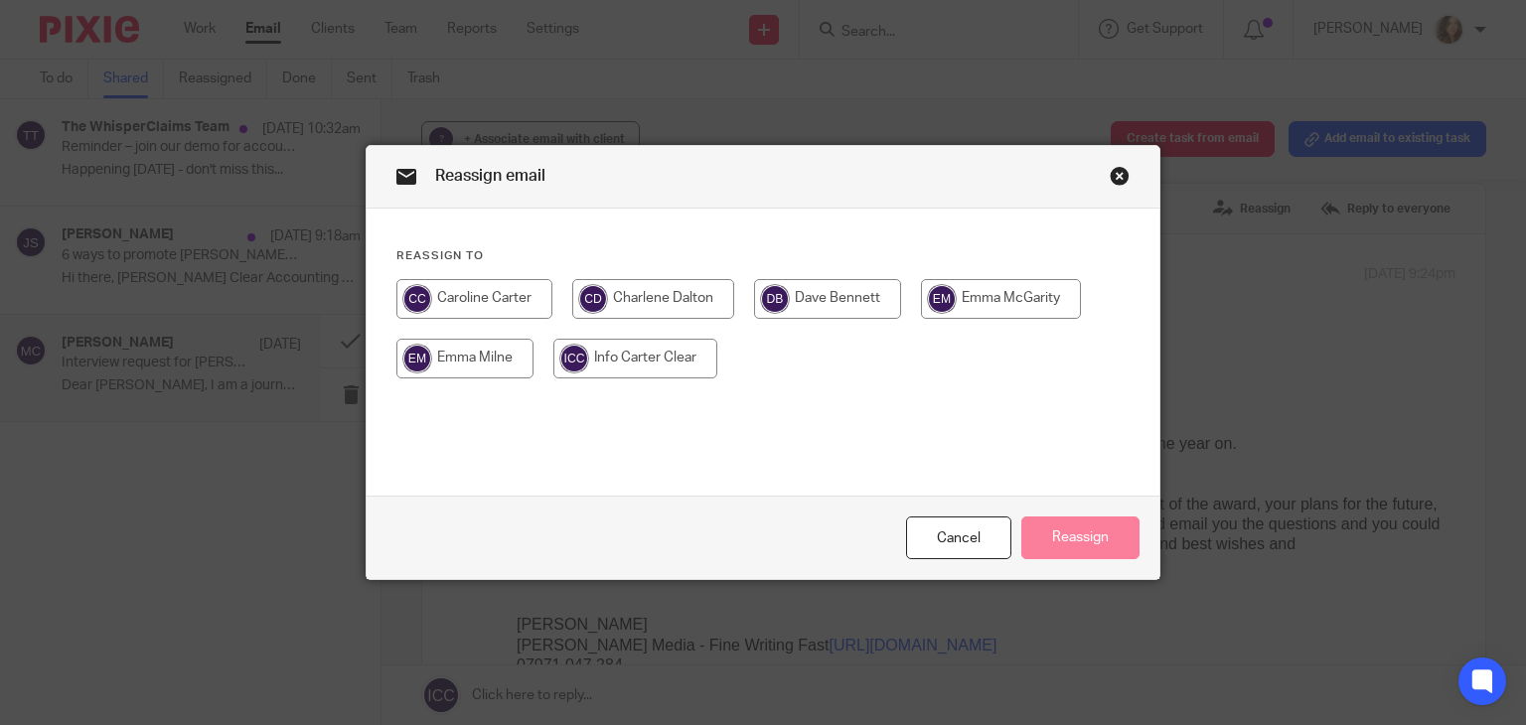
click at [510, 295] on input "radio" at bounding box center [474, 299] width 156 height 40
radio input "true"
click at [1057, 521] on button "Reassign" at bounding box center [1080, 537] width 118 height 43
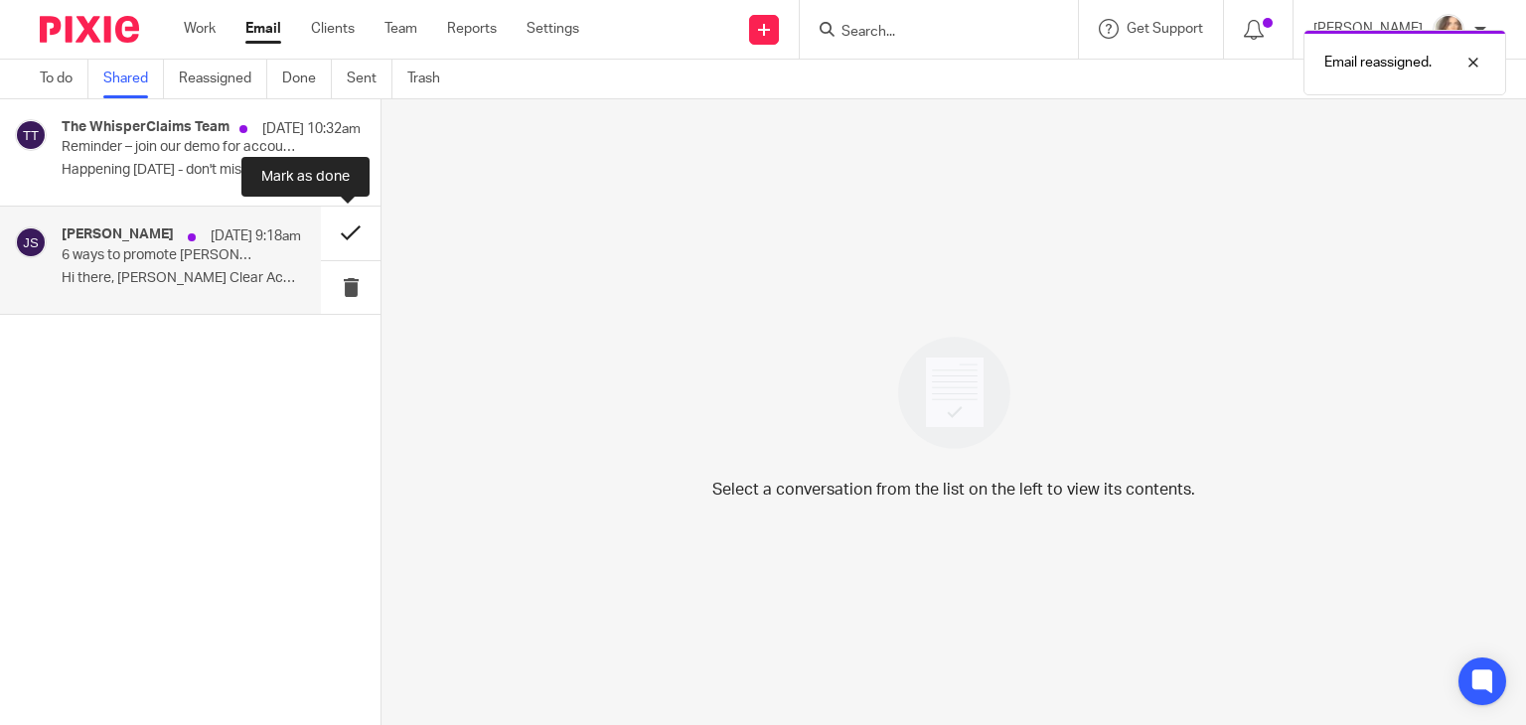
click at [346, 239] on button at bounding box center [351, 233] width 60 height 53
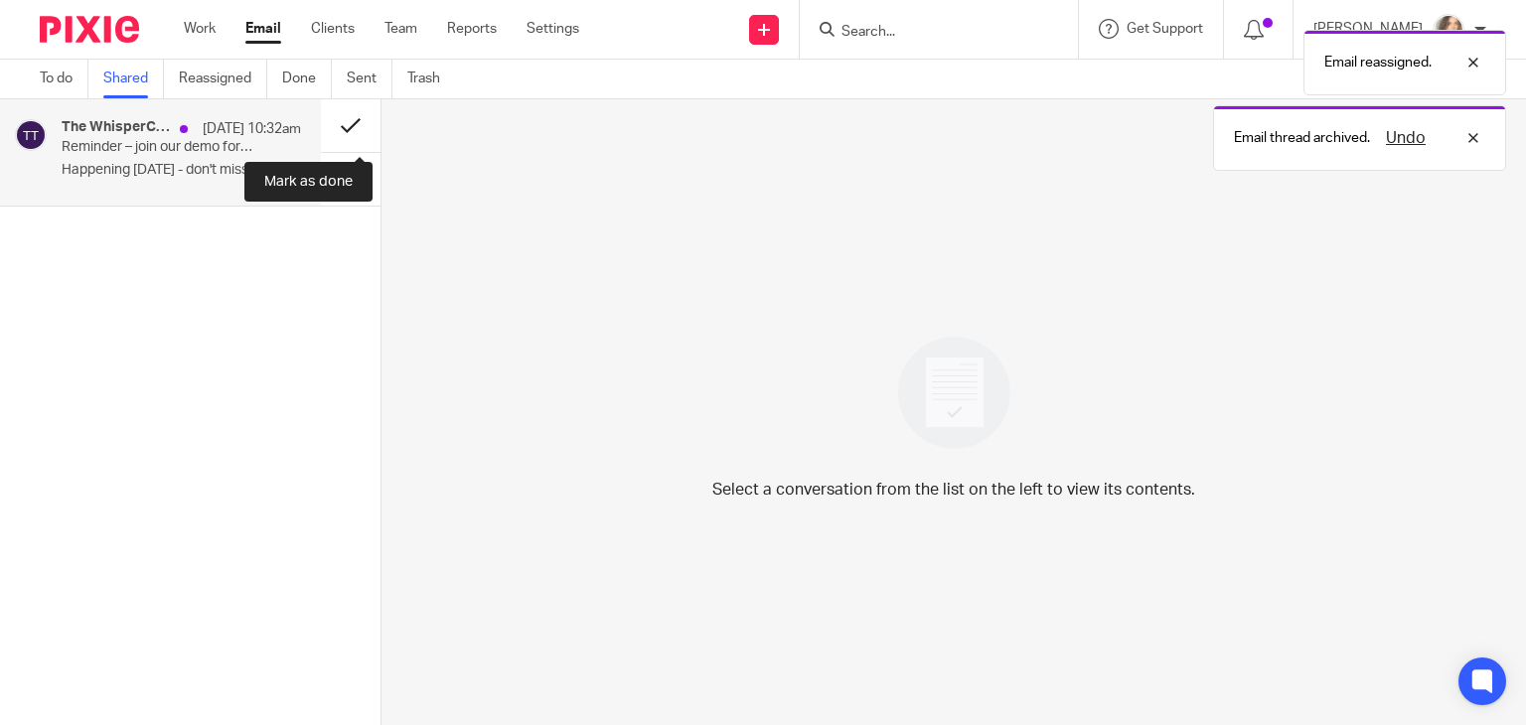
click at [351, 120] on button at bounding box center [351, 125] width 60 height 53
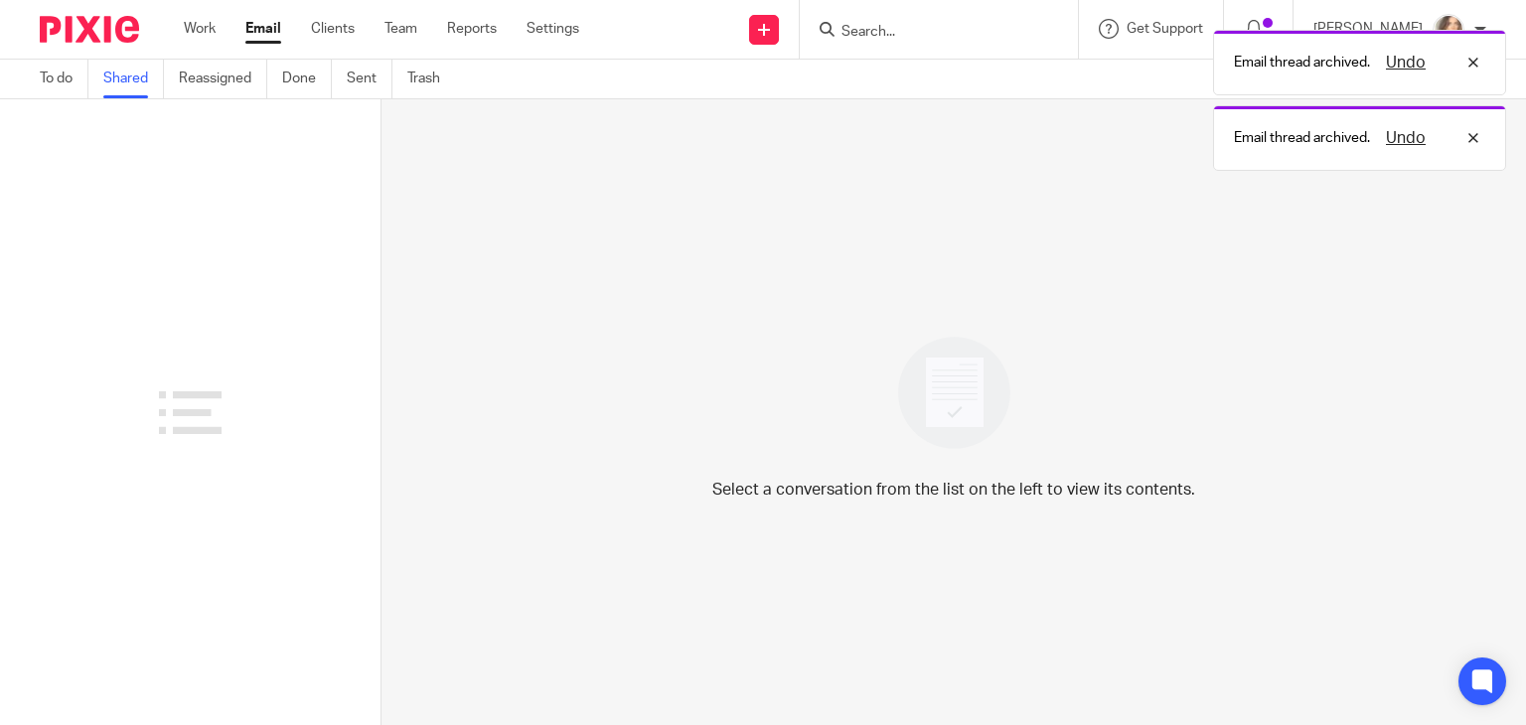
click at [255, 35] on link "Email" at bounding box center [263, 29] width 36 height 20
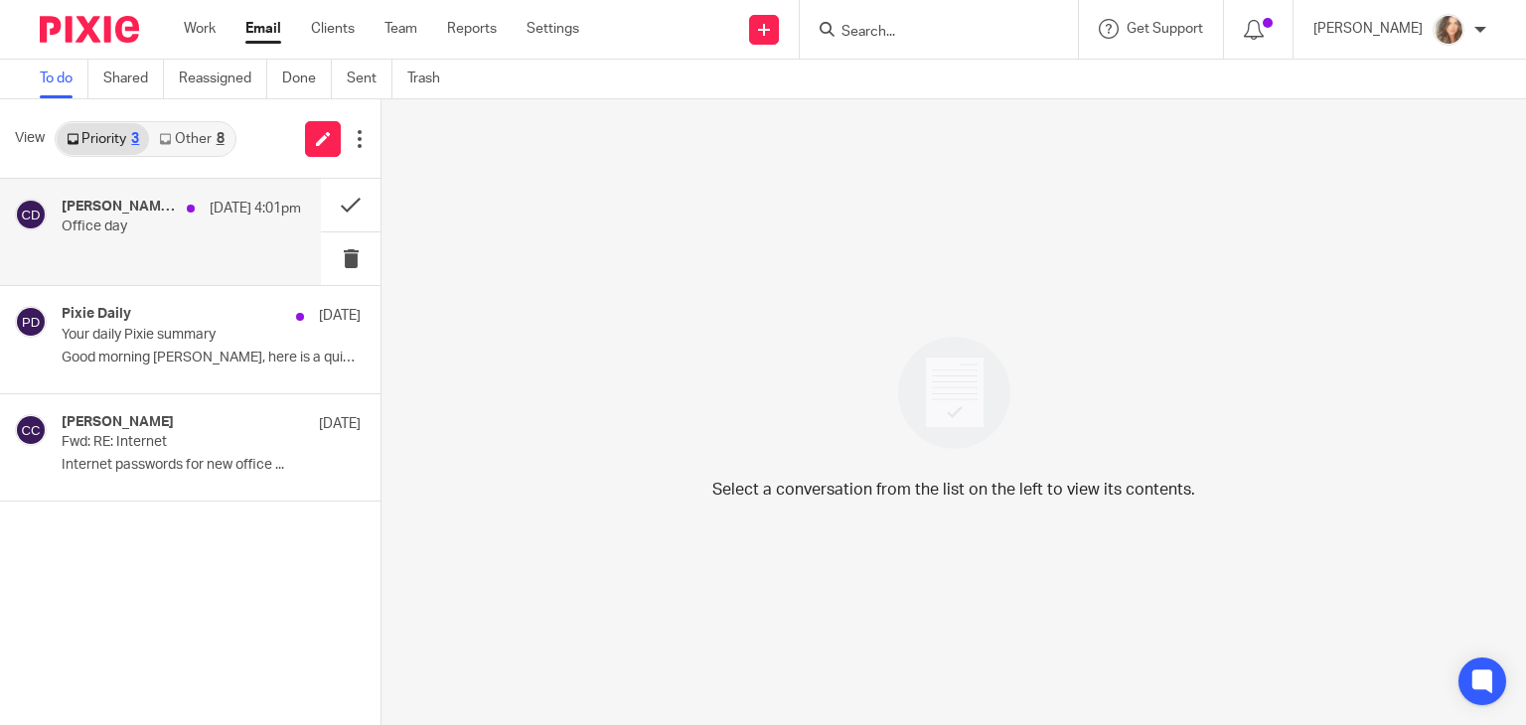
click at [229, 235] on div "[PERSON_NAME], [PERSON_NAME], [PERSON_NAME], Me [DATE] 4:01pm Office day" at bounding box center [181, 232] width 239 height 67
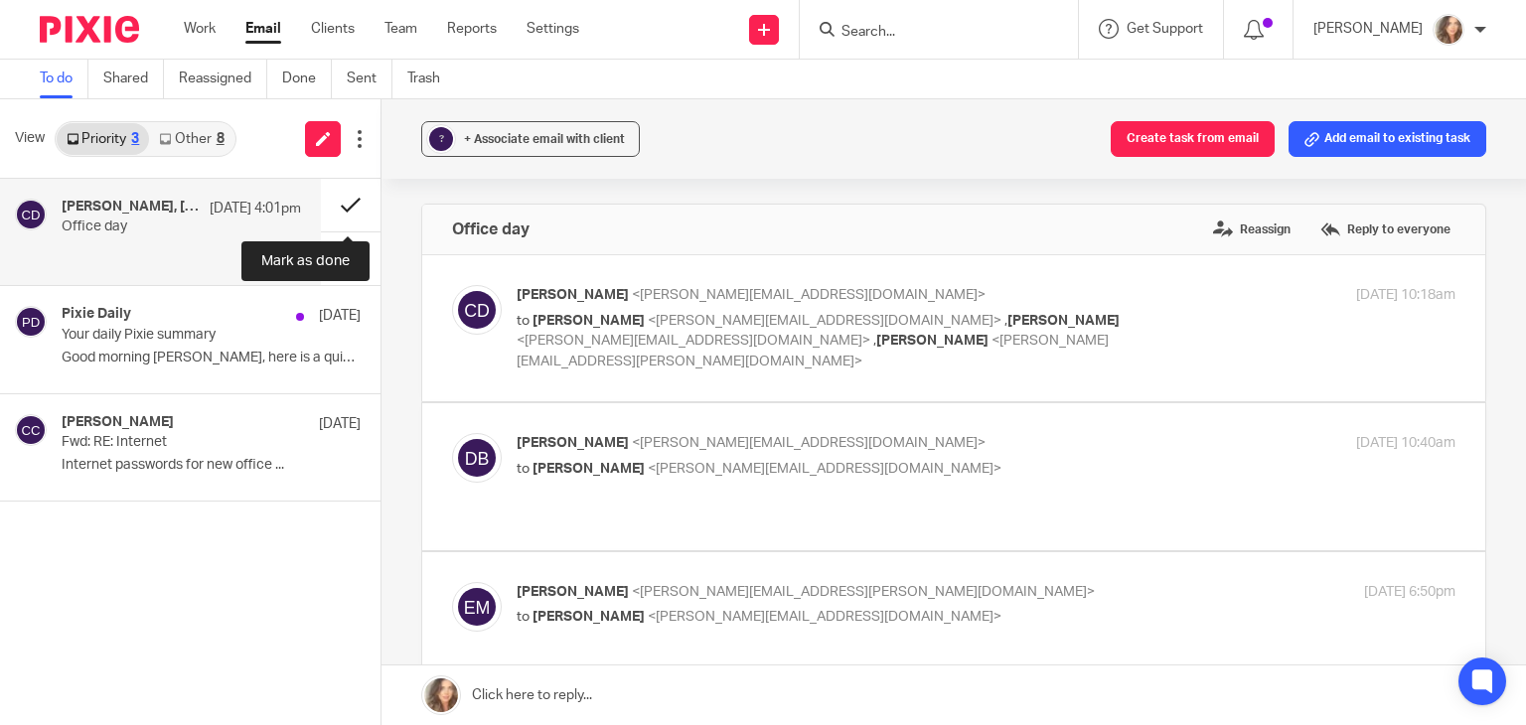
click at [352, 204] on button at bounding box center [351, 205] width 60 height 53
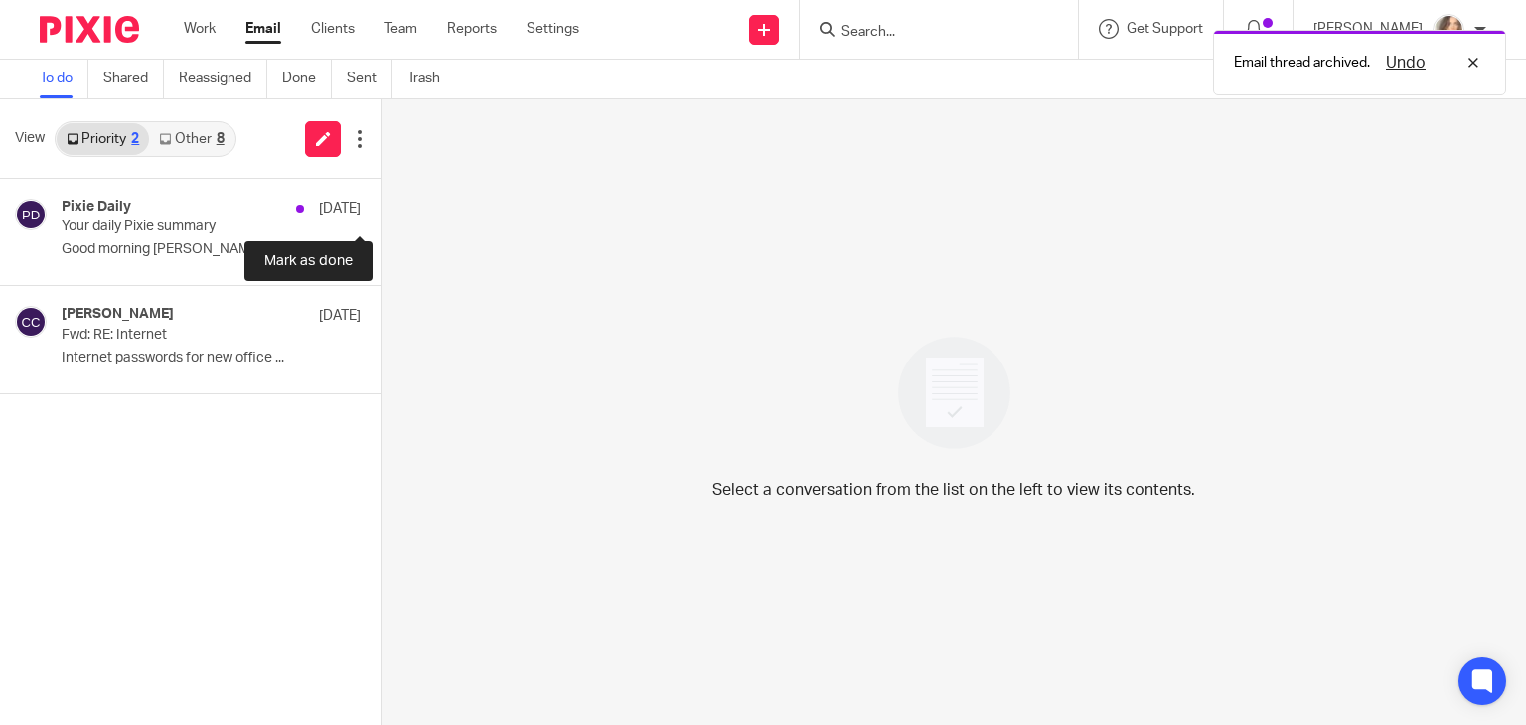
click at [380, 204] on button at bounding box center [388, 205] width 16 height 53
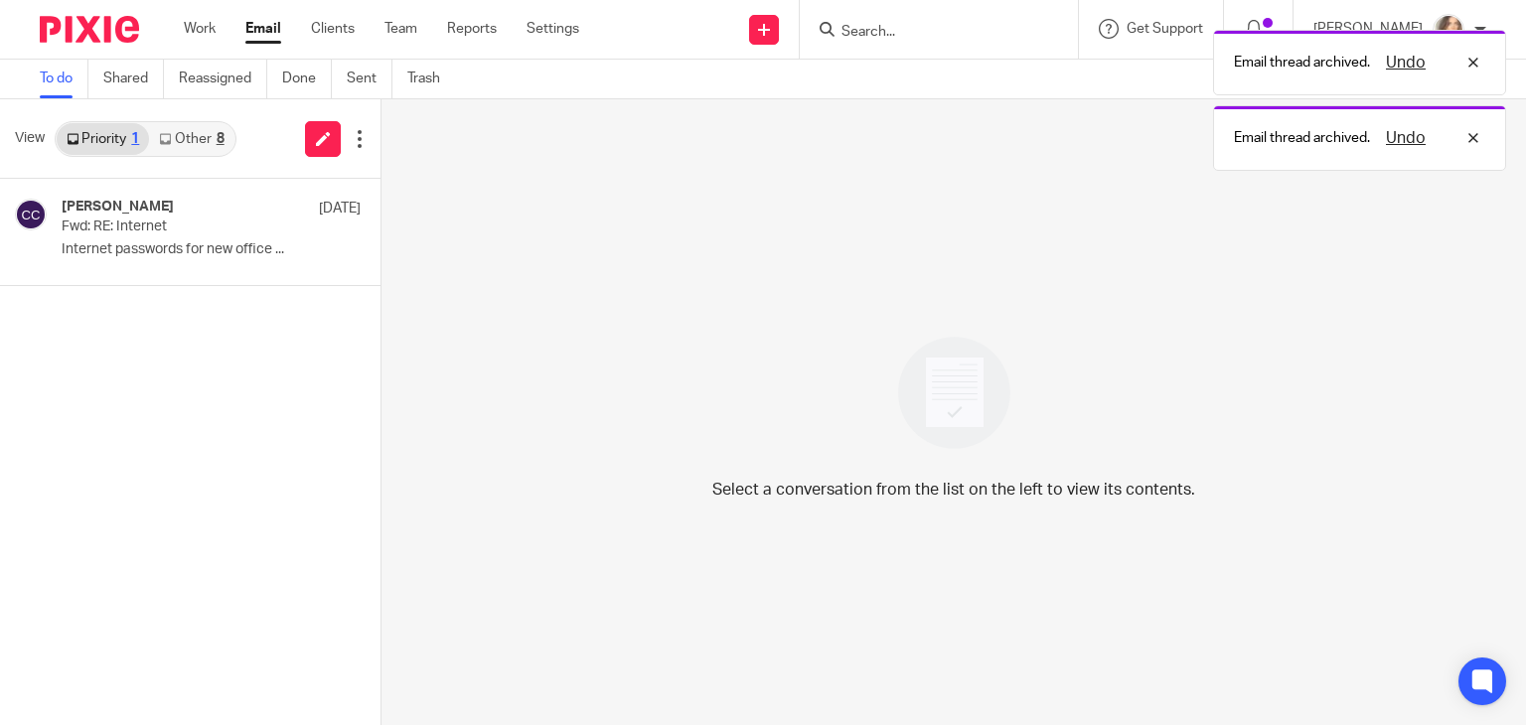
click at [179, 134] on link "Other 8" at bounding box center [191, 139] width 84 height 32
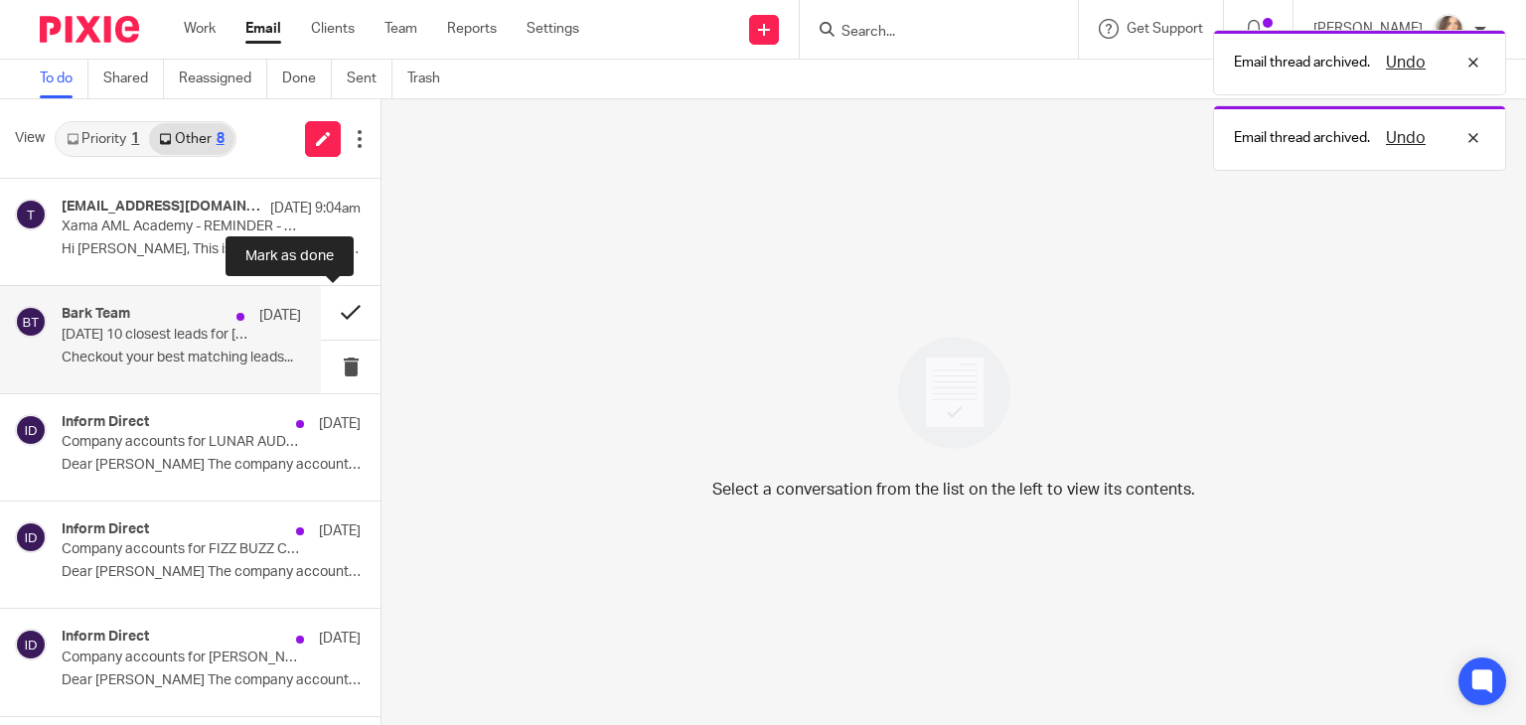
click at [338, 305] on button at bounding box center [351, 312] width 60 height 53
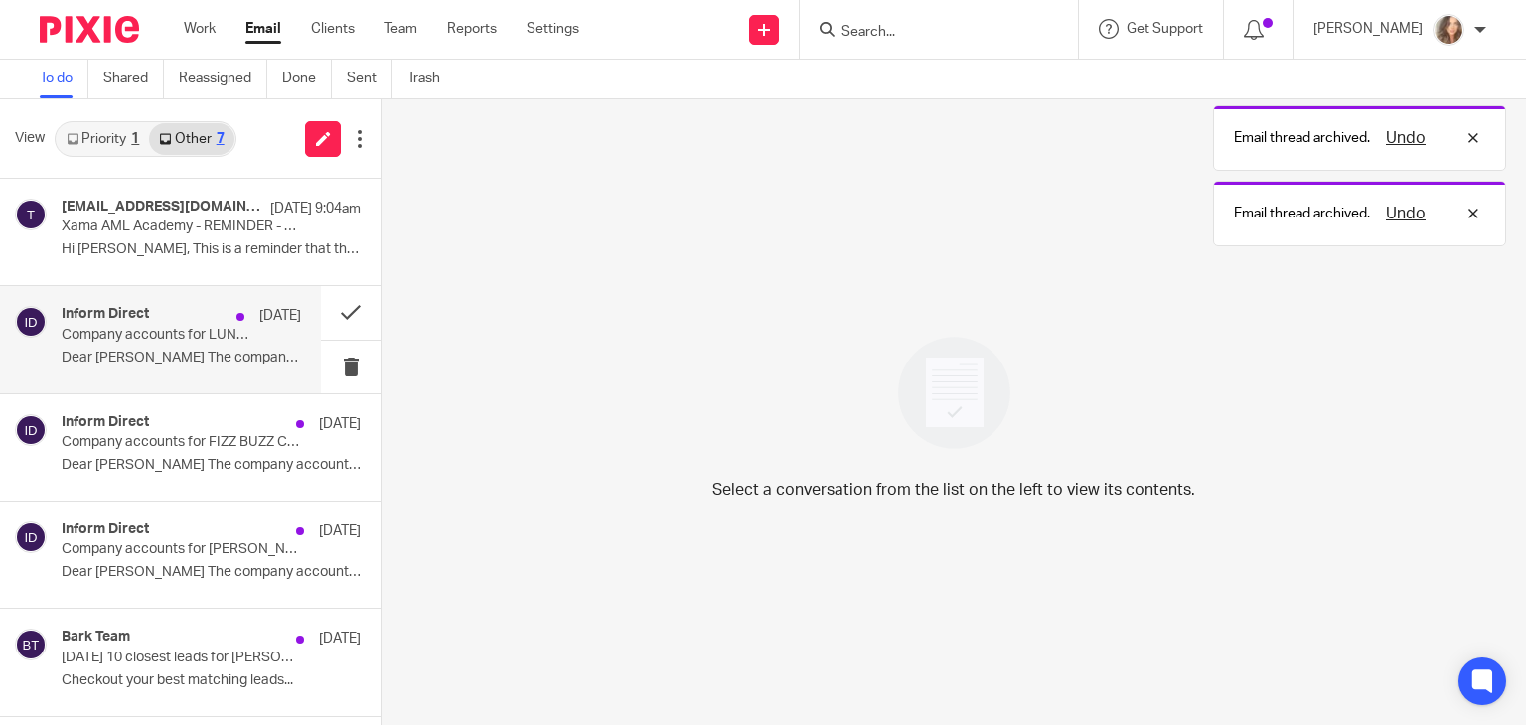
click at [197, 338] on p "Company accounts for LUNAR AUDIO LIMITED (15817979) can now be filed" at bounding box center [158, 335] width 192 height 17
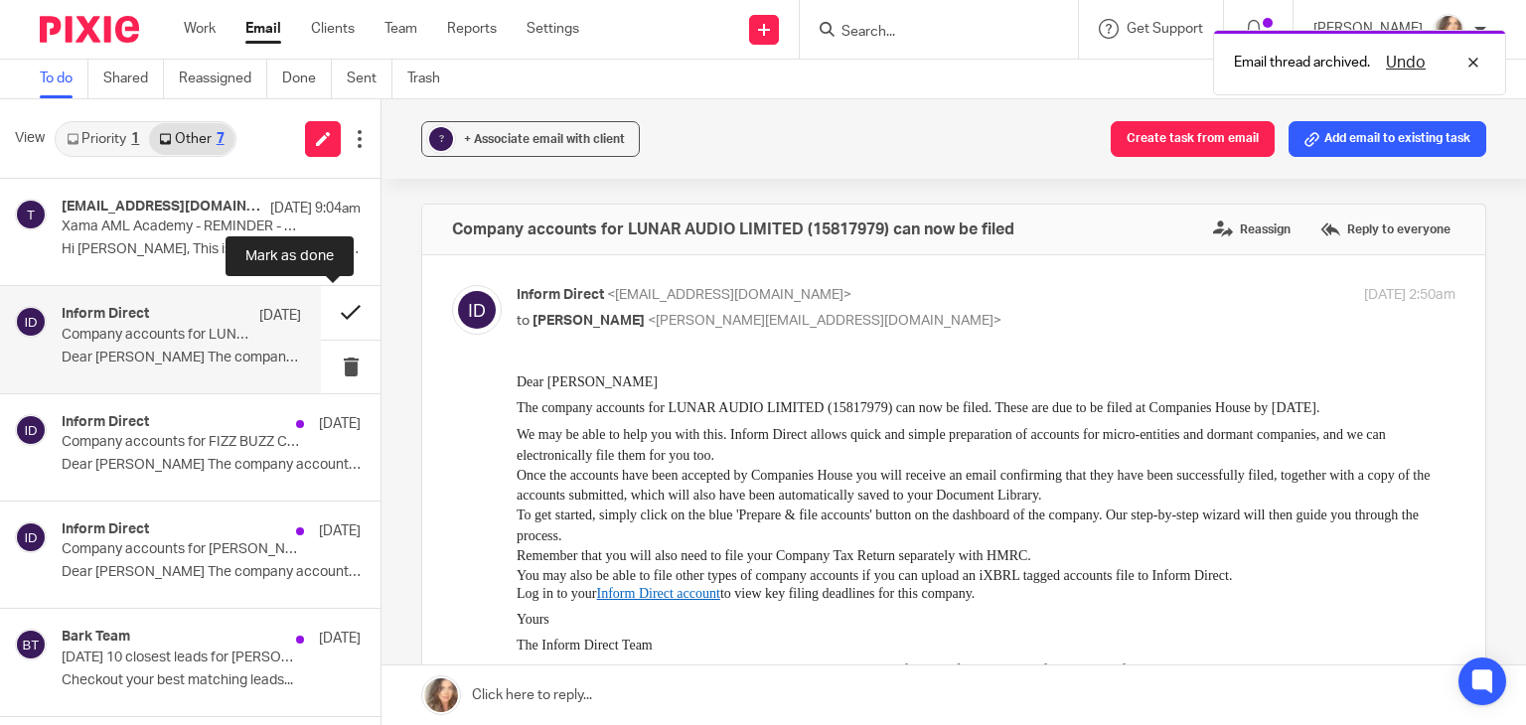
click at [336, 312] on button at bounding box center [351, 312] width 60 height 53
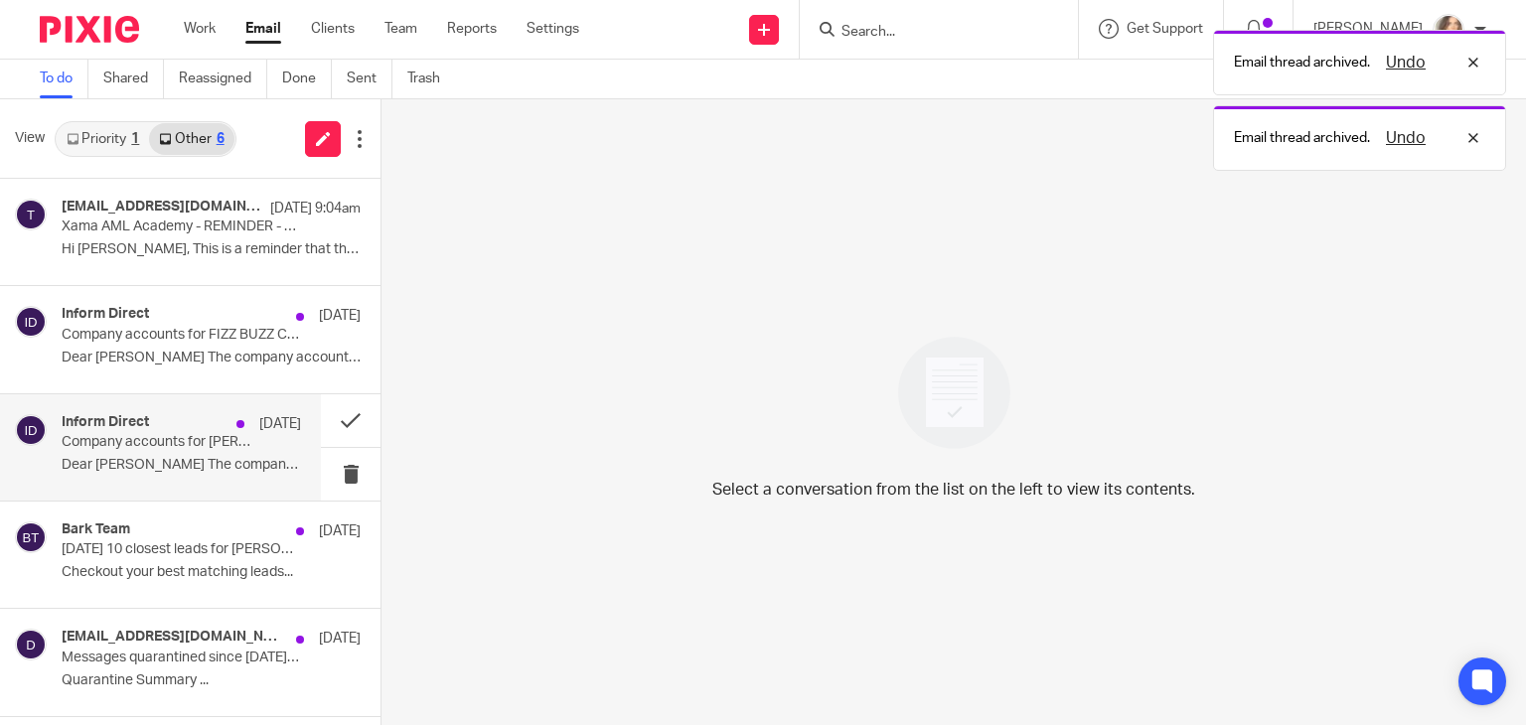
click at [154, 430] on div "Inform Direct 14 Aug" at bounding box center [181, 424] width 239 height 20
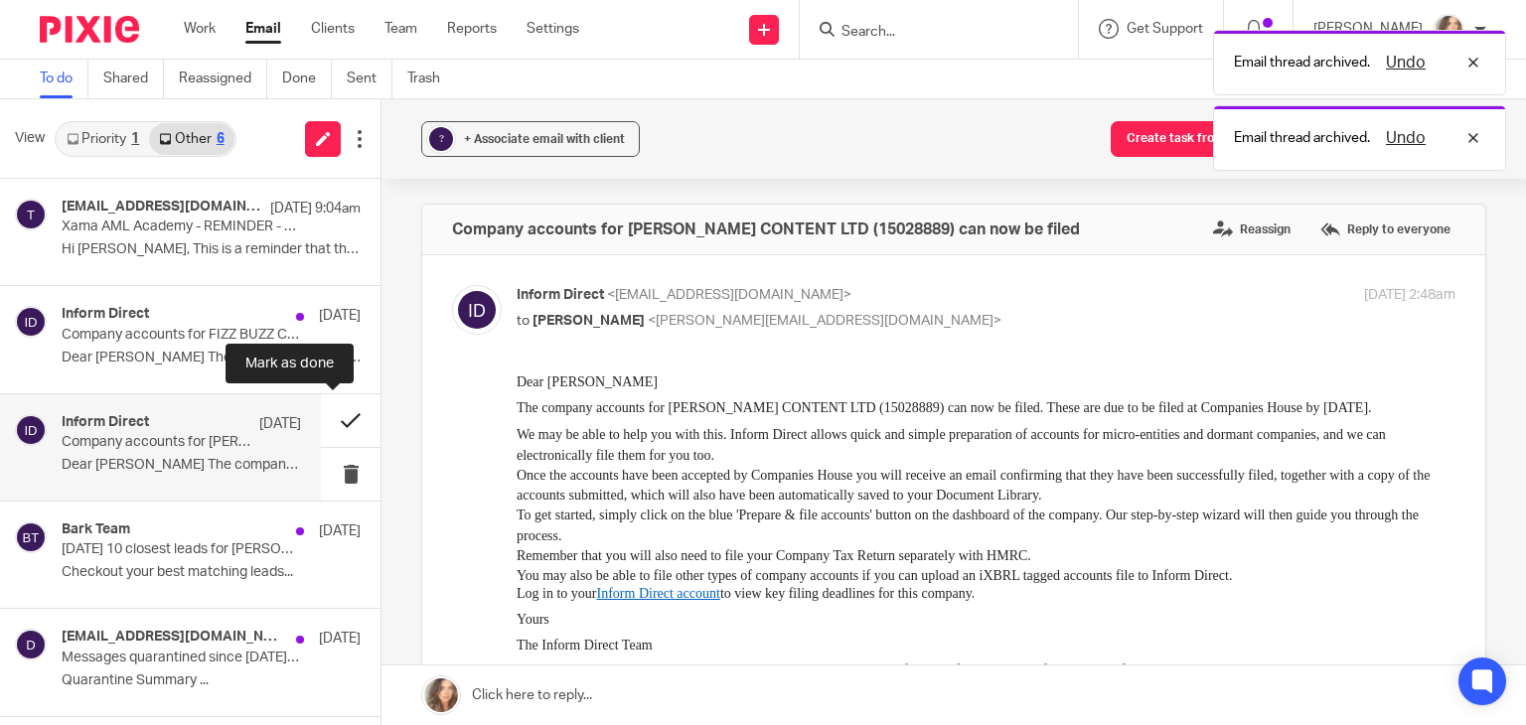
click at [336, 418] on button at bounding box center [351, 420] width 60 height 53
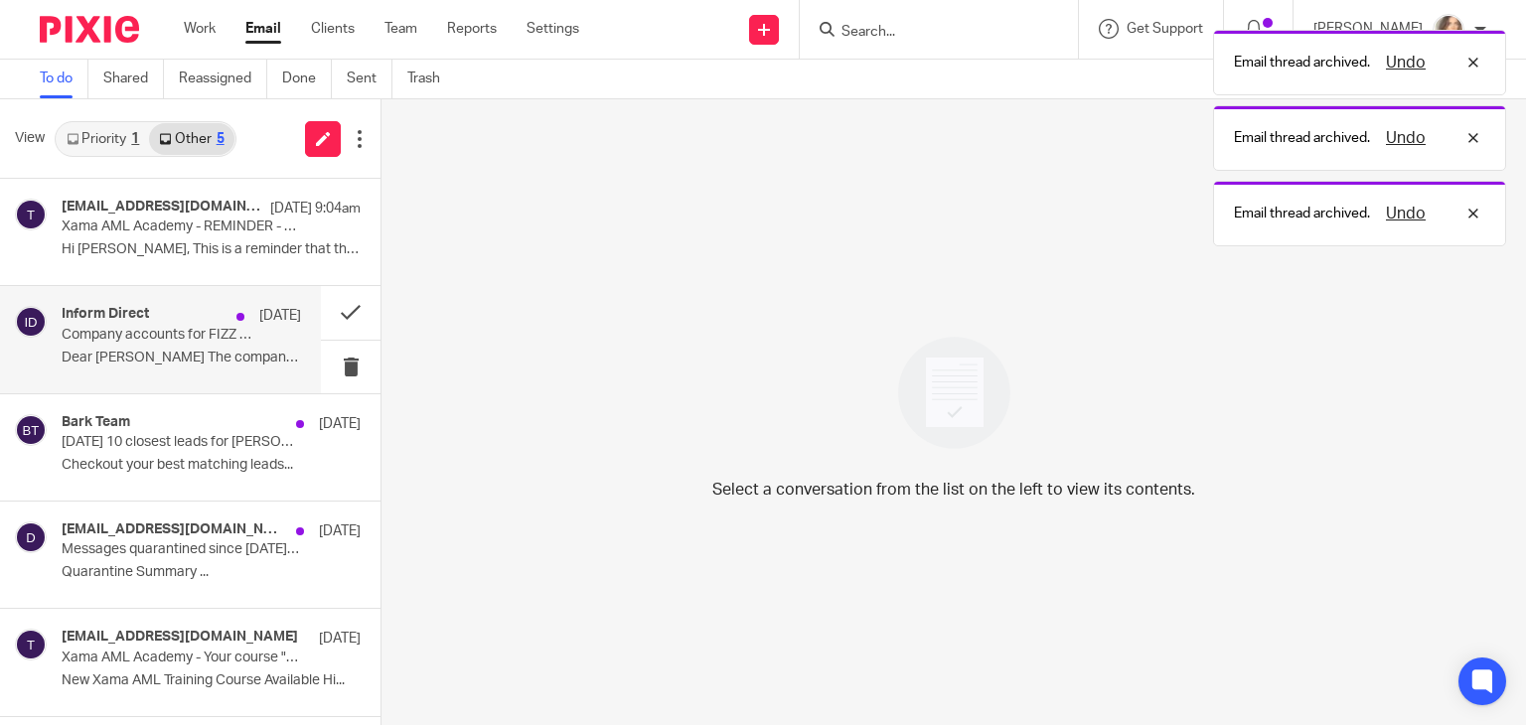
click at [129, 341] on p "Company accounts for FIZZ BUZZ CRASH LTD (15866464) can now be filed" at bounding box center [158, 335] width 192 height 17
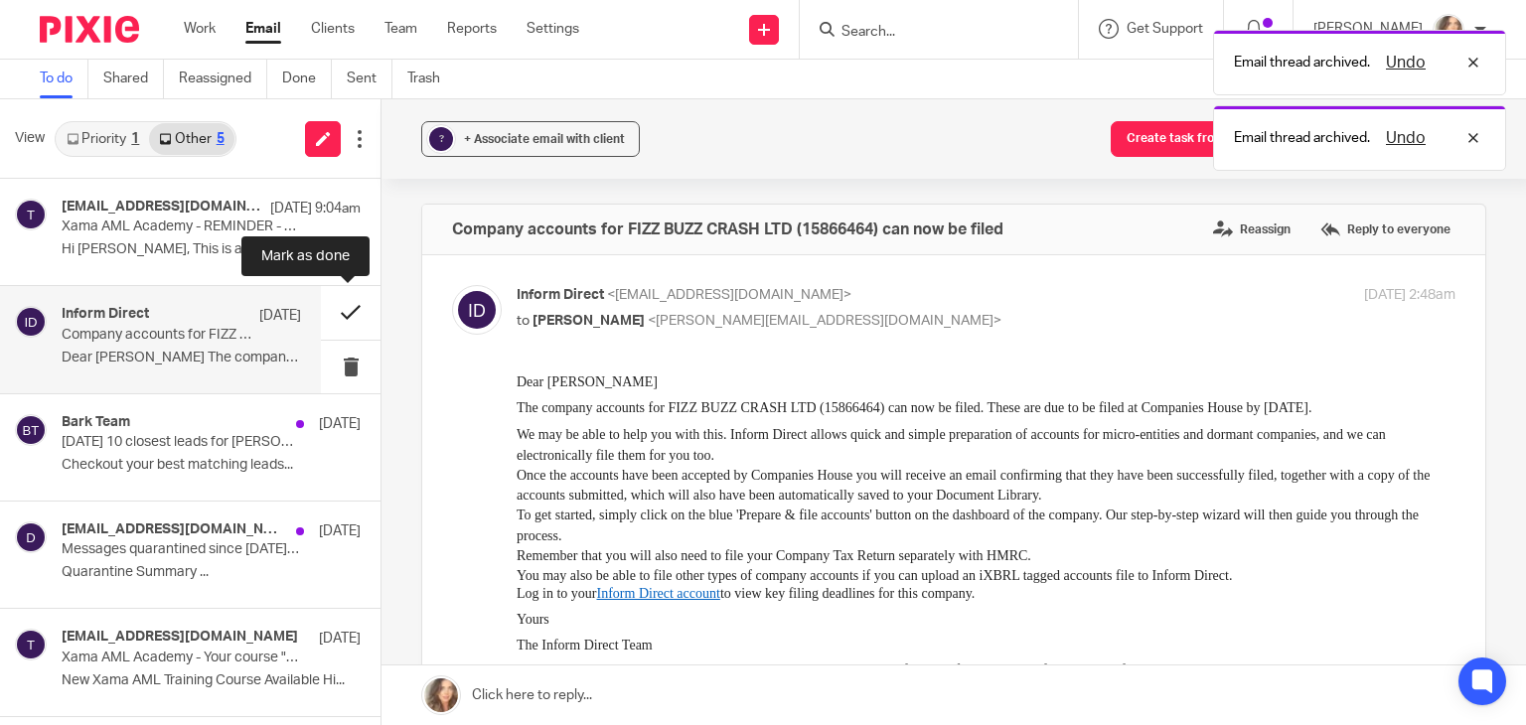
click at [347, 302] on button at bounding box center [351, 312] width 60 height 53
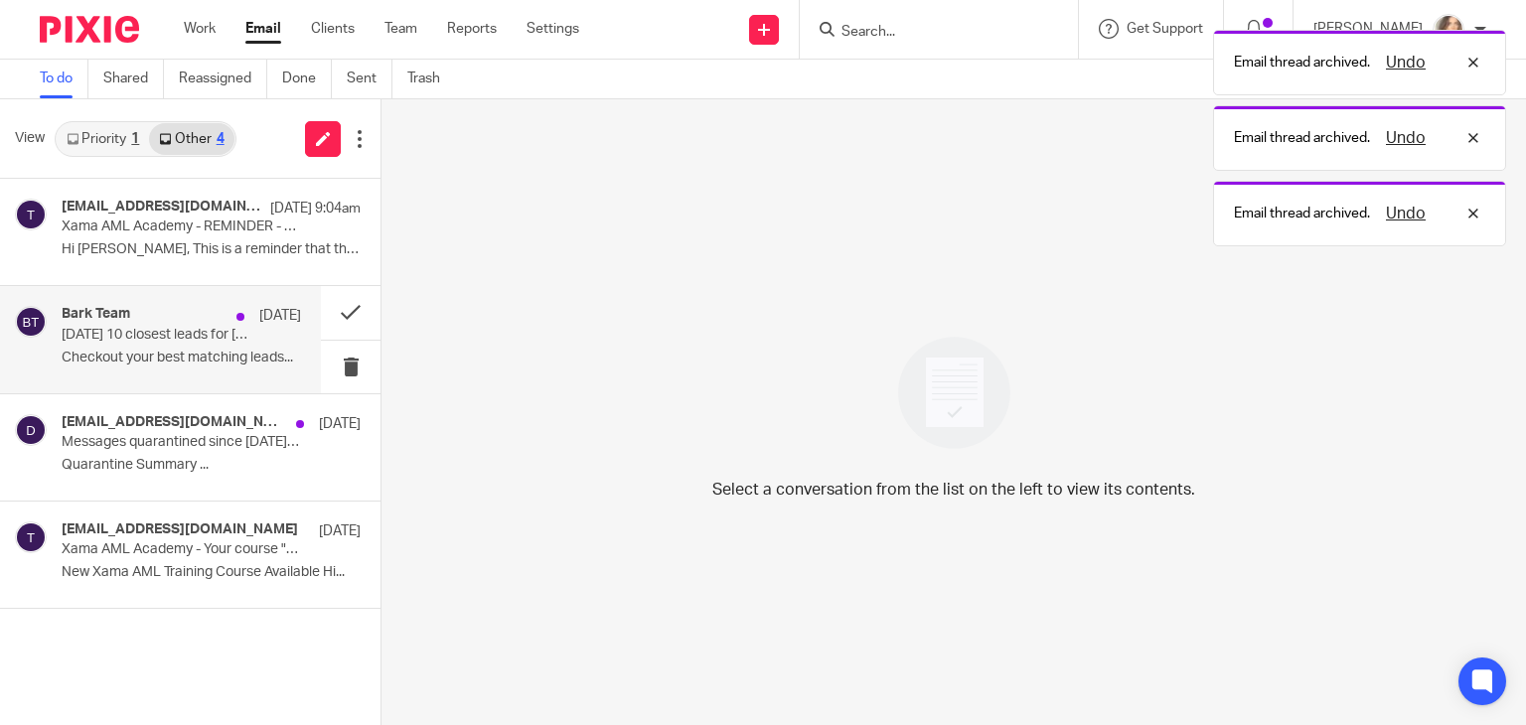
click at [159, 350] on p "Checkout your best matching leads..." at bounding box center [181, 358] width 239 height 17
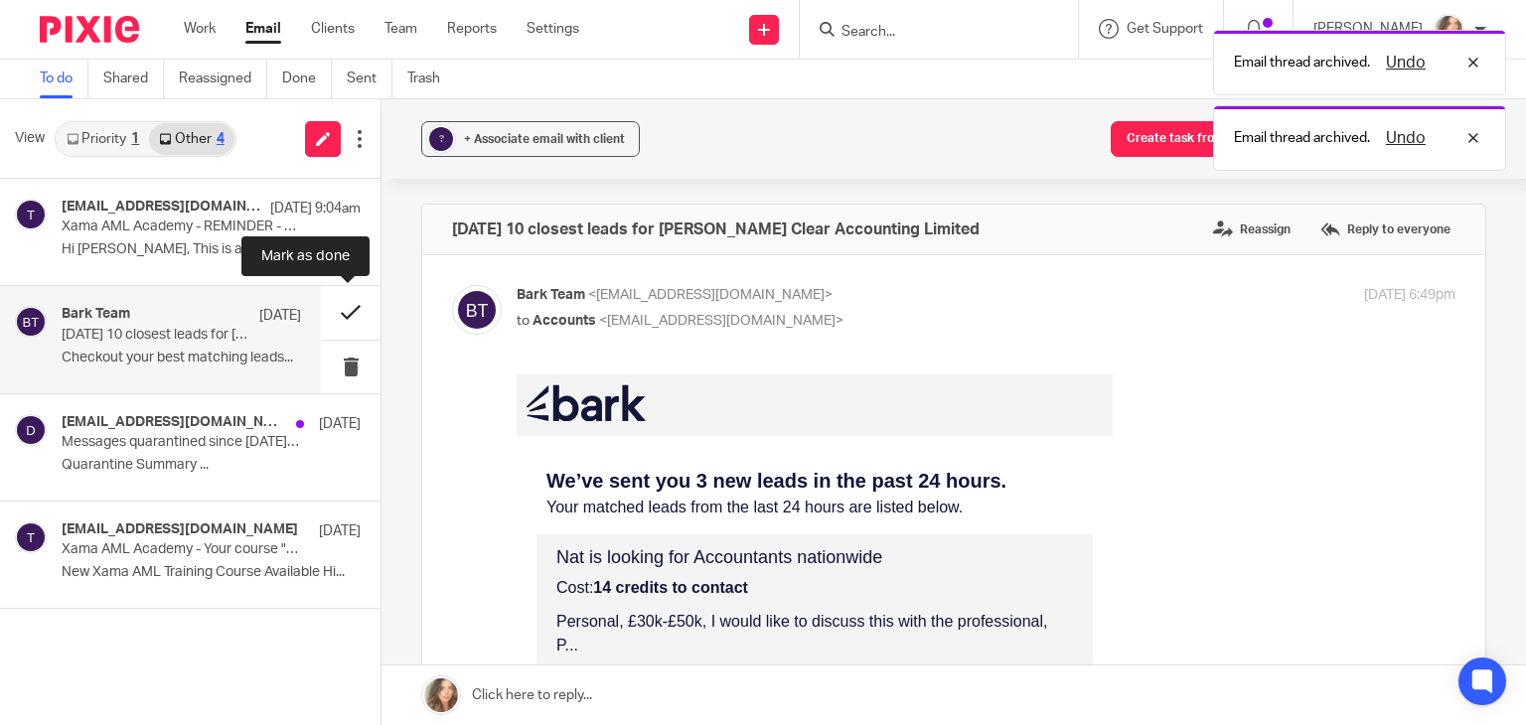
click at [346, 313] on button at bounding box center [351, 312] width 60 height 53
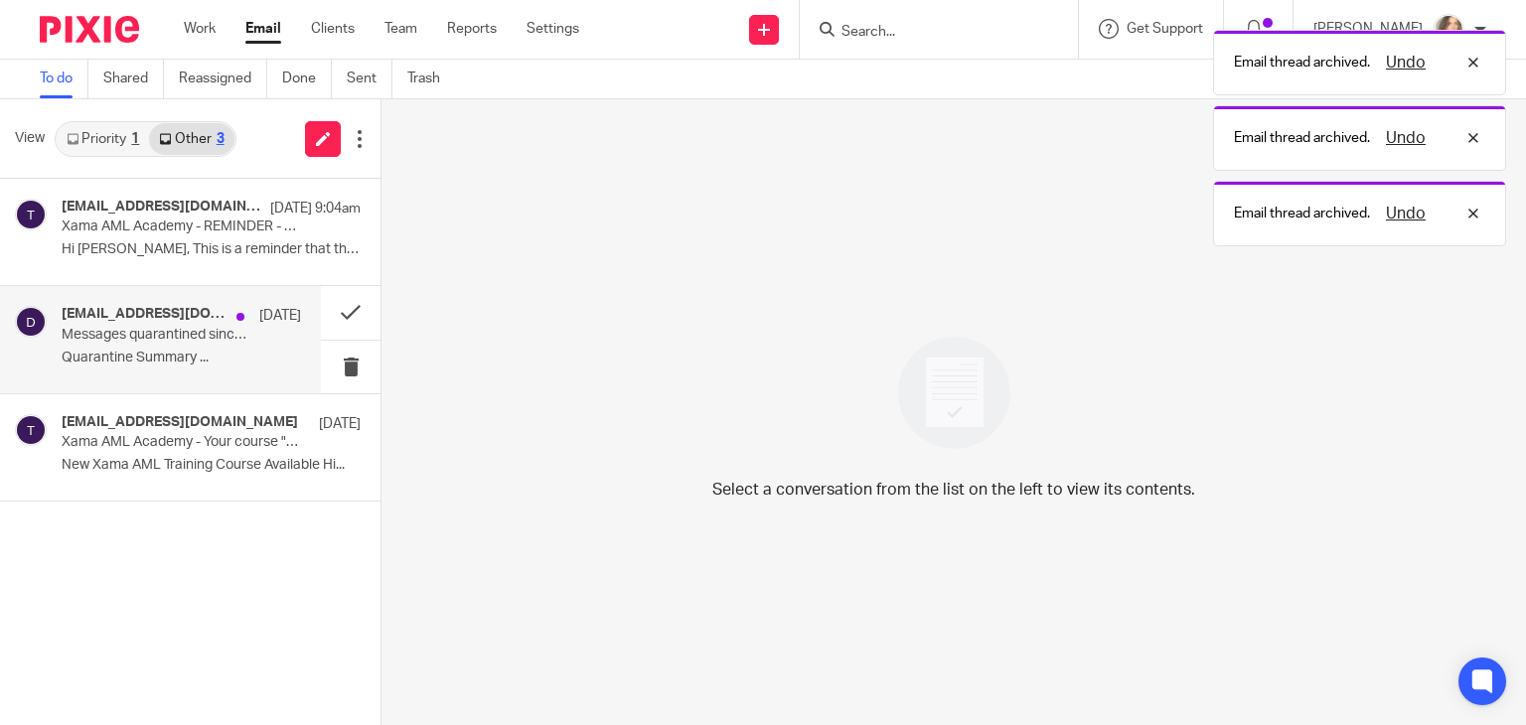
click at [206, 338] on p "Messages quarantined since Aug 13, 2025 11:00 AM for charlene@carterclear.co.uk" at bounding box center [158, 335] width 192 height 17
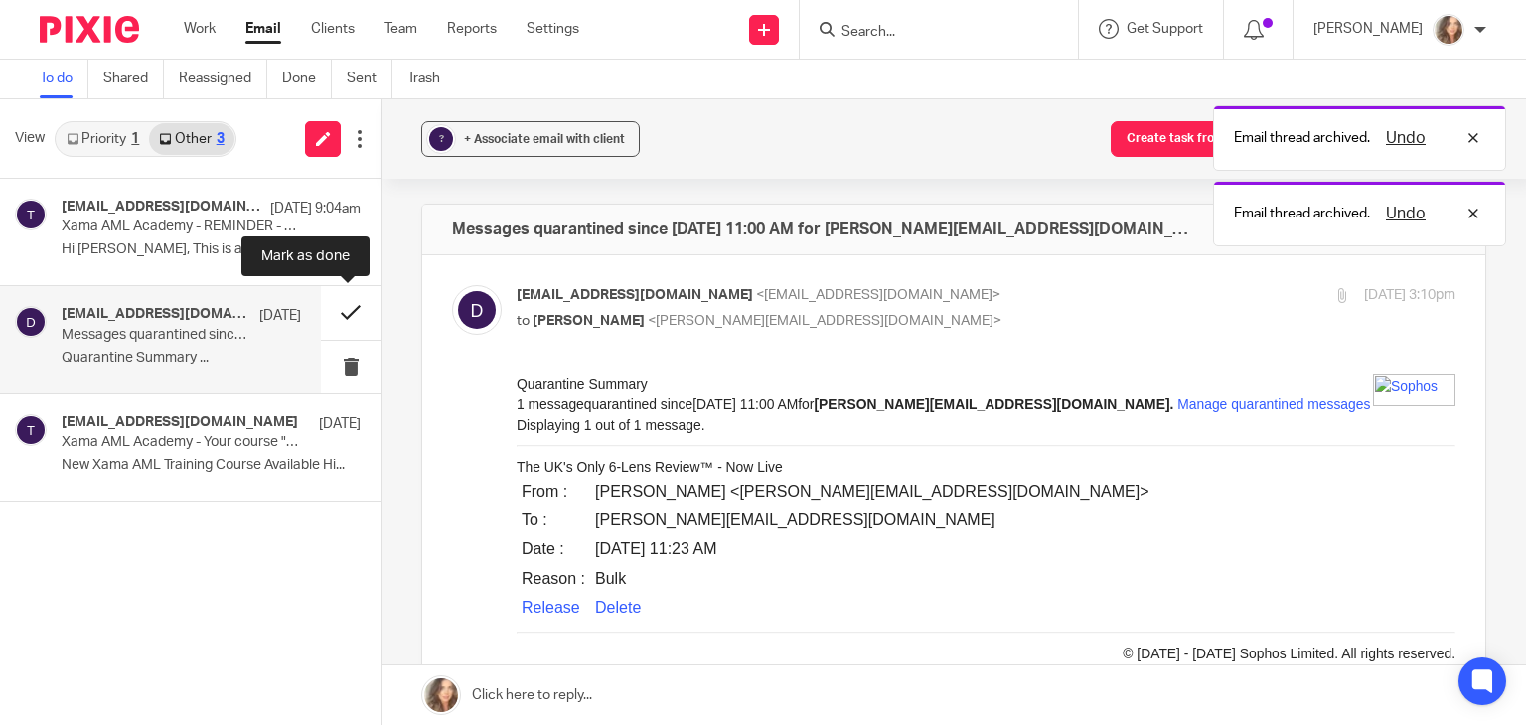
click at [346, 307] on button at bounding box center [351, 312] width 60 height 53
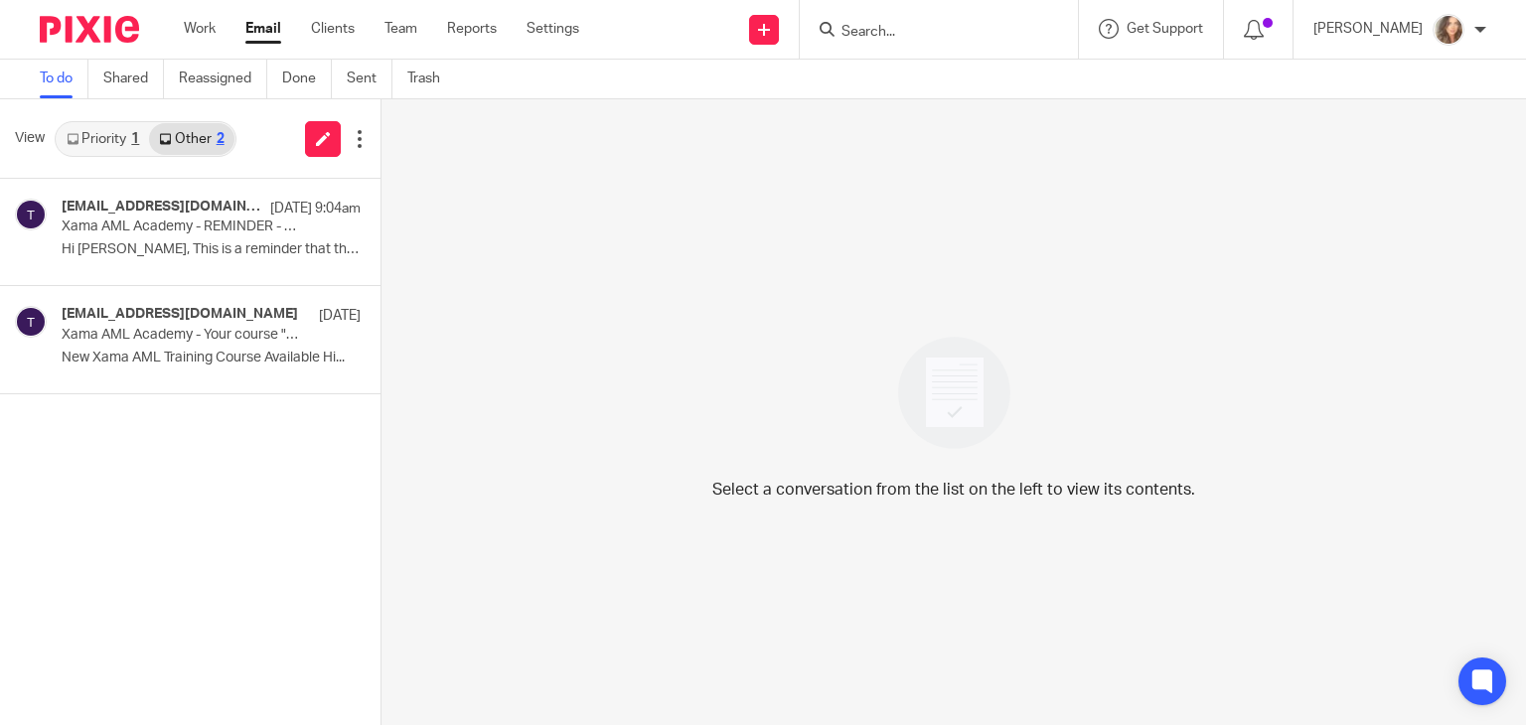
click at [119, 134] on link "Priority 1" at bounding box center [103, 139] width 92 height 32
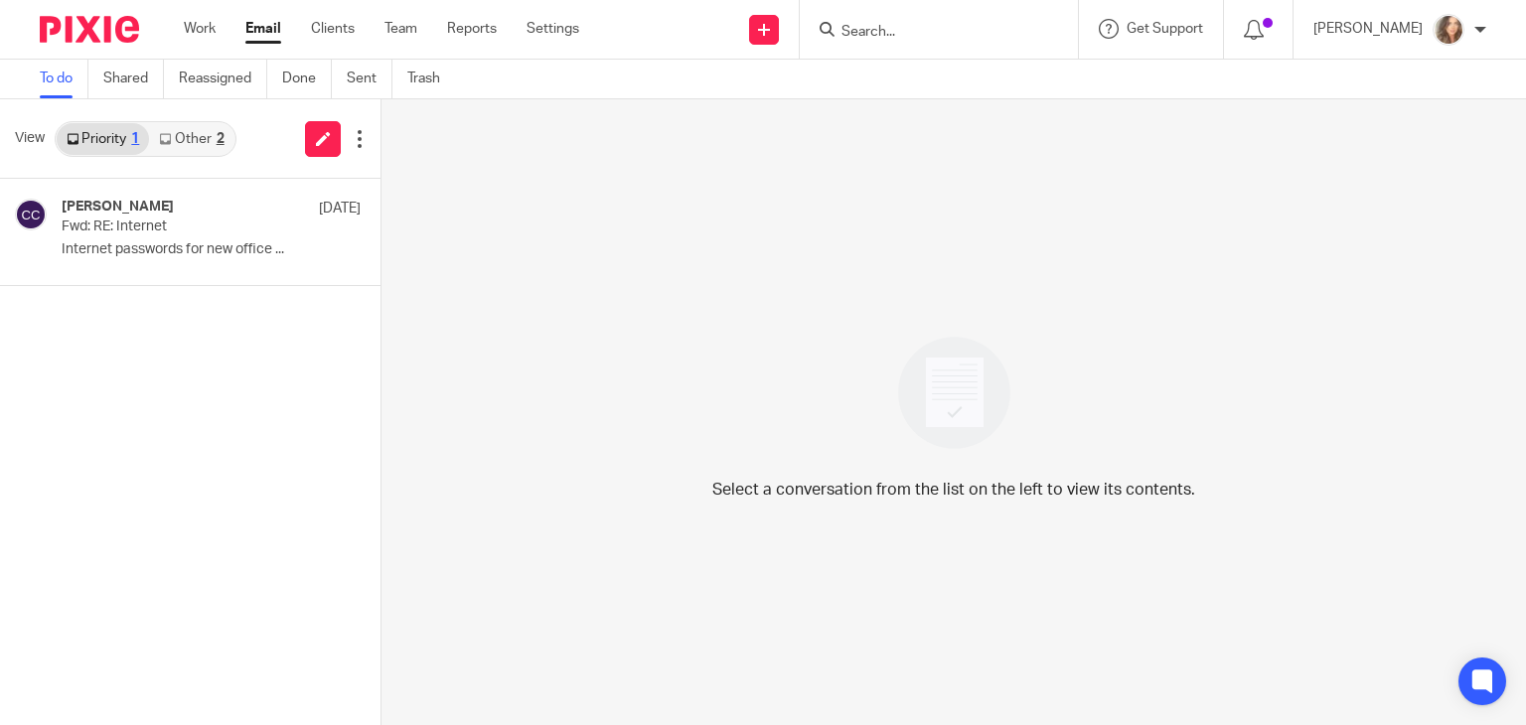
click at [183, 136] on link "Other 2" at bounding box center [191, 139] width 84 height 32
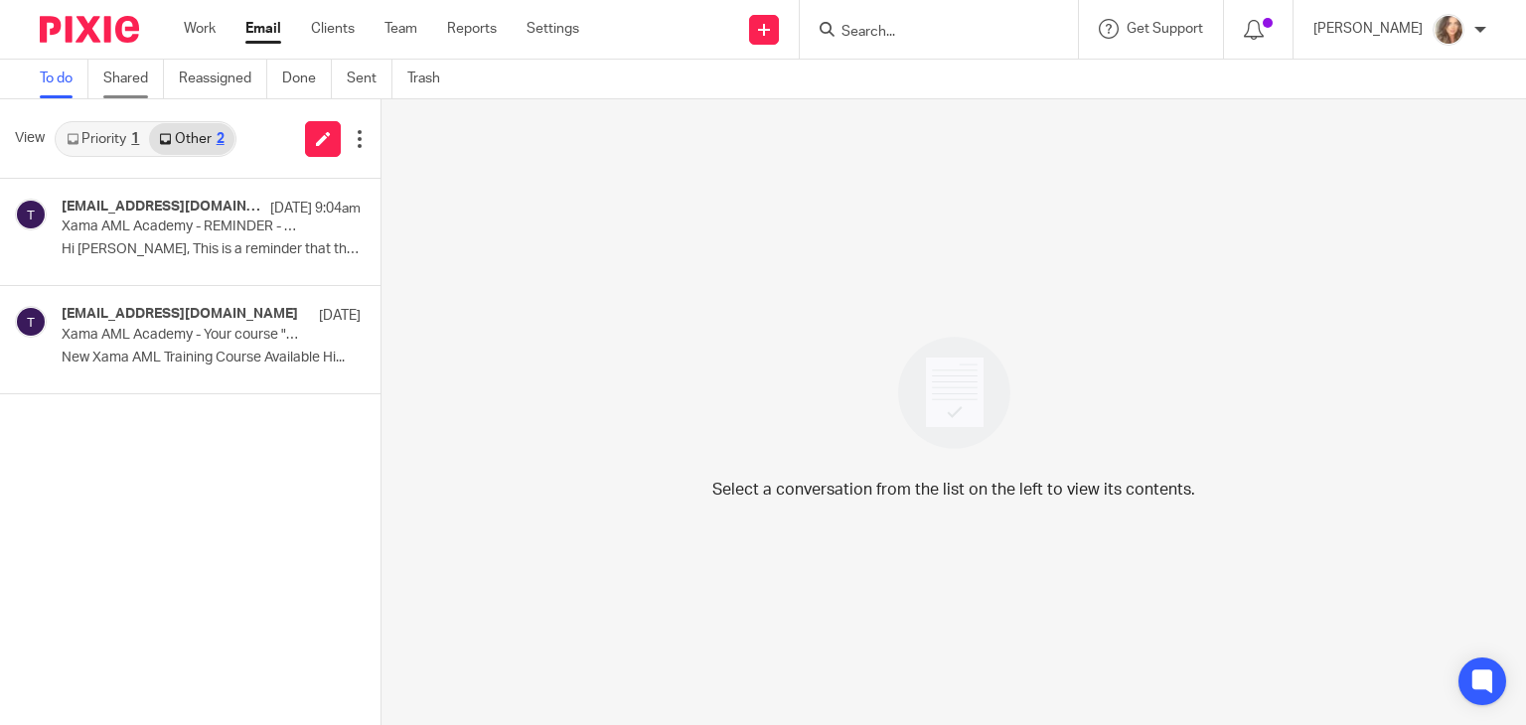
click at [142, 80] on link "Shared" at bounding box center [133, 79] width 61 height 39
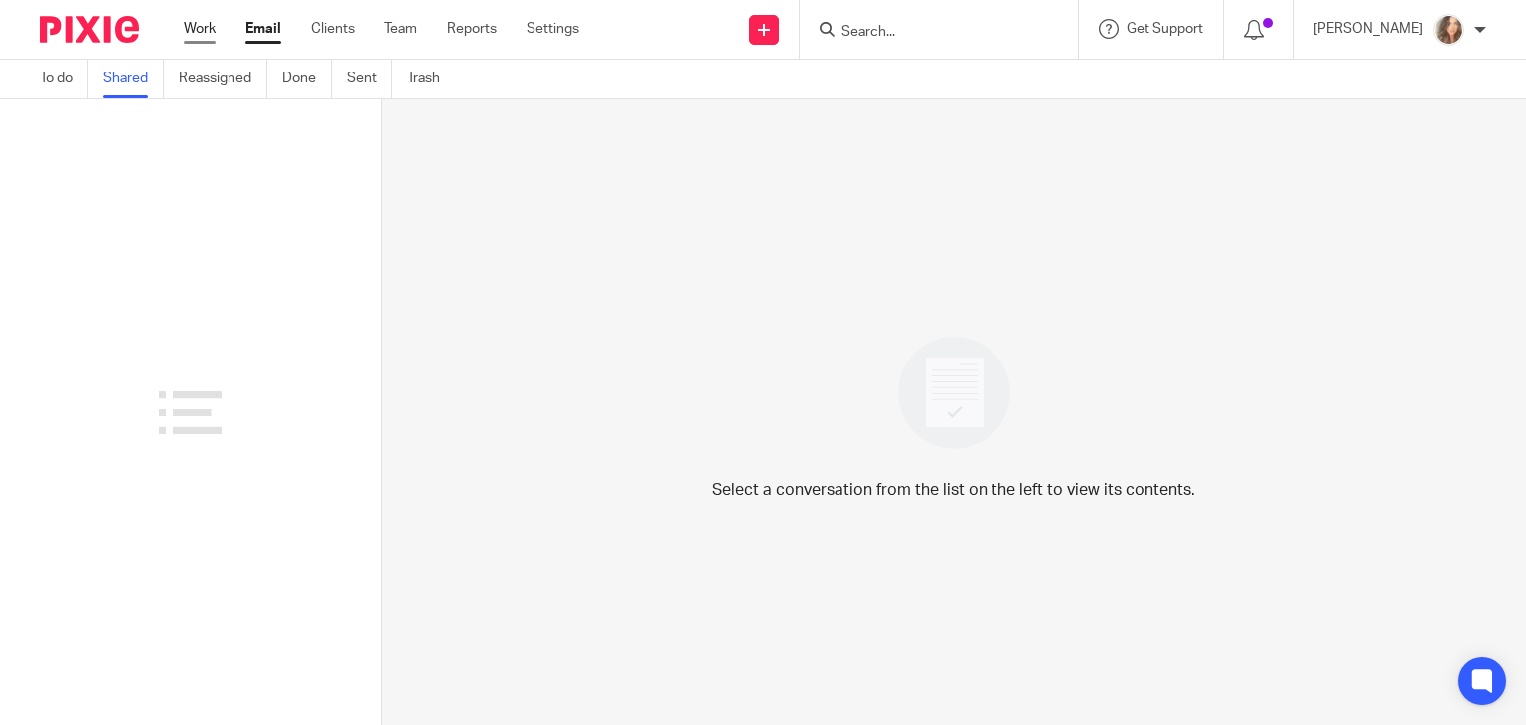
click at [193, 30] on link "Work" at bounding box center [200, 29] width 32 height 20
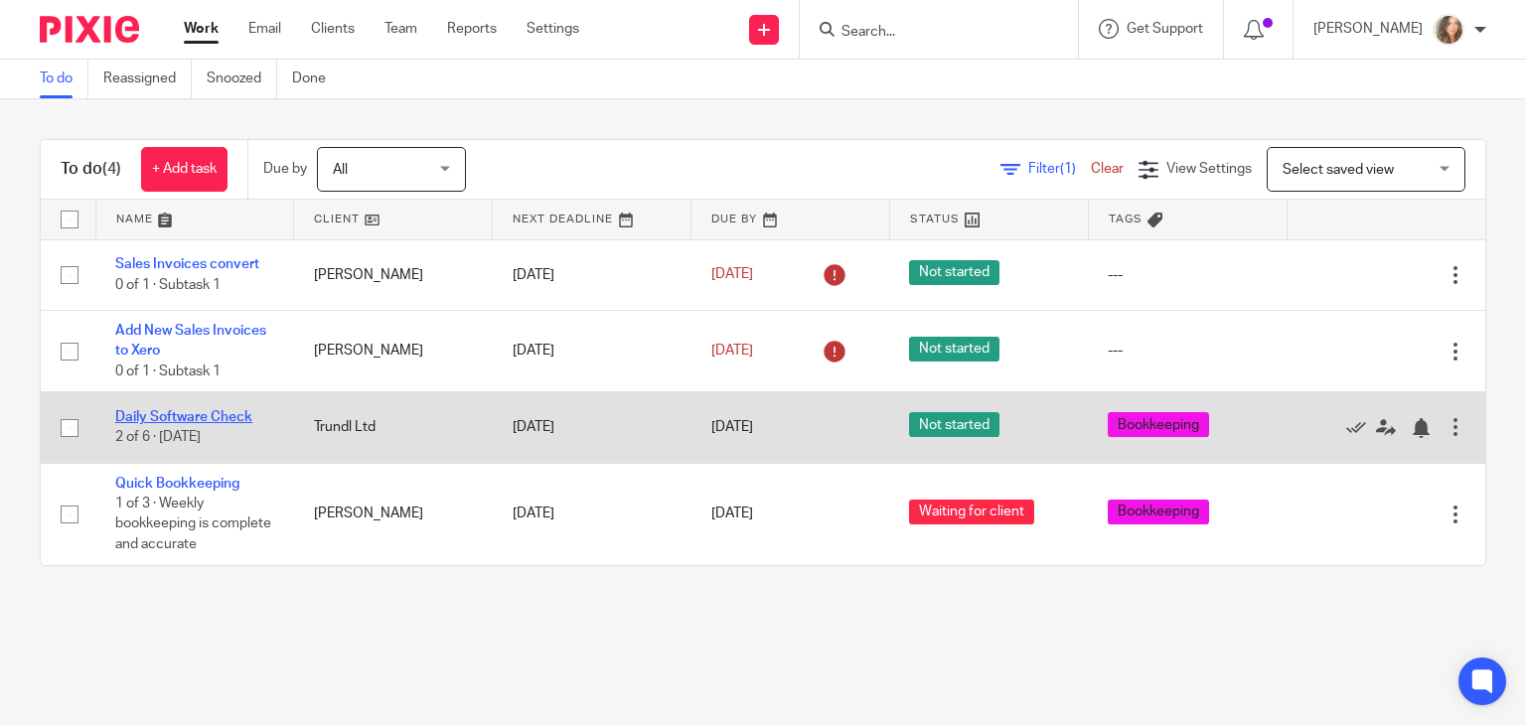
click at [211, 414] on link "Daily Software Check" at bounding box center [183, 417] width 137 height 14
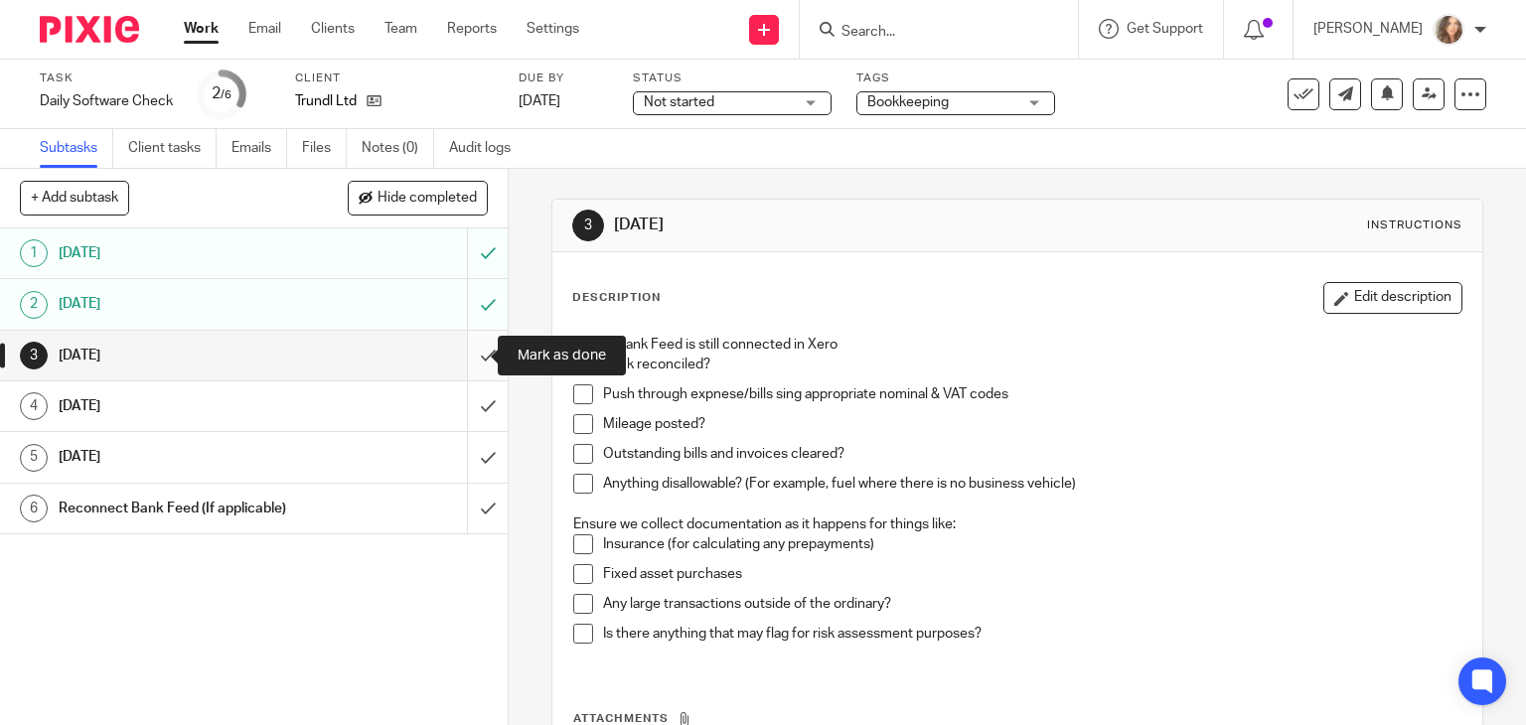
click at [473, 353] on input "submit" at bounding box center [254, 356] width 508 height 50
click at [585, 363] on span at bounding box center [583, 365] width 20 height 20
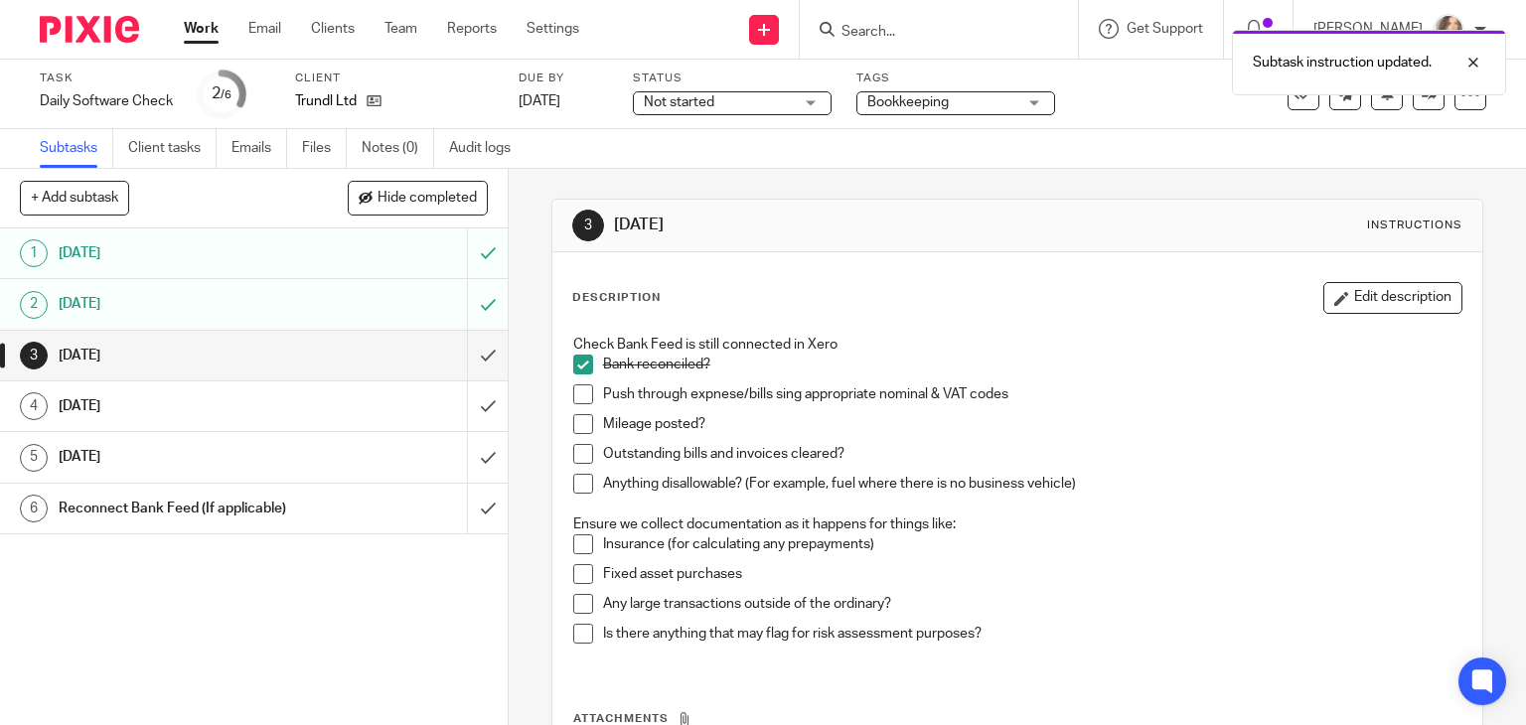
click at [582, 393] on span at bounding box center [583, 394] width 20 height 20
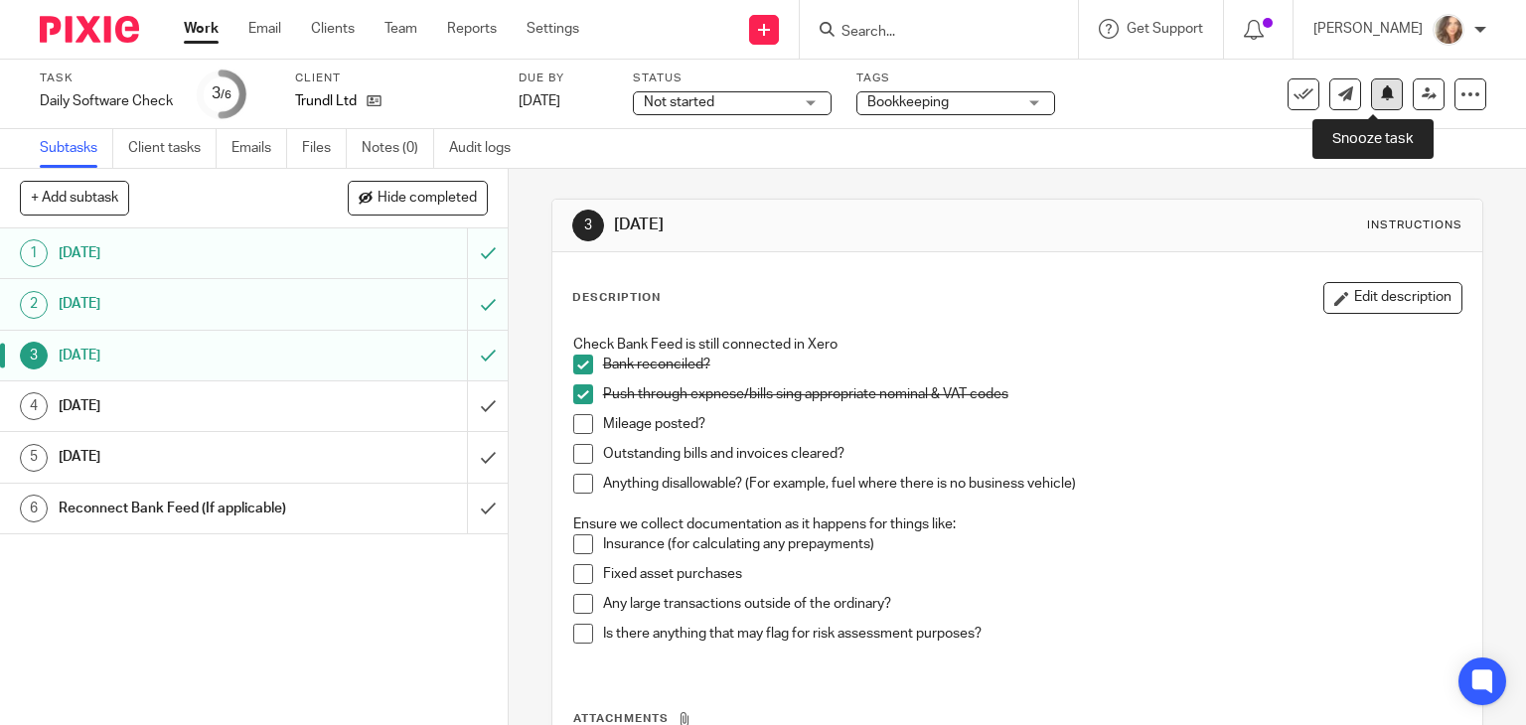
click at [1380, 96] on icon at bounding box center [1387, 92] width 15 height 15
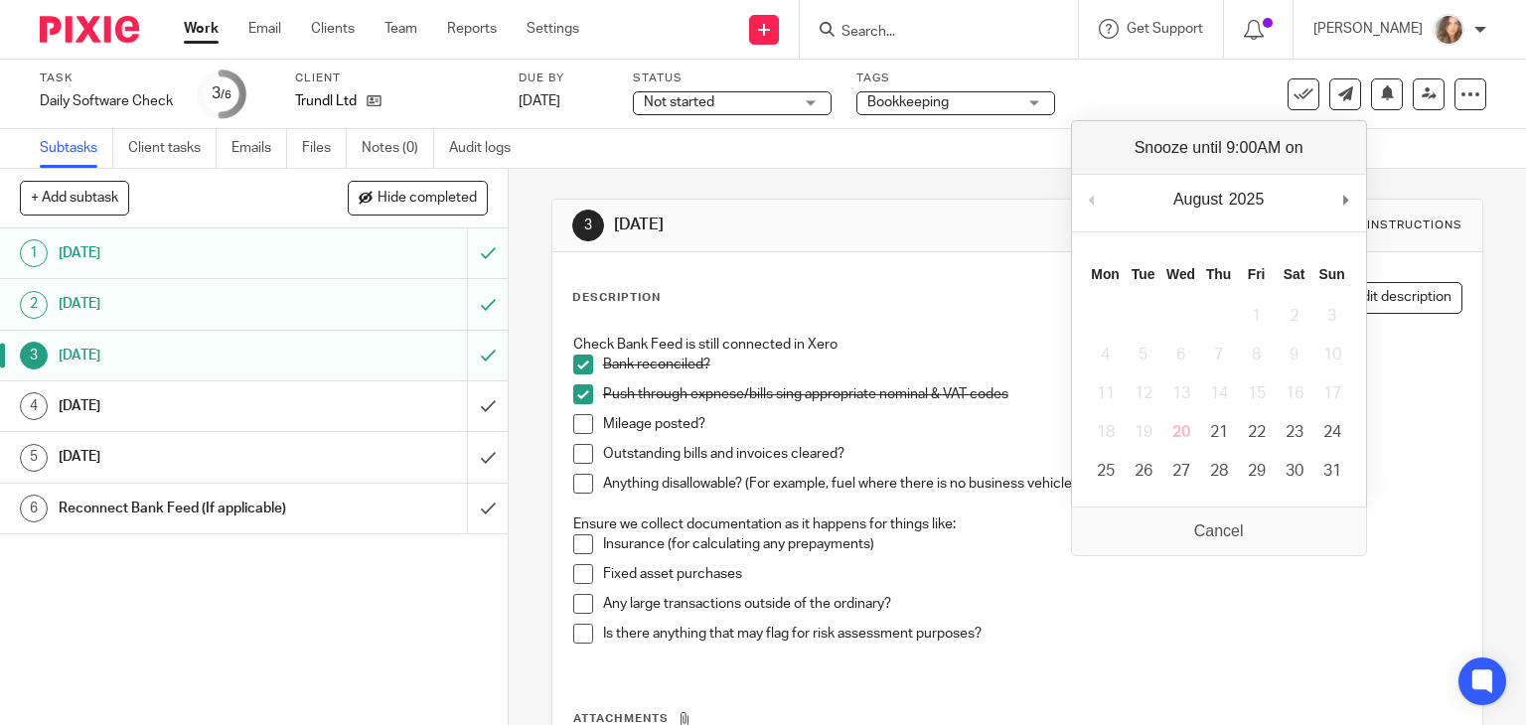
click at [276, 411] on h1 "[DATE]" at bounding box center [188, 406] width 259 height 30
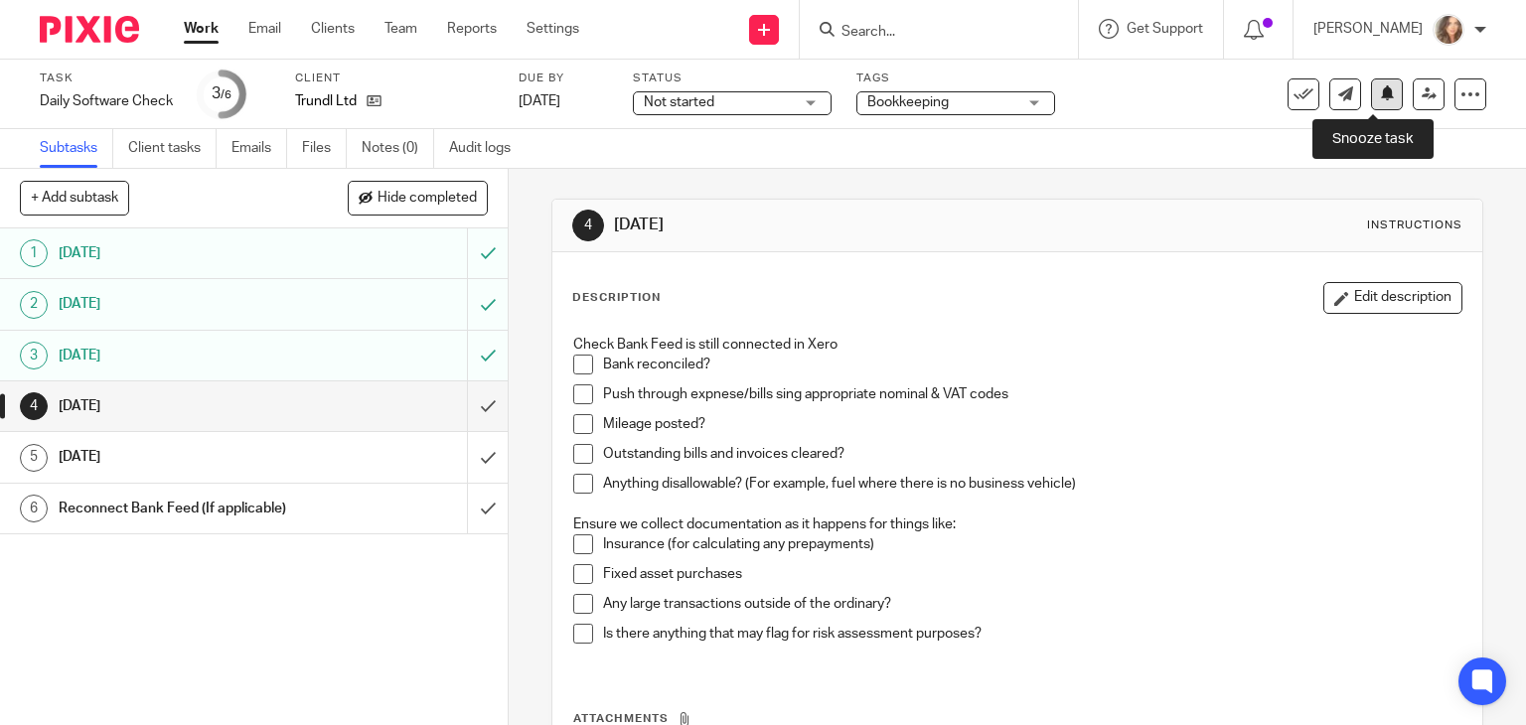
click at [1380, 100] on icon at bounding box center [1387, 92] width 15 height 15
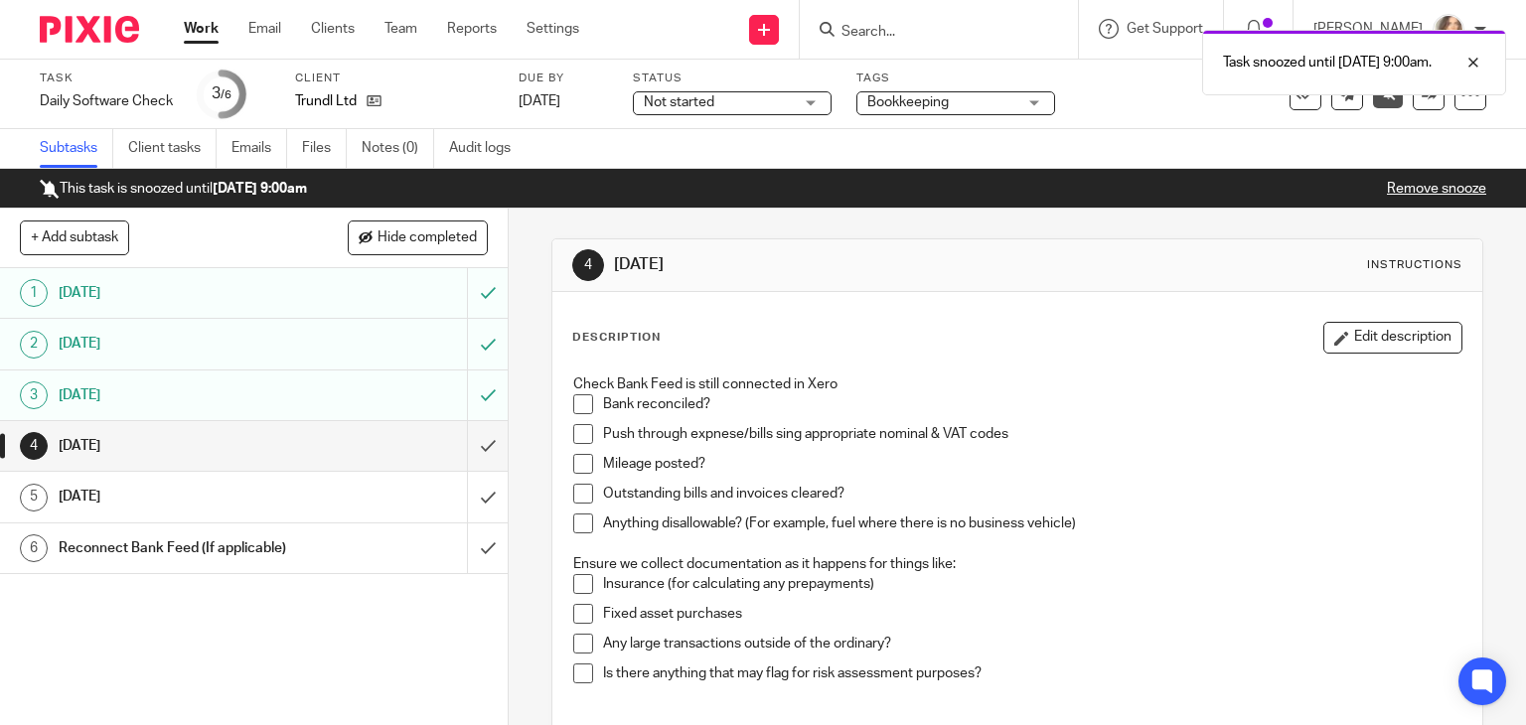
click at [202, 27] on link "Work" at bounding box center [201, 29] width 35 height 20
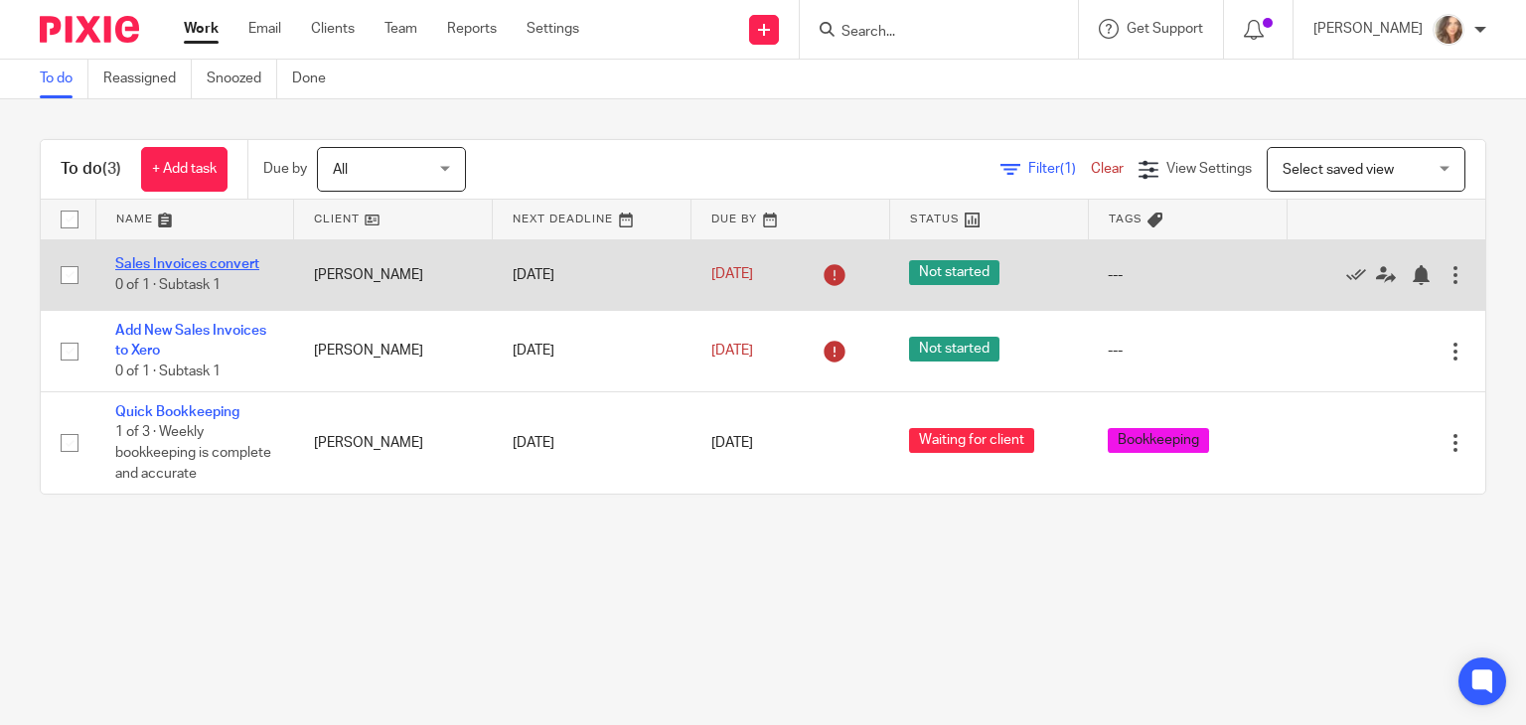
click at [188, 261] on link "Sales Invoices convert" at bounding box center [187, 264] width 144 height 14
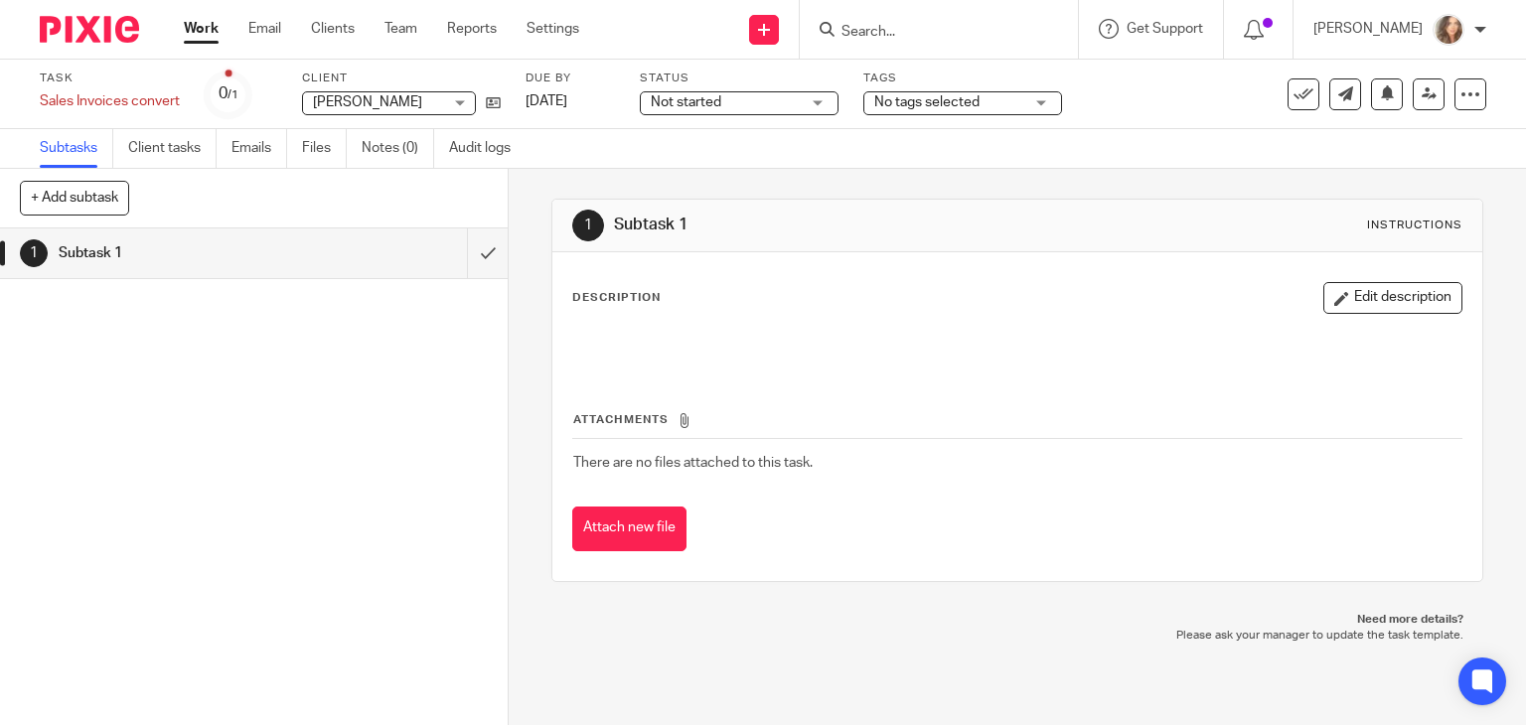
click at [207, 33] on link "Work" at bounding box center [201, 29] width 35 height 20
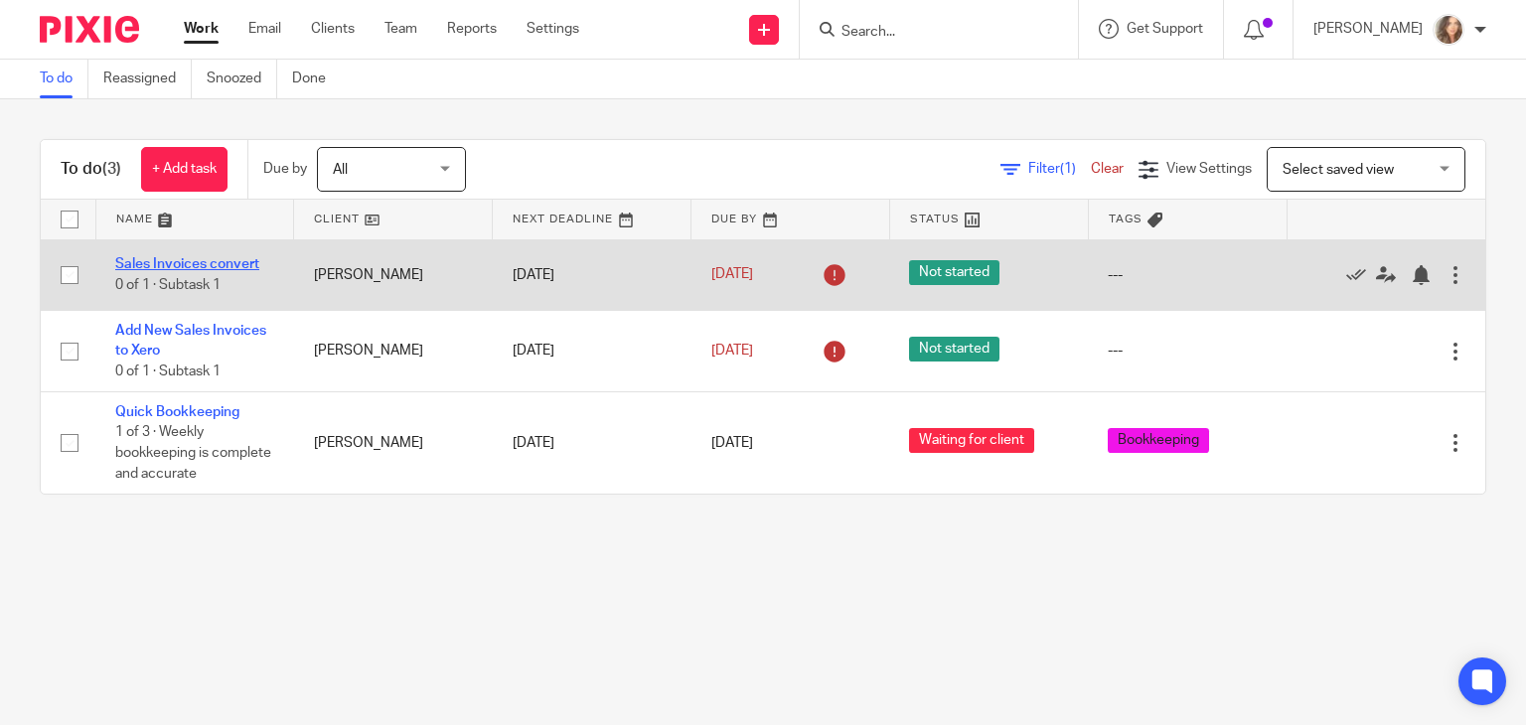
click at [175, 262] on link "Sales Invoices convert" at bounding box center [187, 264] width 144 height 14
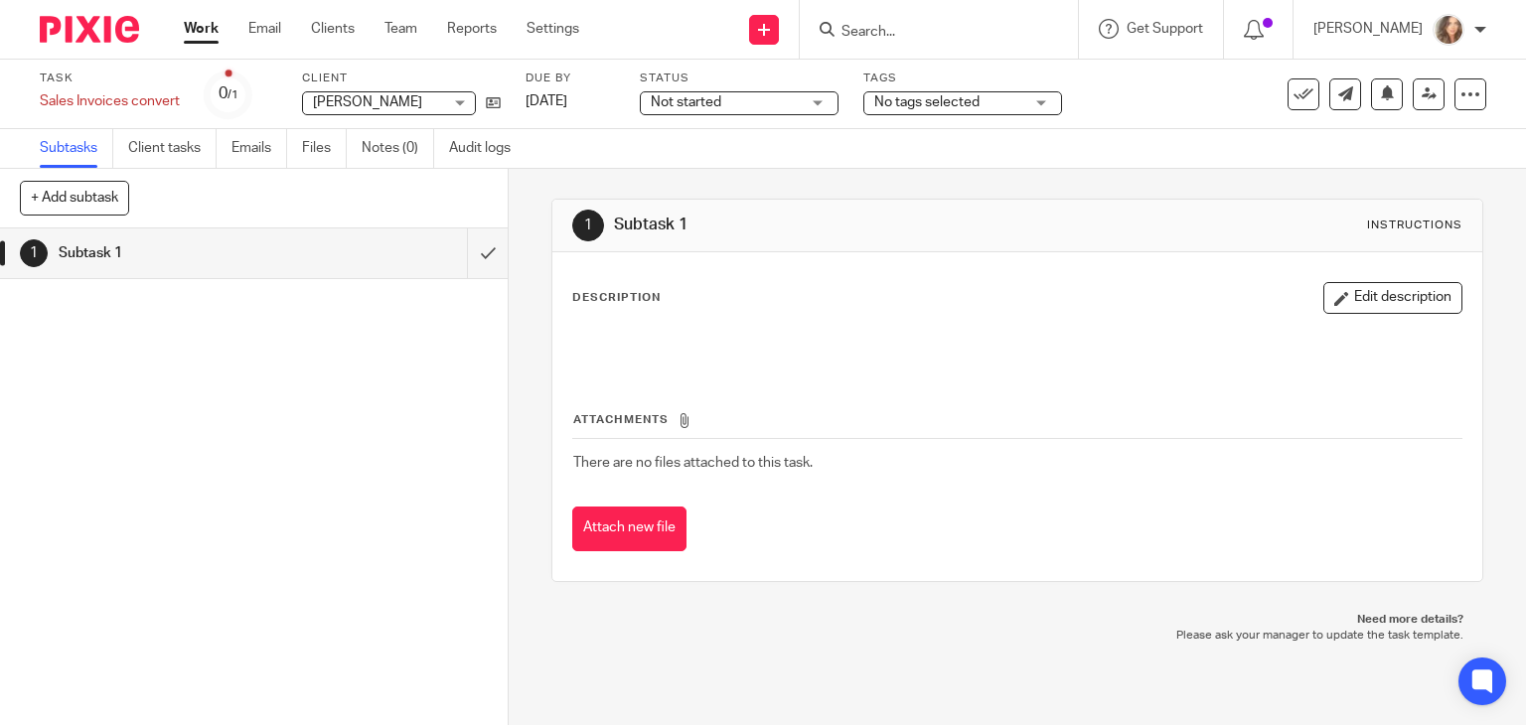
click at [807, 103] on div "Not started Not started" at bounding box center [739, 103] width 199 height 24
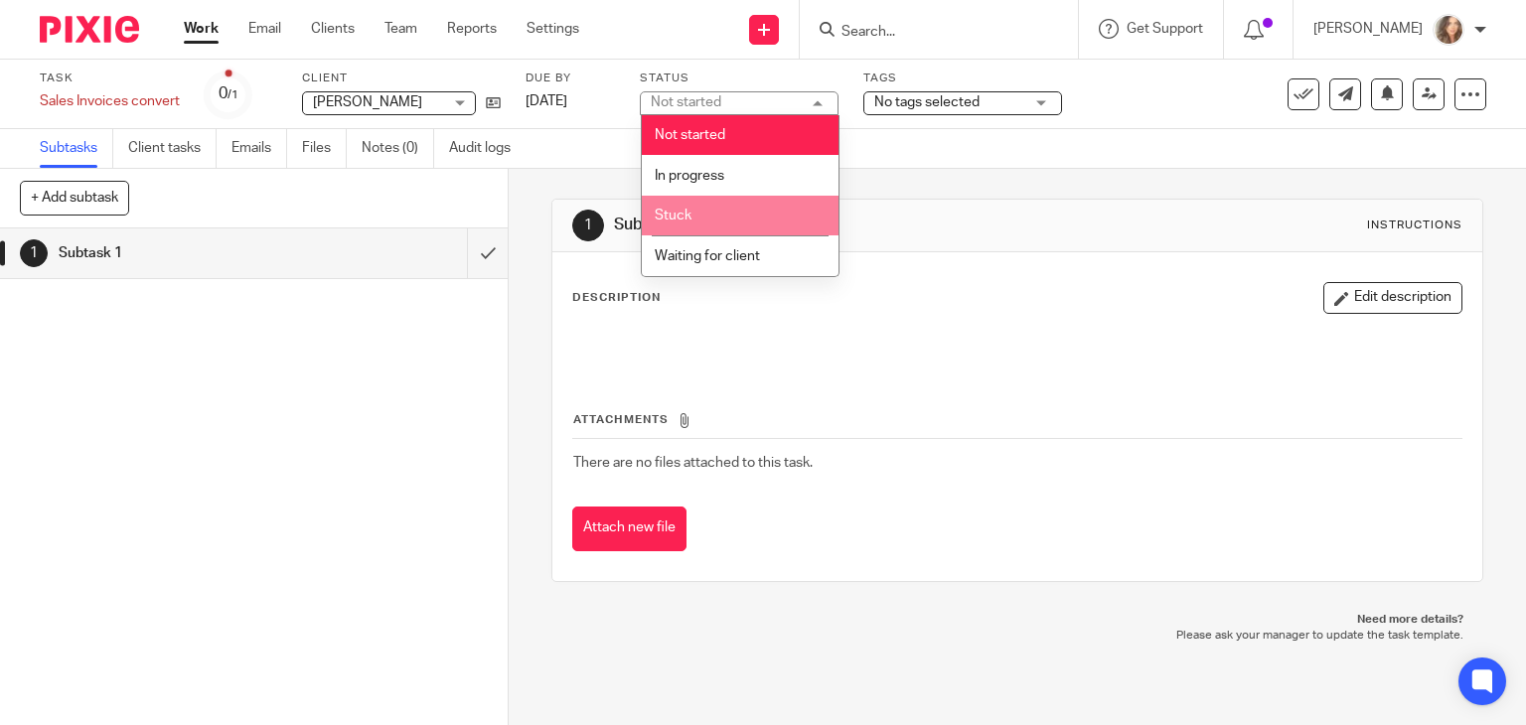
click at [743, 216] on li "Stuck" at bounding box center [740, 216] width 197 height 41
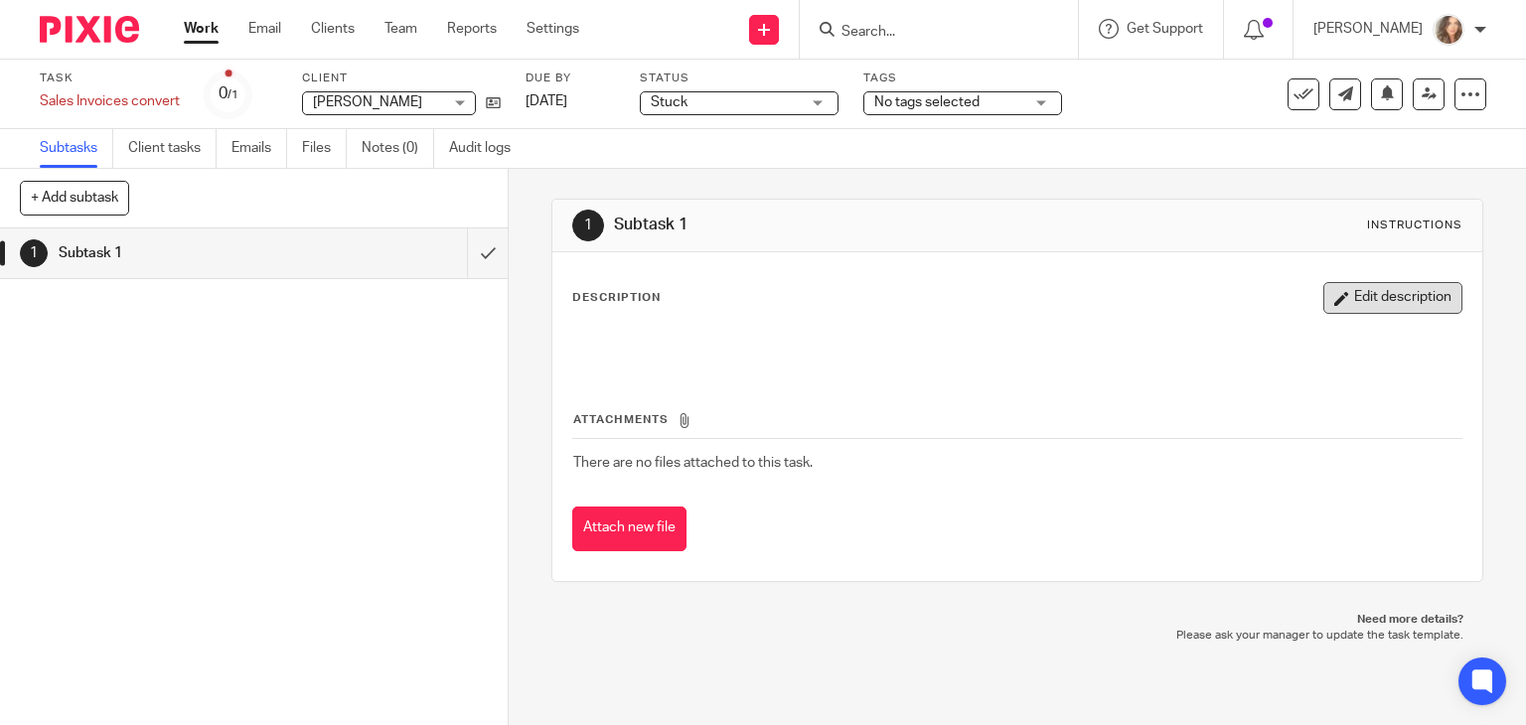
click at [1382, 307] on button "Edit description" at bounding box center [1392, 298] width 139 height 32
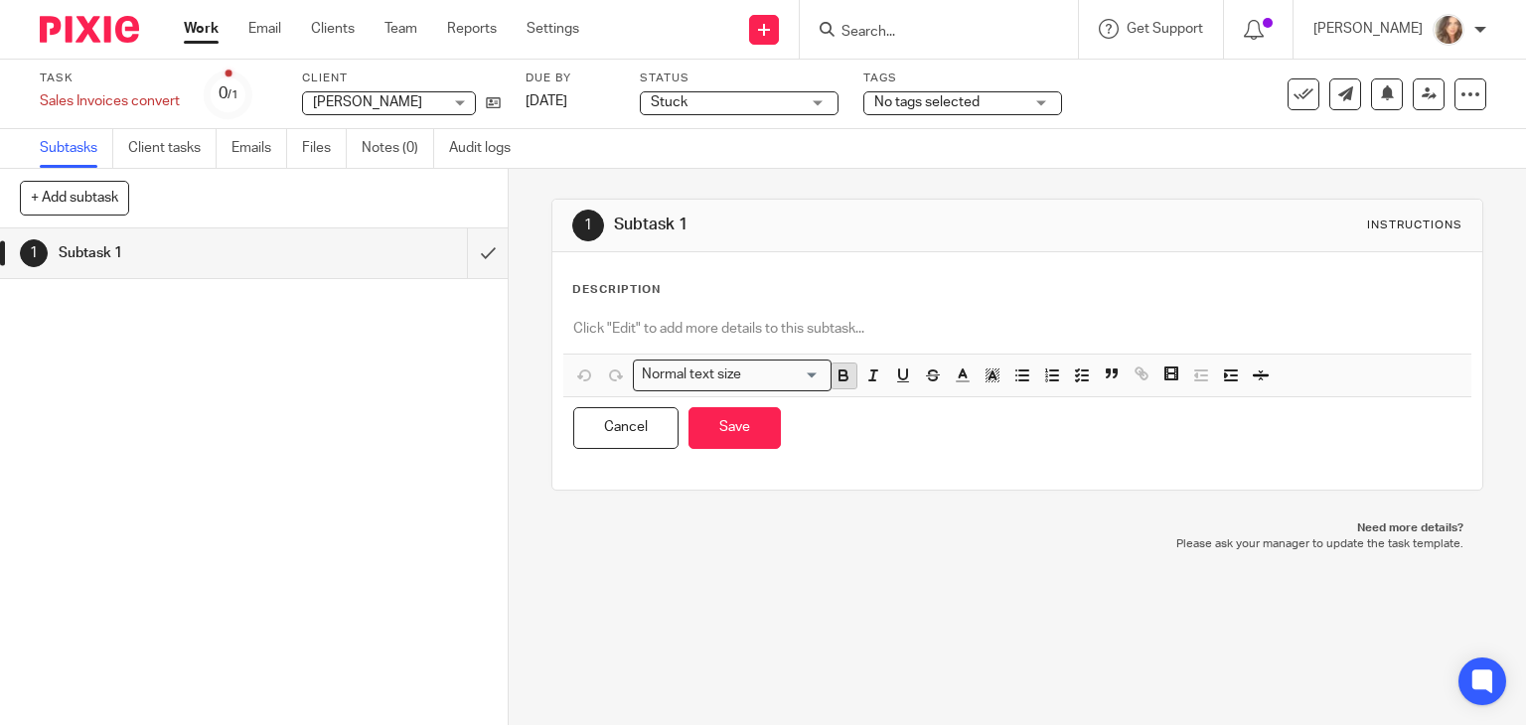
click at [840, 380] on icon "button" at bounding box center [843, 376] width 18 height 18
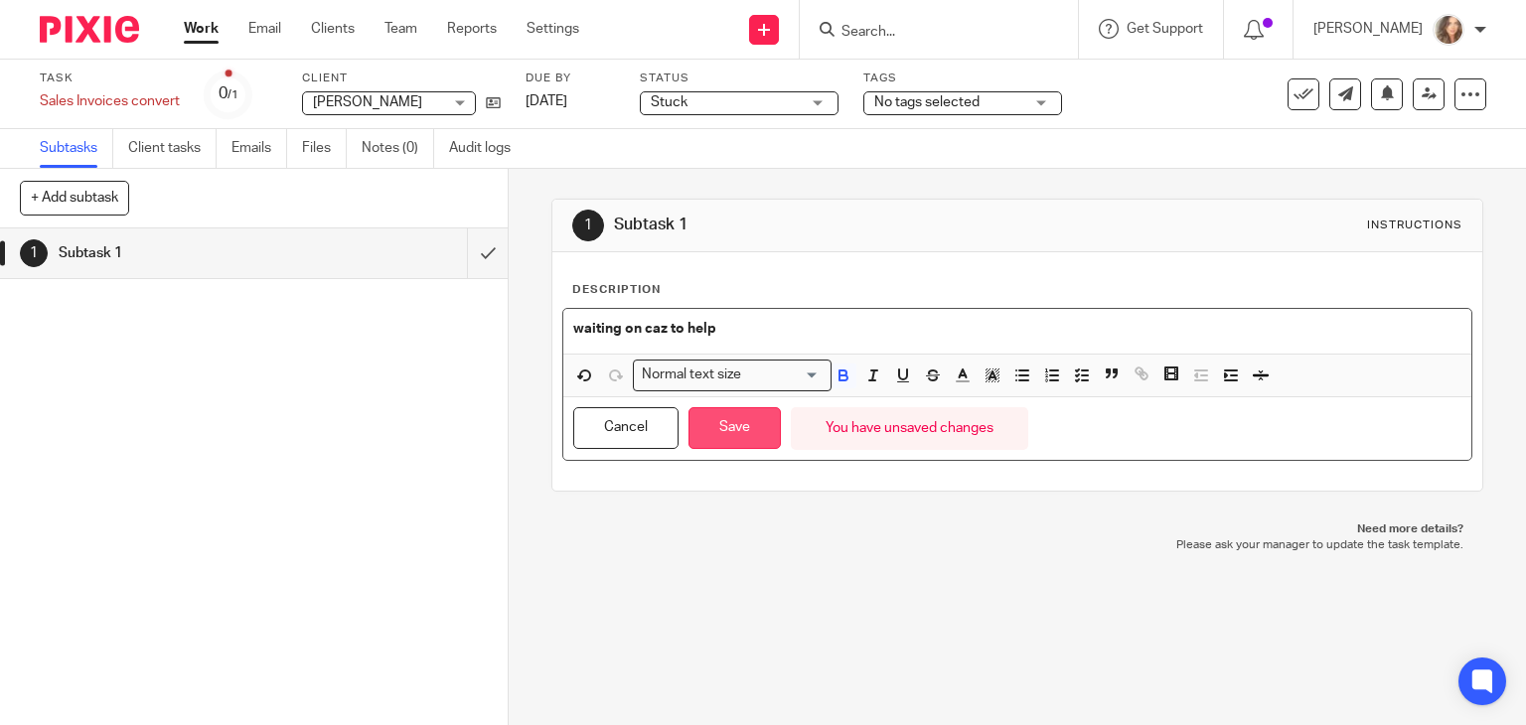
click at [729, 432] on button "Save" at bounding box center [734, 428] width 92 height 43
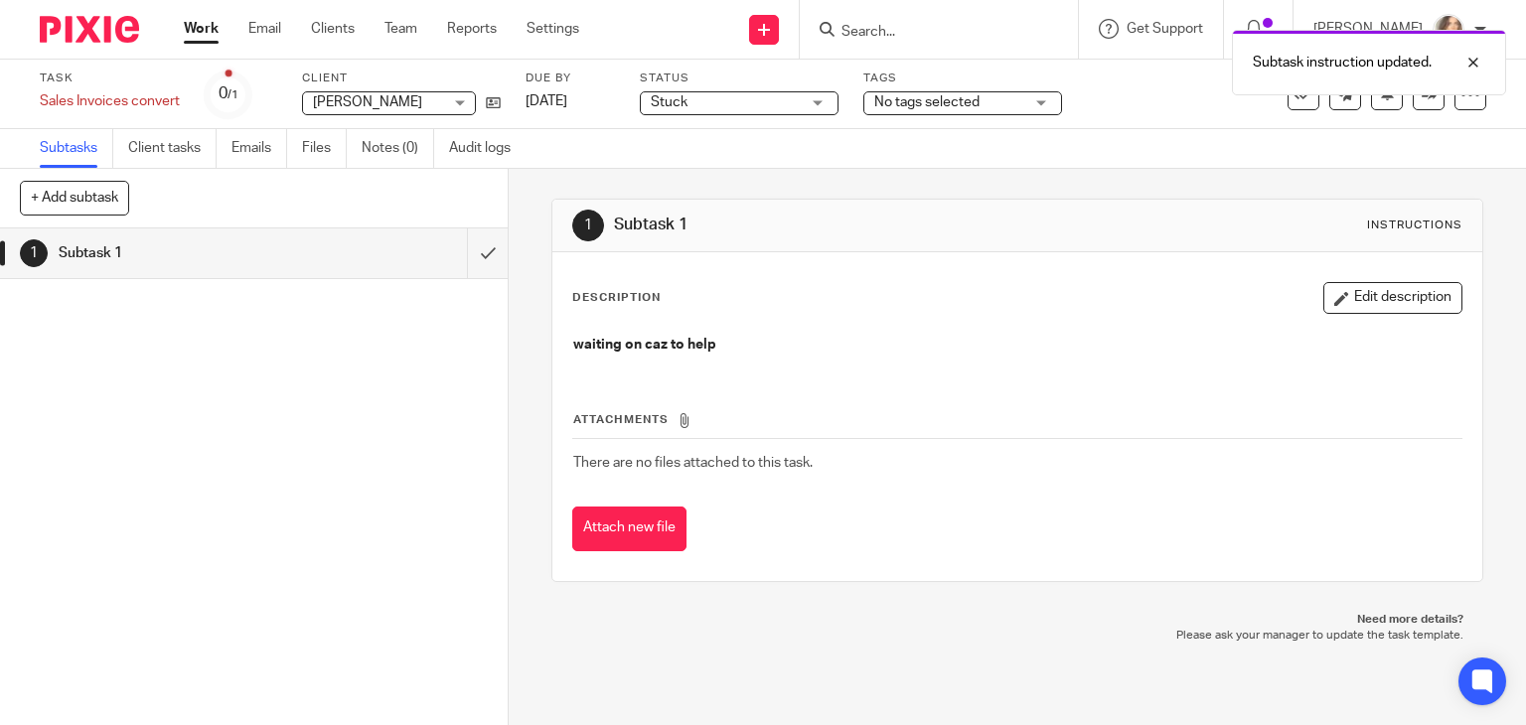
click at [203, 29] on link "Work" at bounding box center [201, 29] width 35 height 20
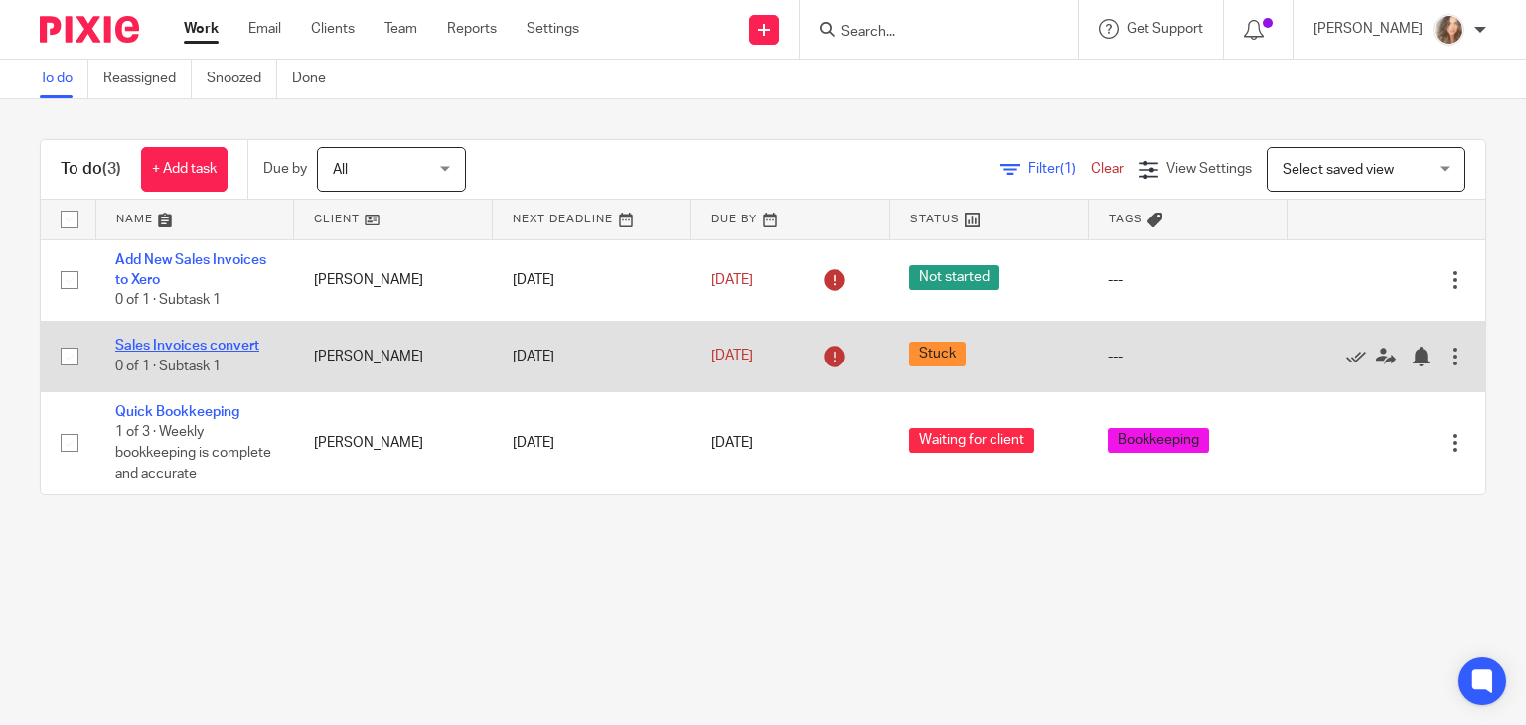
click at [218, 343] on link "Sales Invoices convert" at bounding box center [187, 346] width 144 height 14
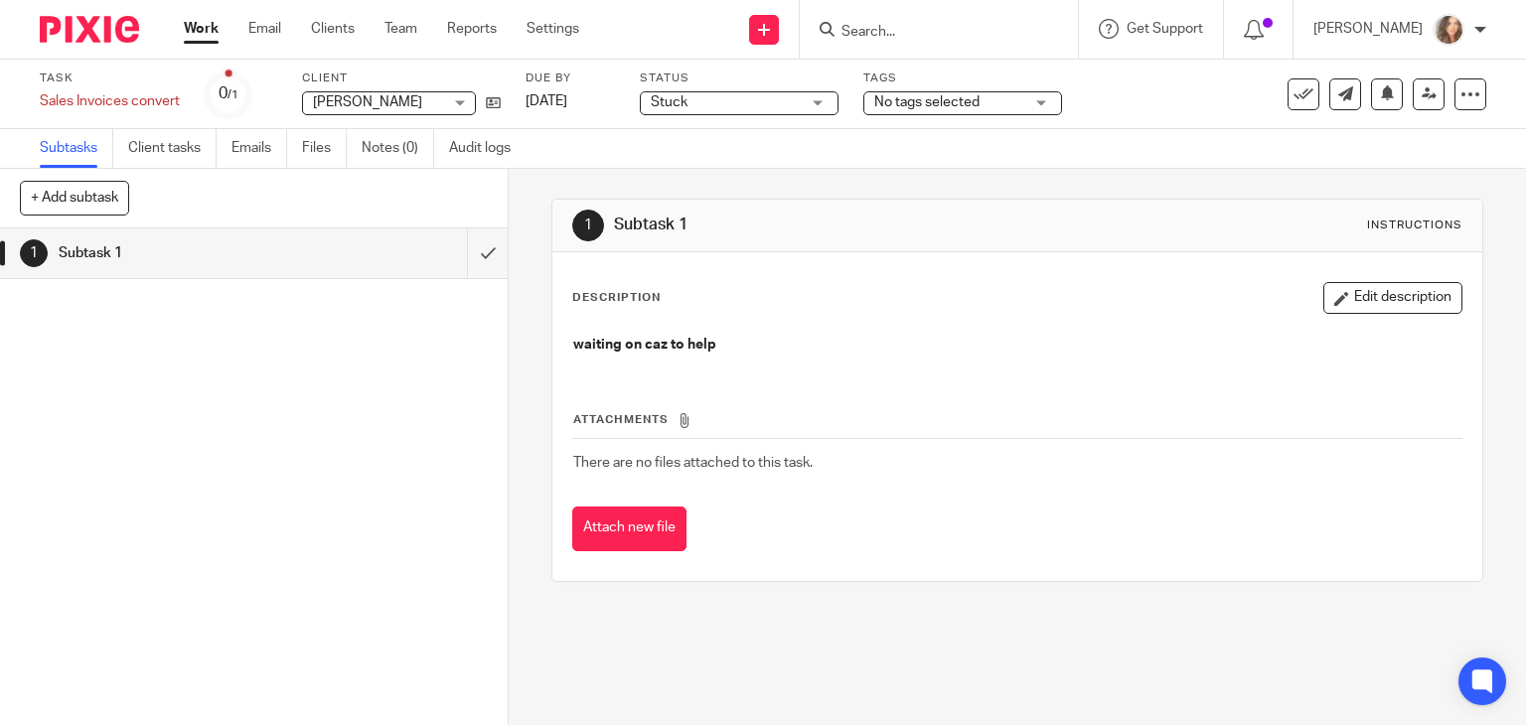
click at [203, 33] on link "Work" at bounding box center [201, 29] width 35 height 20
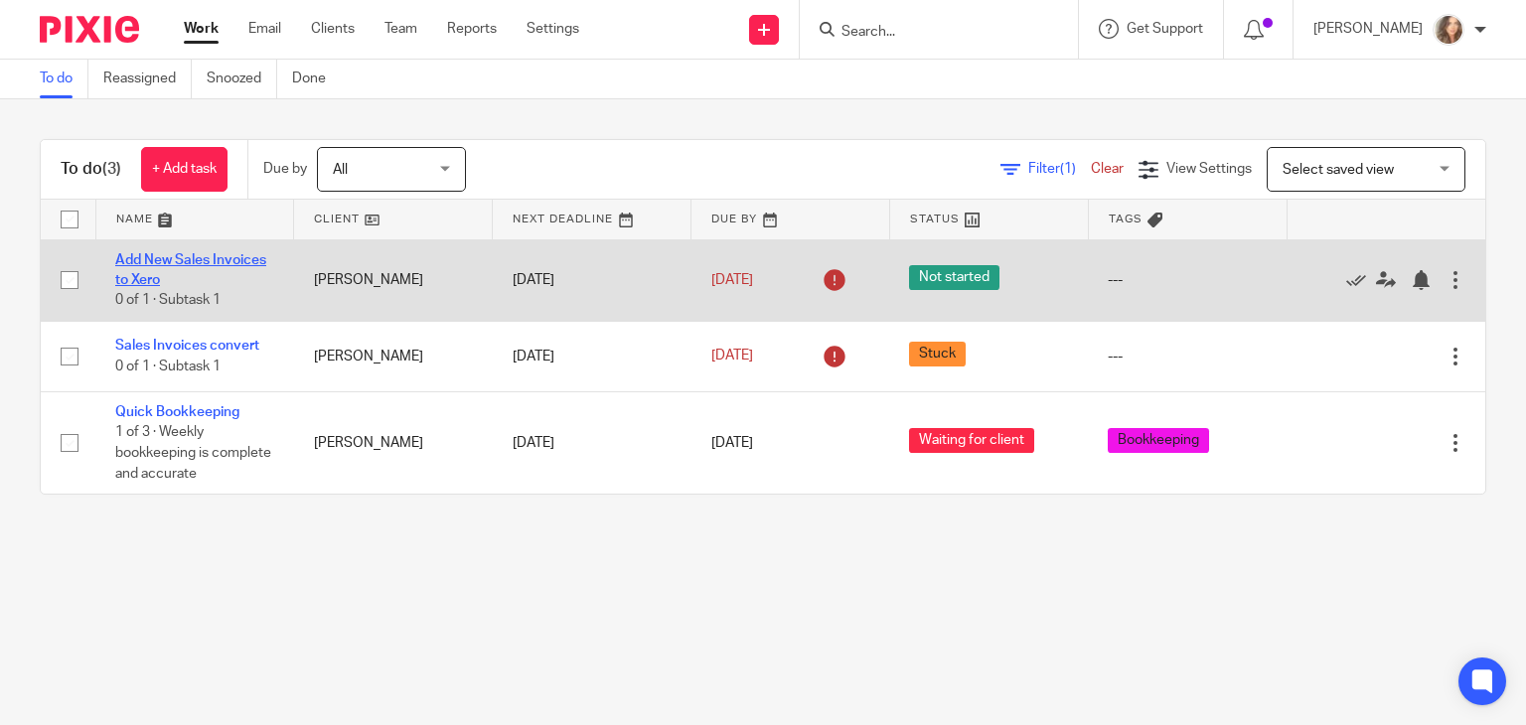
click at [173, 253] on link "Add New Sales Invoices to Xero" at bounding box center [190, 270] width 151 height 34
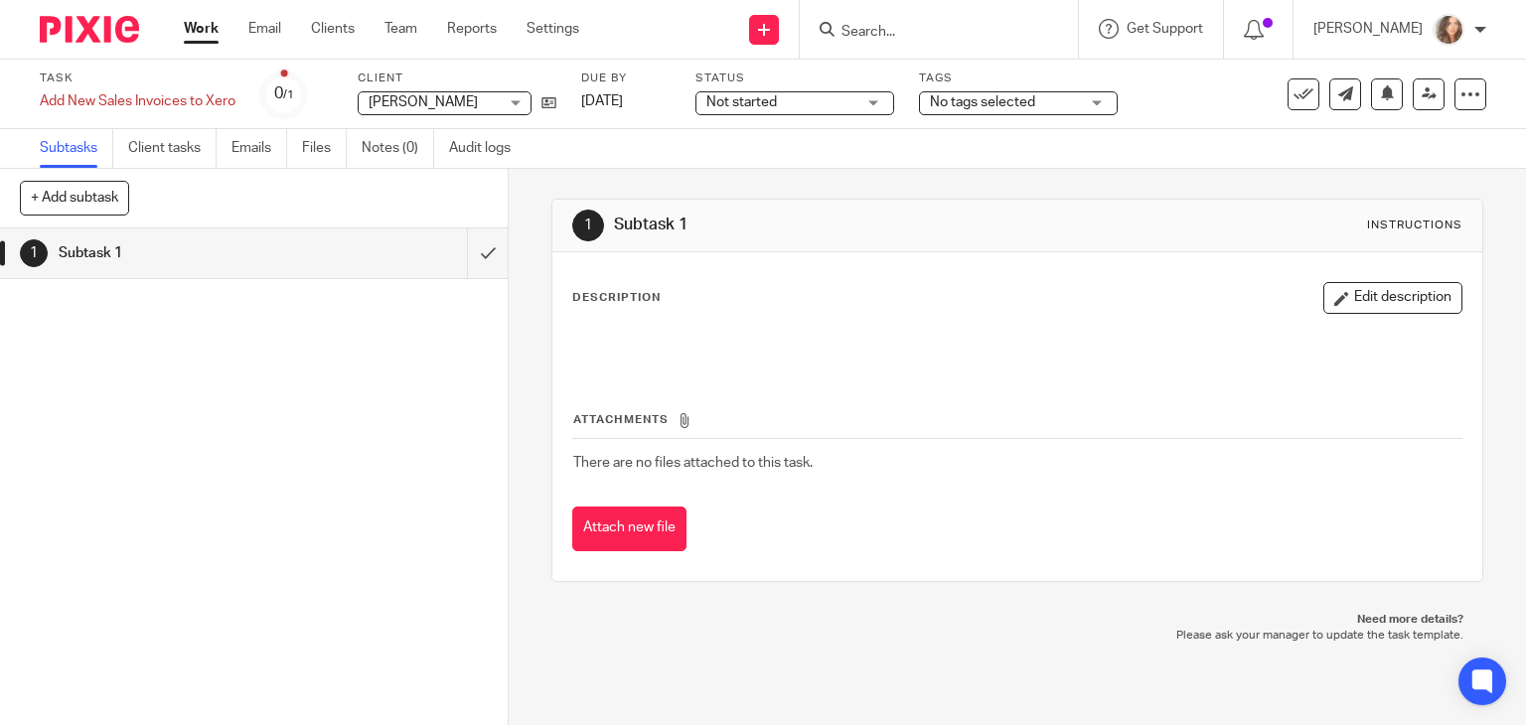
click at [740, 100] on span "Not started" at bounding box center [741, 102] width 71 height 14
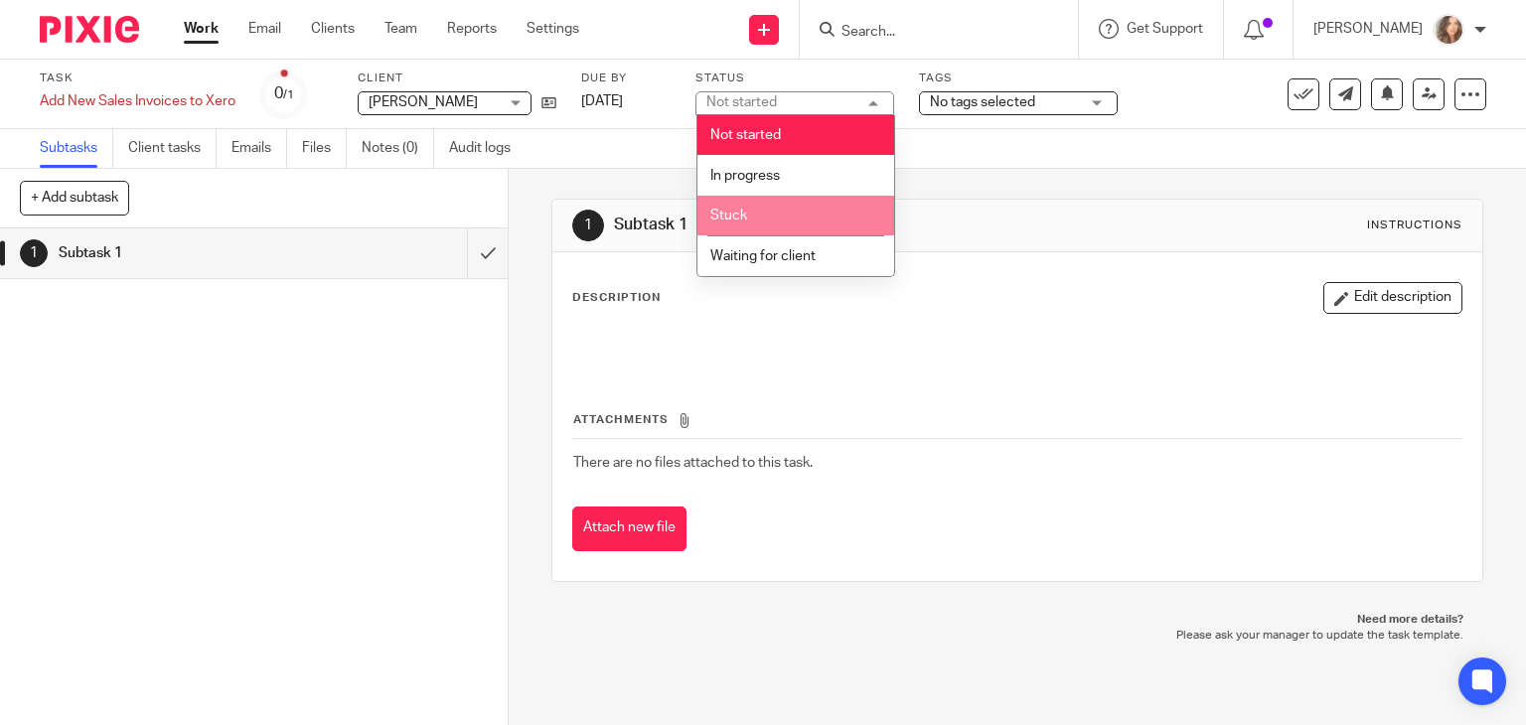
click at [759, 213] on li "Stuck" at bounding box center [795, 216] width 197 height 41
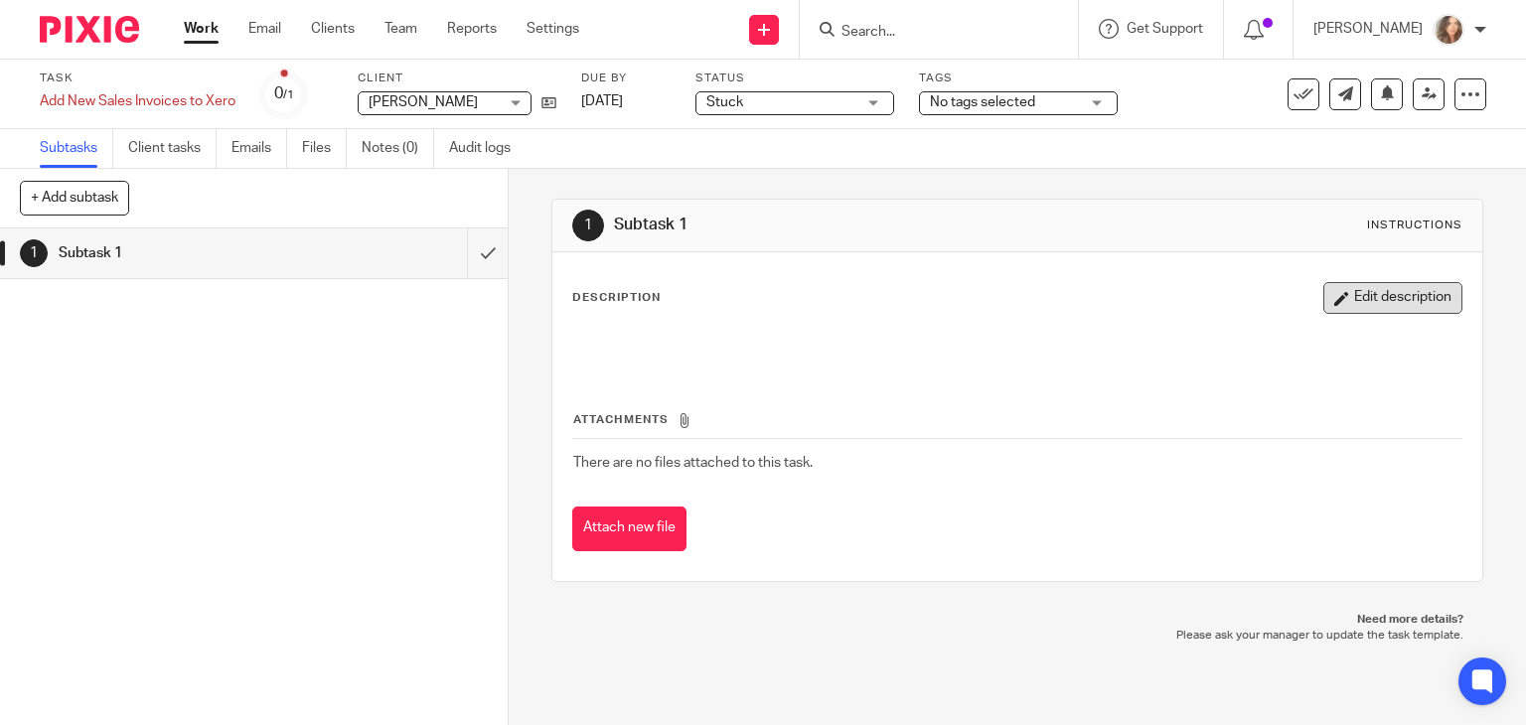
click at [1349, 299] on button "Edit description" at bounding box center [1392, 298] width 139 height 32
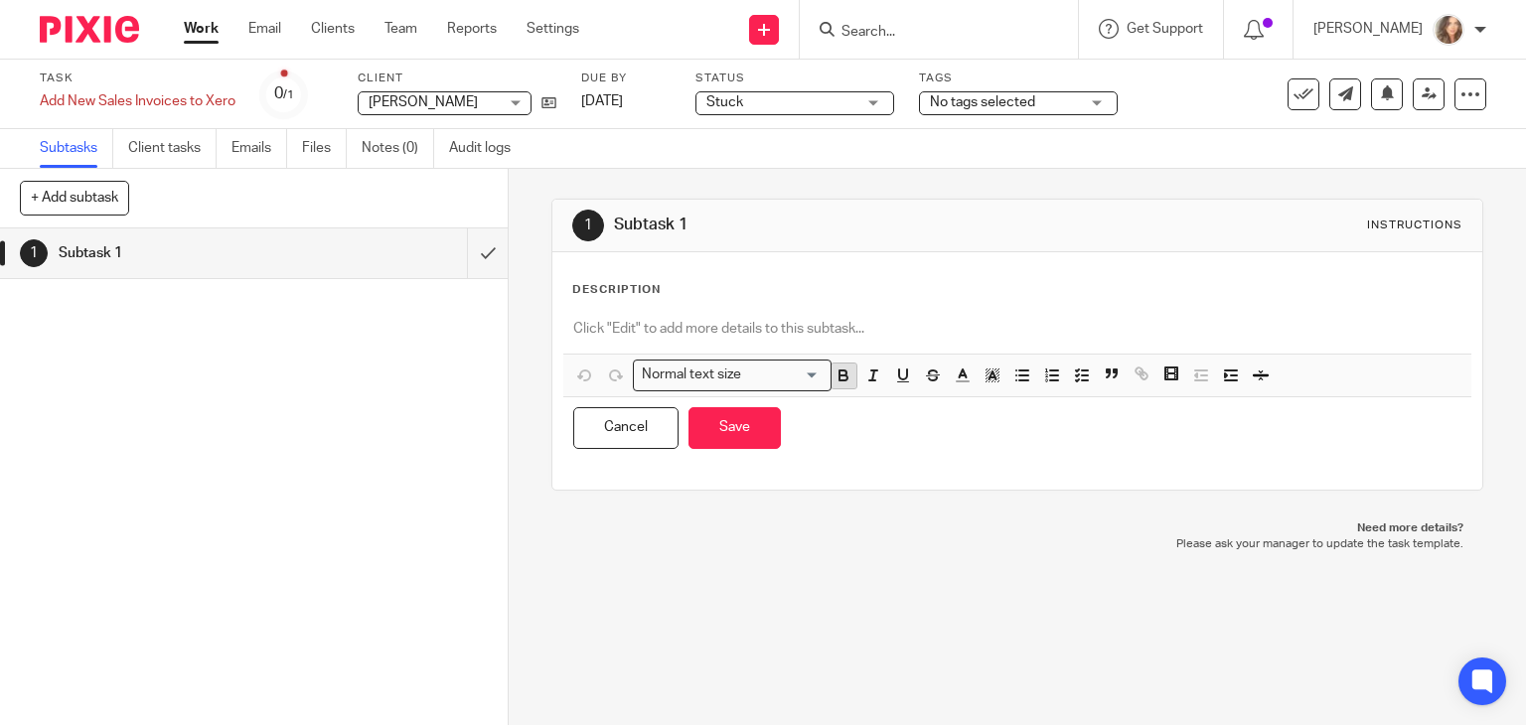
click at [839, 377] on icon "button" at bounding box center [843, 377] width 8 height 5
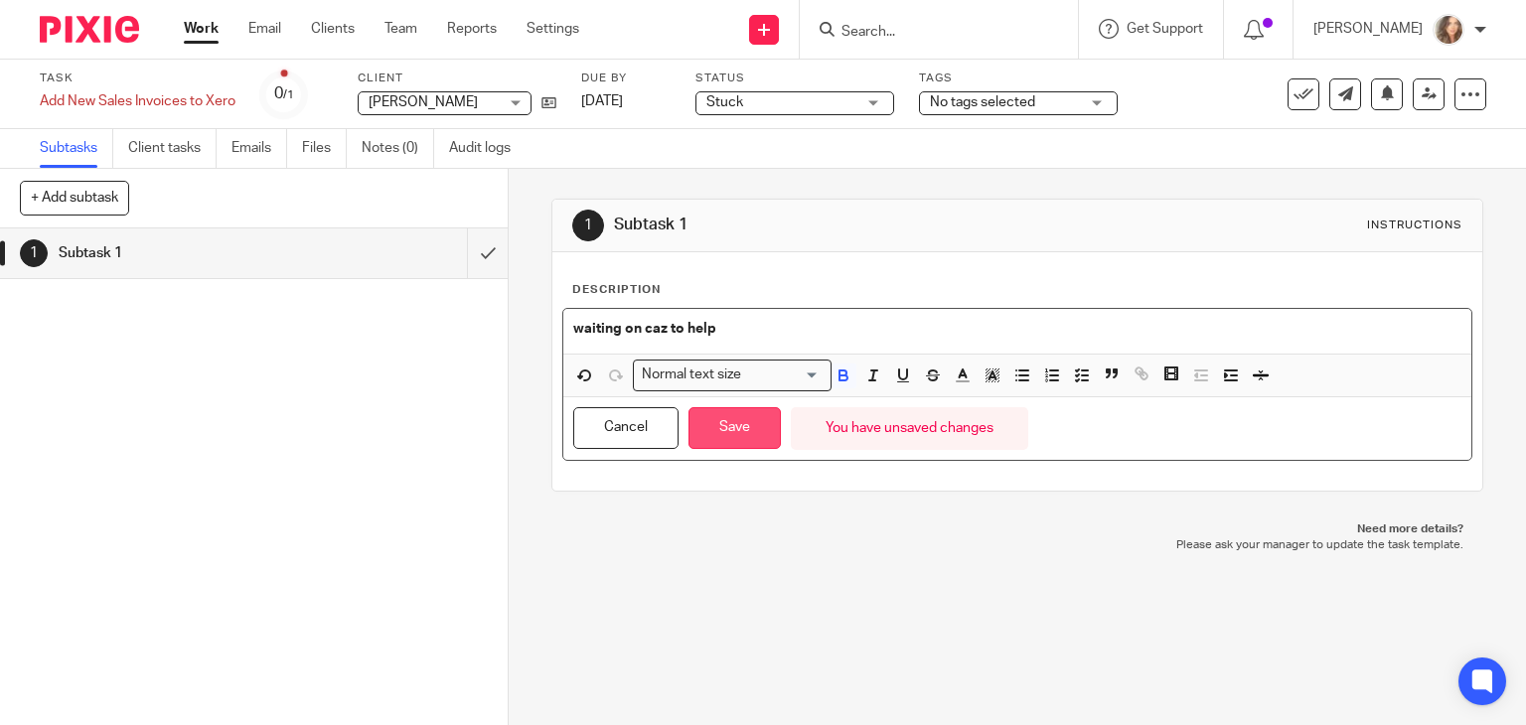
click at [703, 418] on button "Save" at bounding box center [734, 428] width 92 height 43
